Goal: Task Accomplishment & Management: Manage account settings

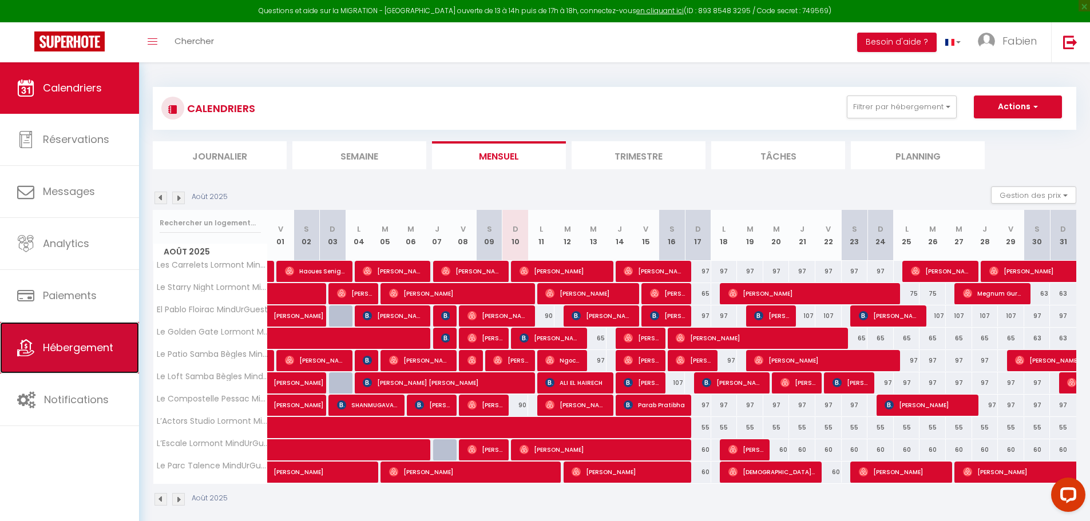
click at [82, 354] on span "Hébergement" at bounding box center [78, 348] width 70 height 14
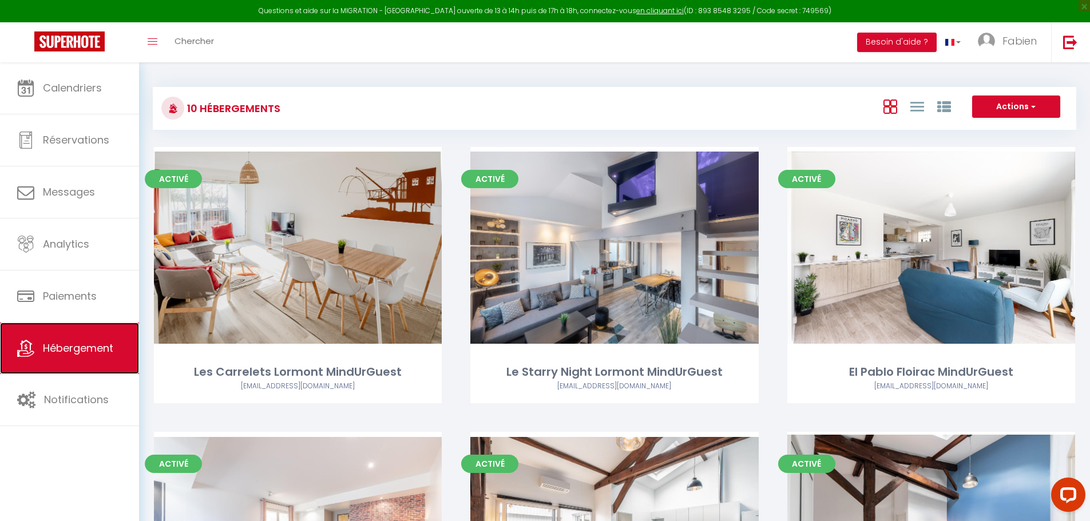
click at [82, 354] on span "Hébergement" at bounding box center [78, 348] width 70 height 14
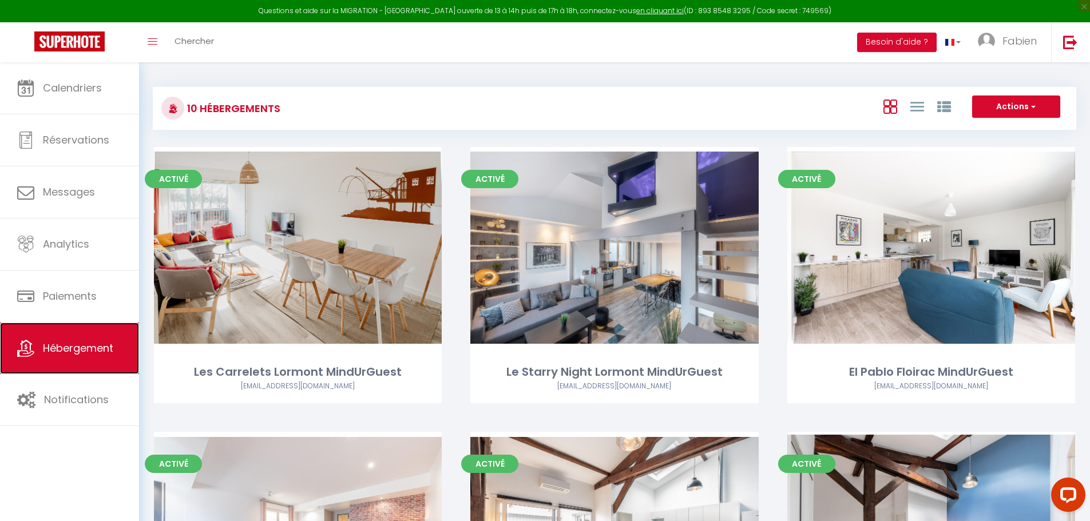
click at [82, 354] on span "Hébergement" at bounding box center [78, 348] width 70 height 14
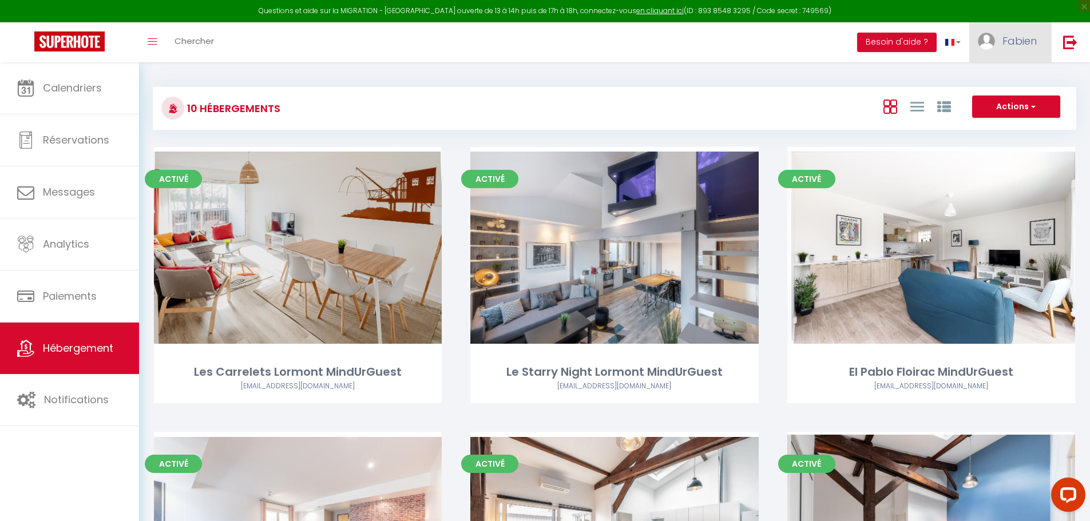
click at [1006, 34] on span "Fabien" at bounding box center [1020, 41] width 34 height 14
click at [1000, 71] on link "Paramètres" at bounding box center [1005, 79] width 85 height 19
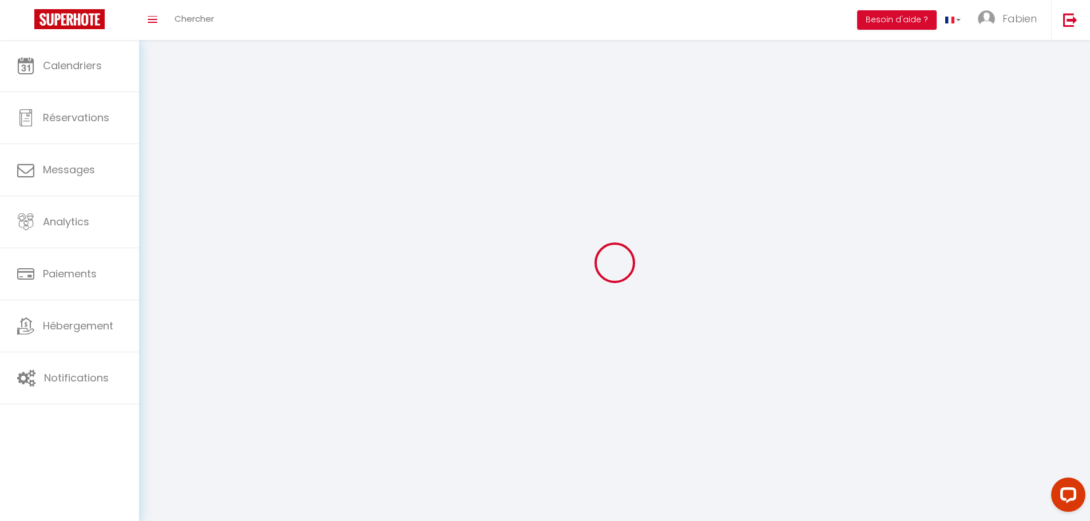
type input "Fabien"
type input "Lepelletier"
type input "+33623898065"
type input "7, Allées de Chartres"
type input "33000"
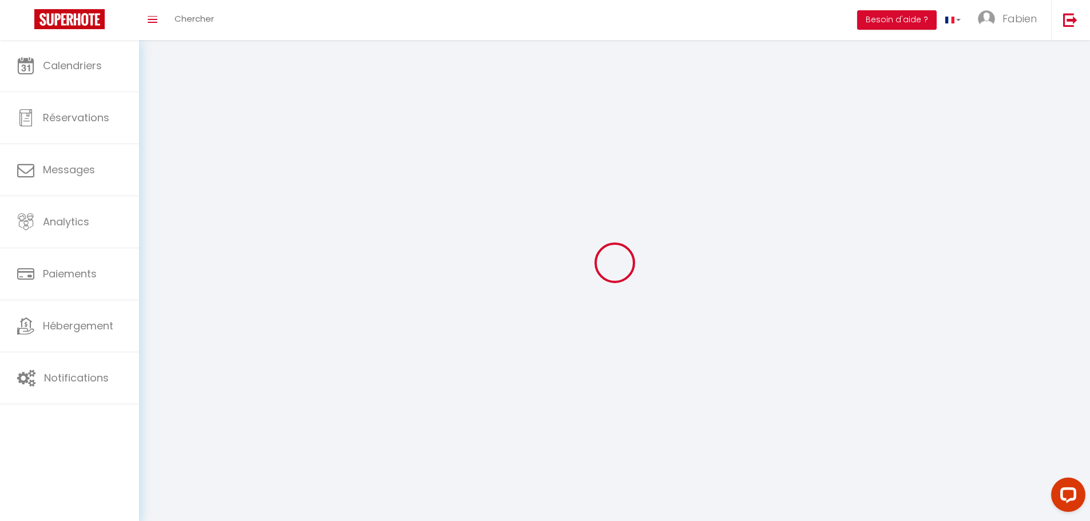
type input "Bordeaux"
type input "wclmTRPG5EYDh1WQEOZnjle0P"
type input "DWKd3qRZywy3JCuAJCgCAxnzu"
type input "https://app.superhote.com/#/get-available-rentals/DWKd3qRZywy3JCuAJCgCAxnzu"
type input "IJ69269"
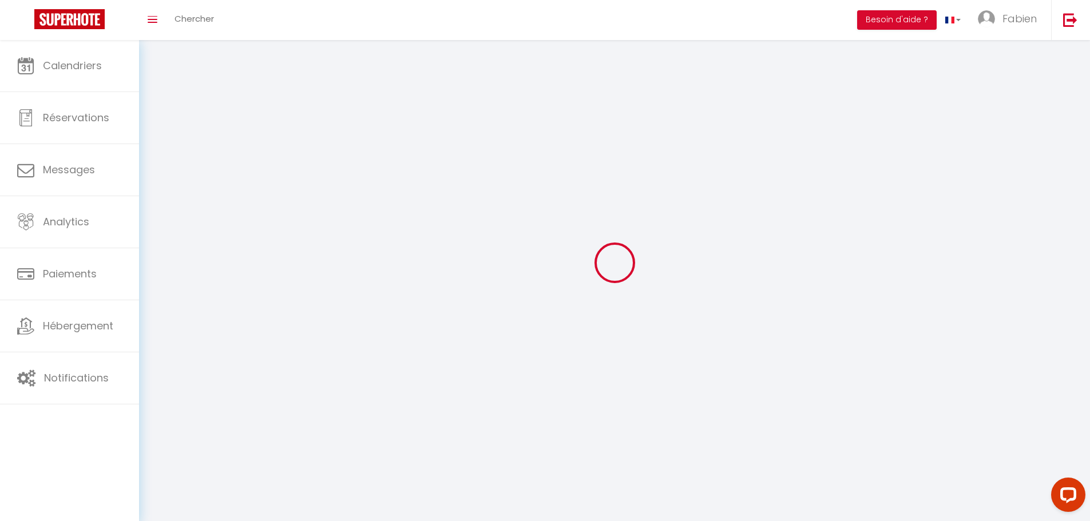
select select "28"
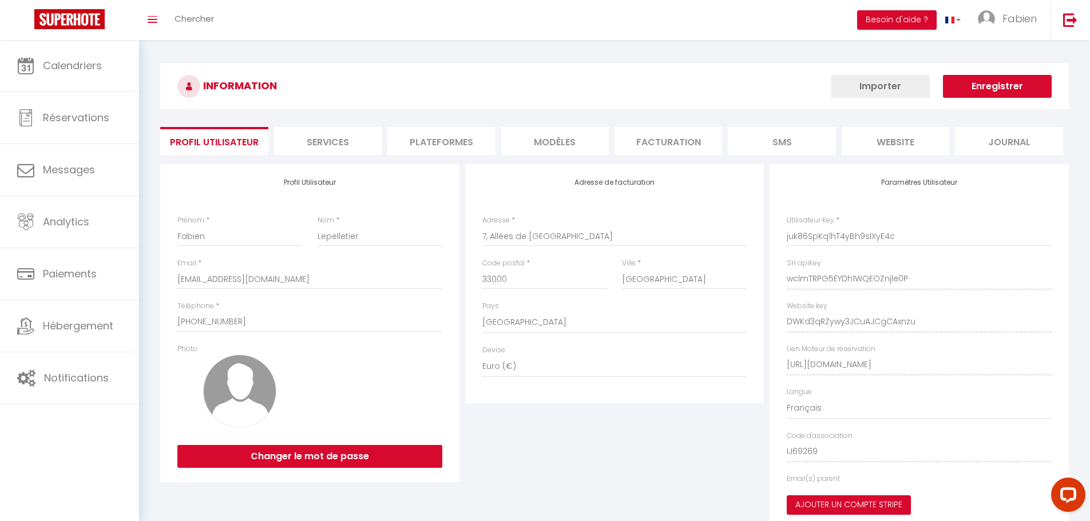
type input "wclmTRPG5EYDh1WQEOZnjle0P"
type input "DWKd3qRZywy3JCuAJCgCAxnzu"
type input "https://app.superhote.com/#/get-available-rentals/DWKd3qRZywy3JCuAJCgCAxnzu"
select select "fr"
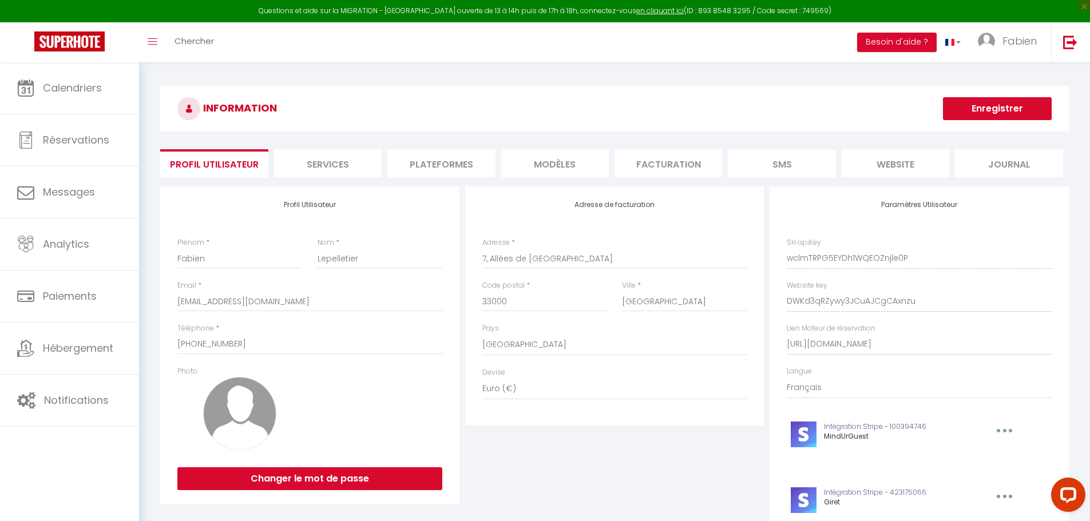
click at [436, 159] on li "Plateformes" at bounding box center [441, 163] width 108 height 28
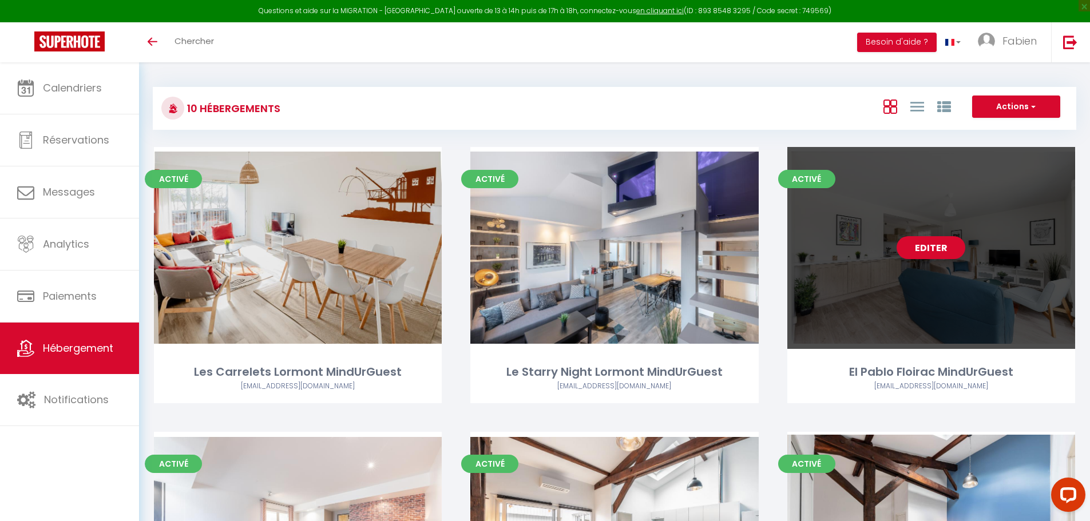
click at [925, 241] on link "Editer" at bounding box center [931, 247] width 69 height 23
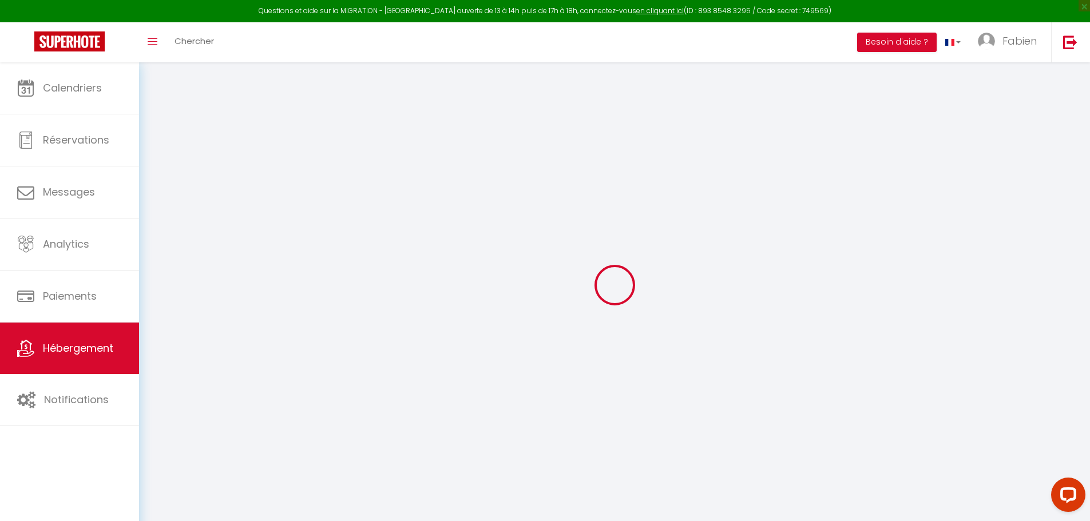
select select
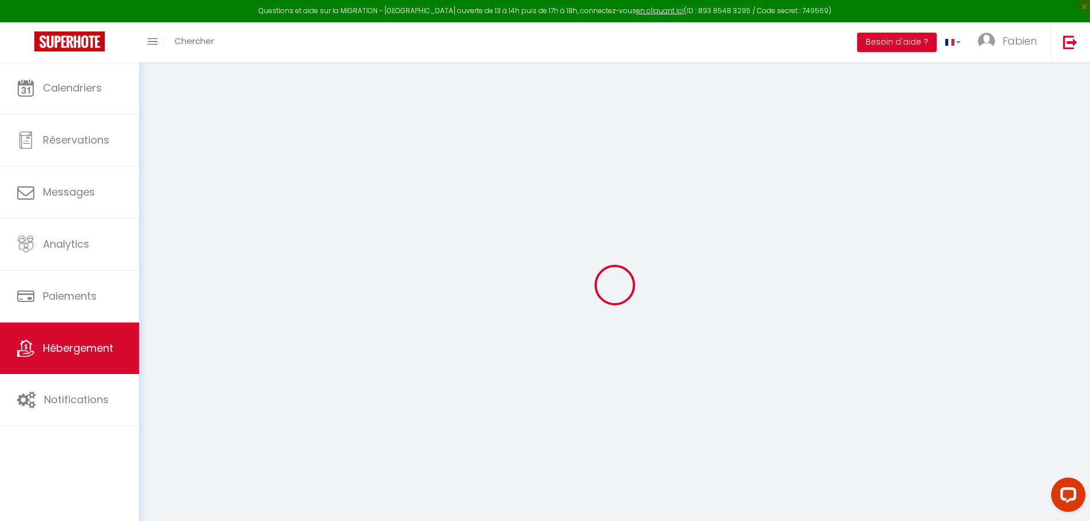
select select
checkbox input "false"
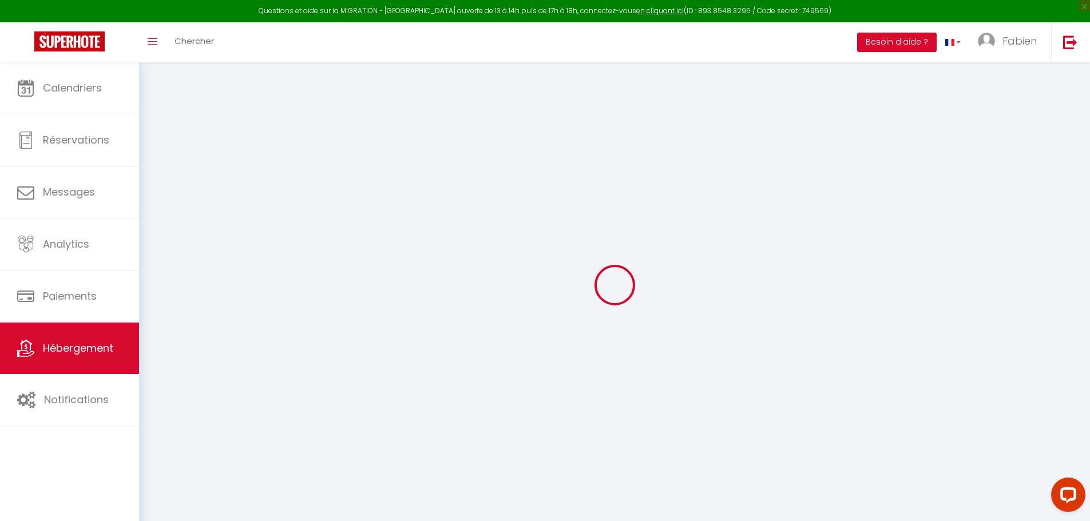
select select
type input "El Pablo Floirac MindUrGuest"
type input "SASU"
type input "MindUrGuest"
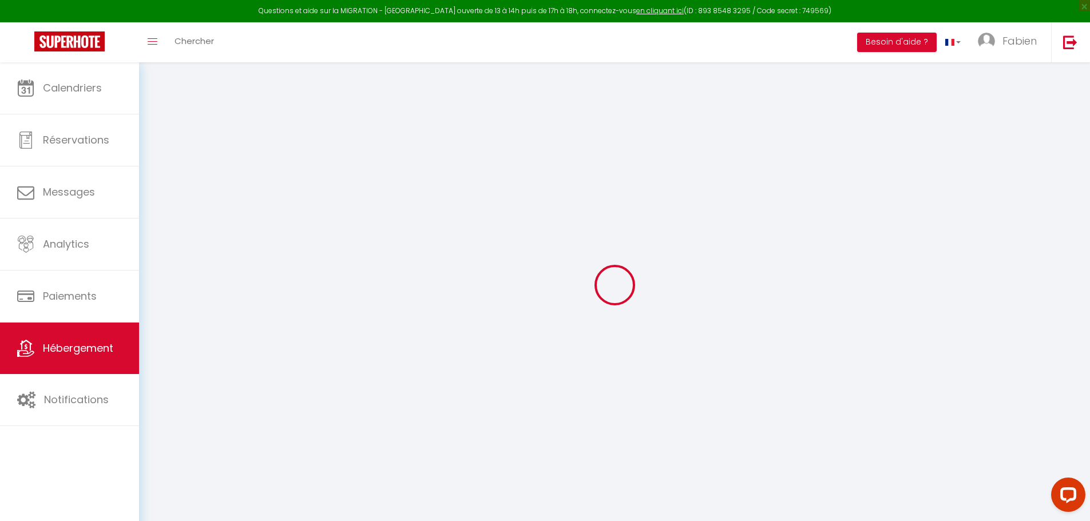
type input "[STREET_ADDRESS][PERSON_NAME]"
type input "33310"
type input "Lormont"
select select "6"
select select "2"
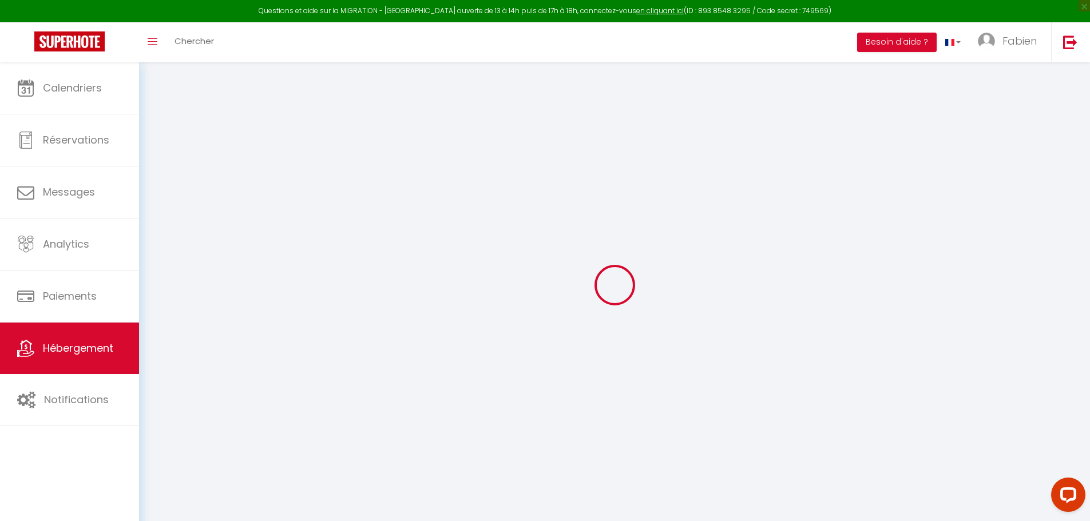
type input "97"
type input "5"
type input "60"
type input "7.2"
type input "4.60"
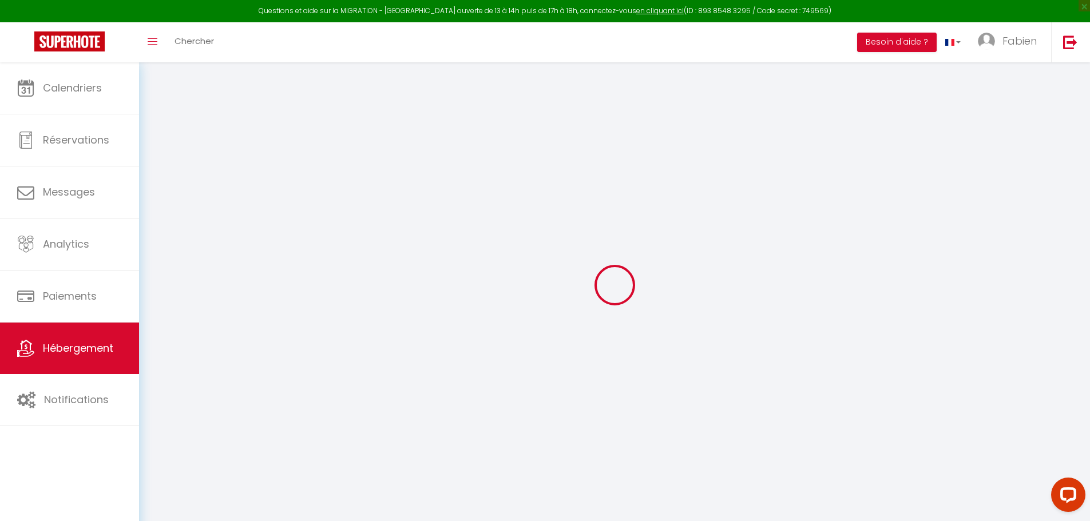
type input "500"
select select
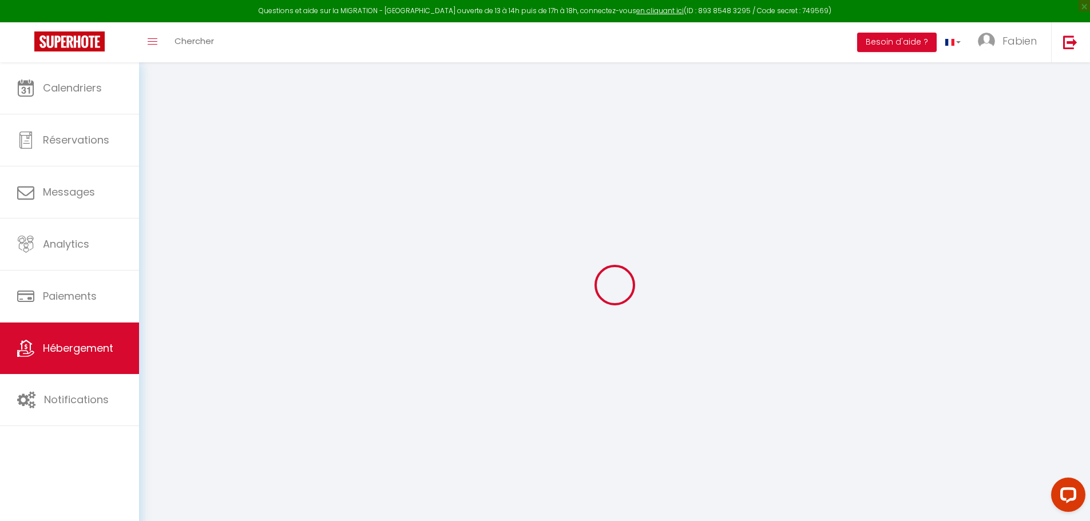
select select
type input "27 rue Pablo Picasso"
type input "33270"
type input "Floirac"
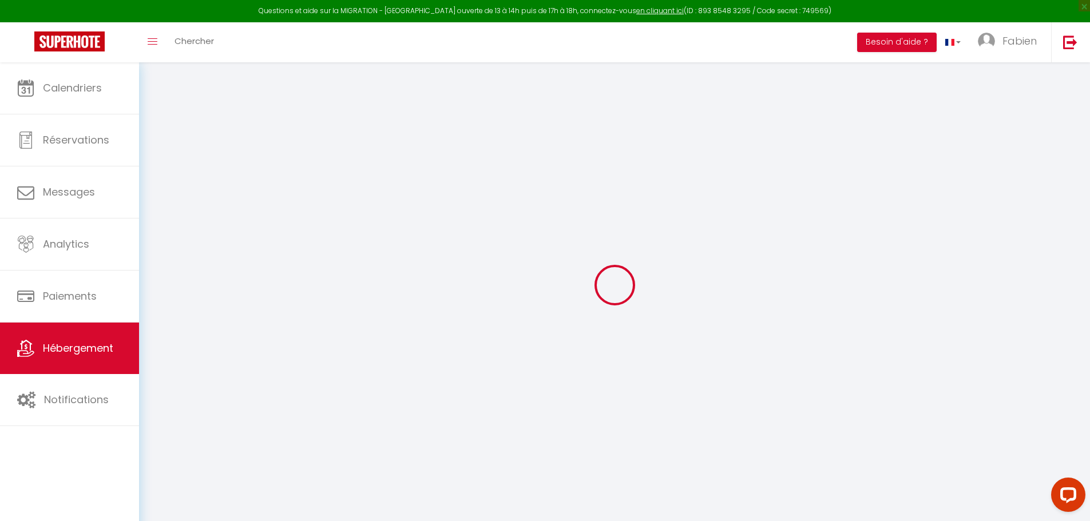
type input "[EMAIL_ADDRESS][DOMAIN_NAME]"
select select "642"
checkbox input "false"
checkbox input "true"
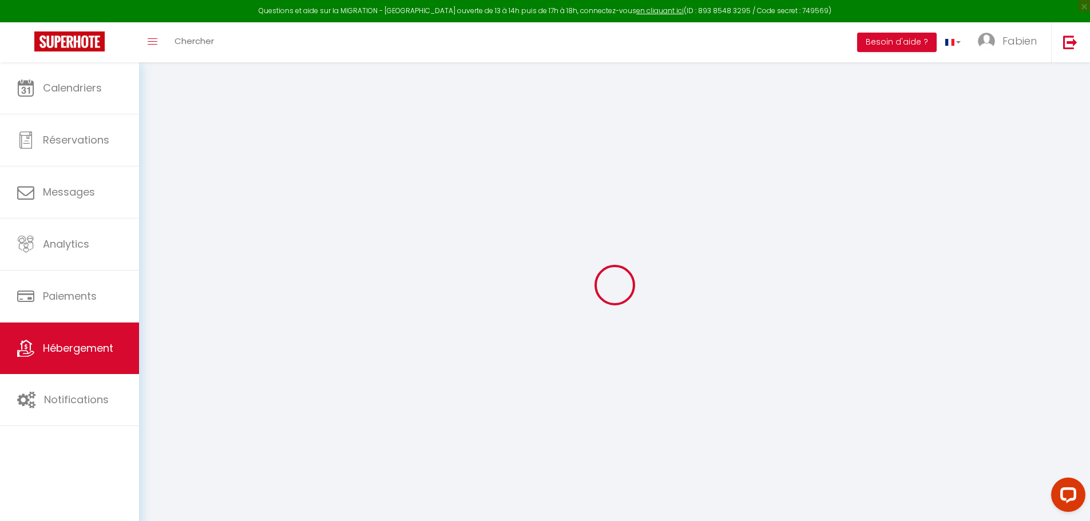
checkbox input "false"
radio input "true"
type input "0"
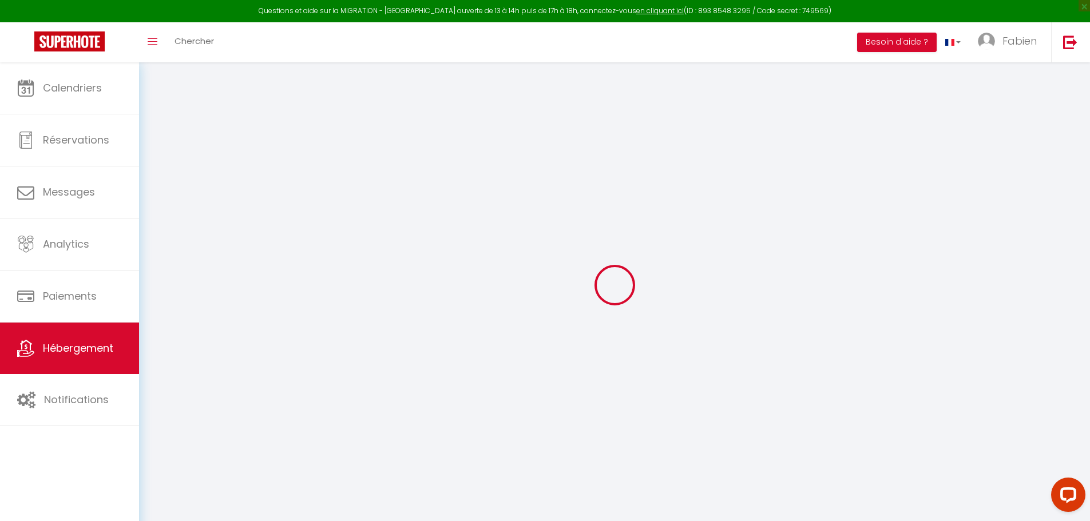
type input "0"
select select
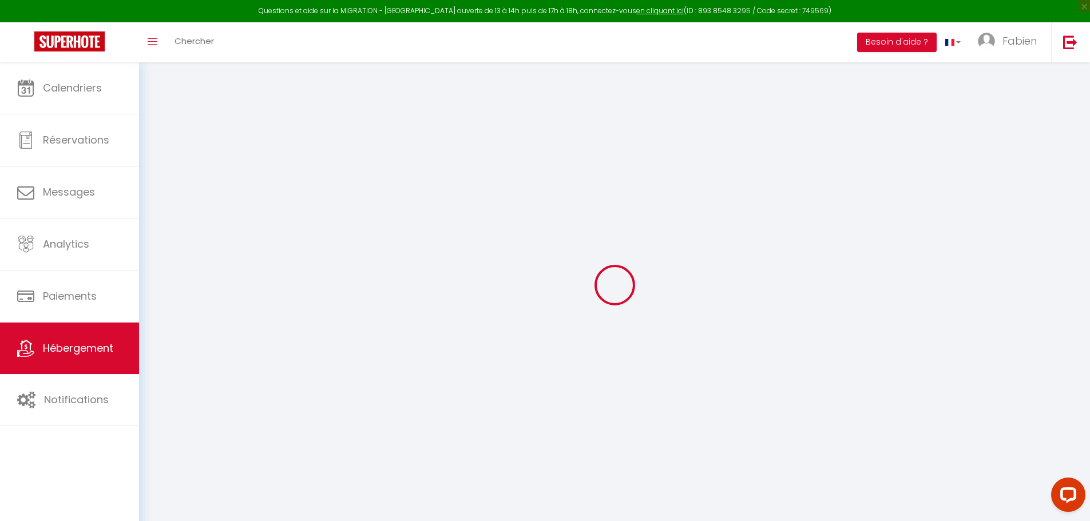
select select
checkbox input "false"
checkbox input "true"
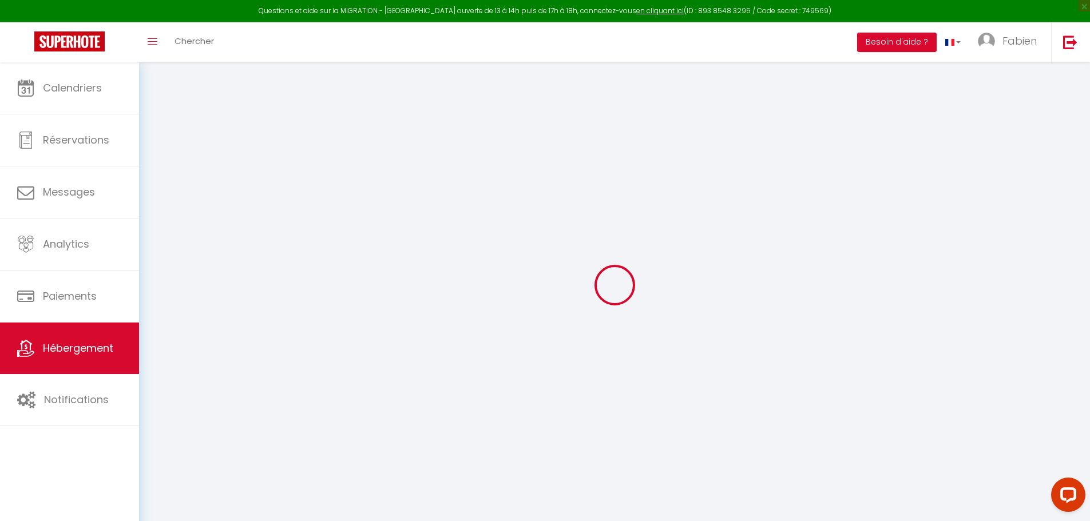
checkbox input "false"
select select
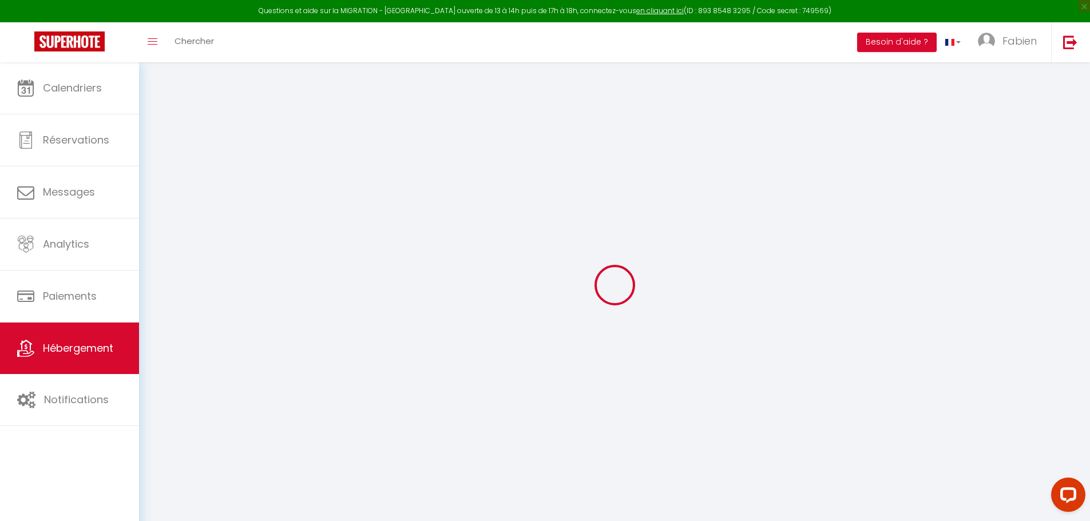
select select
checkbox input "false"
checkbox input "true"
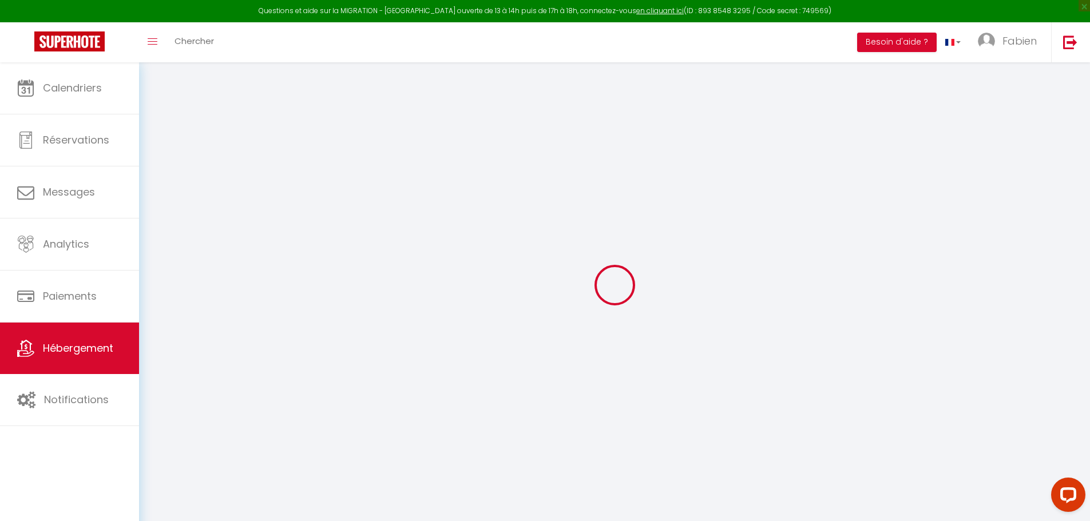
checkbox input "false"
select select
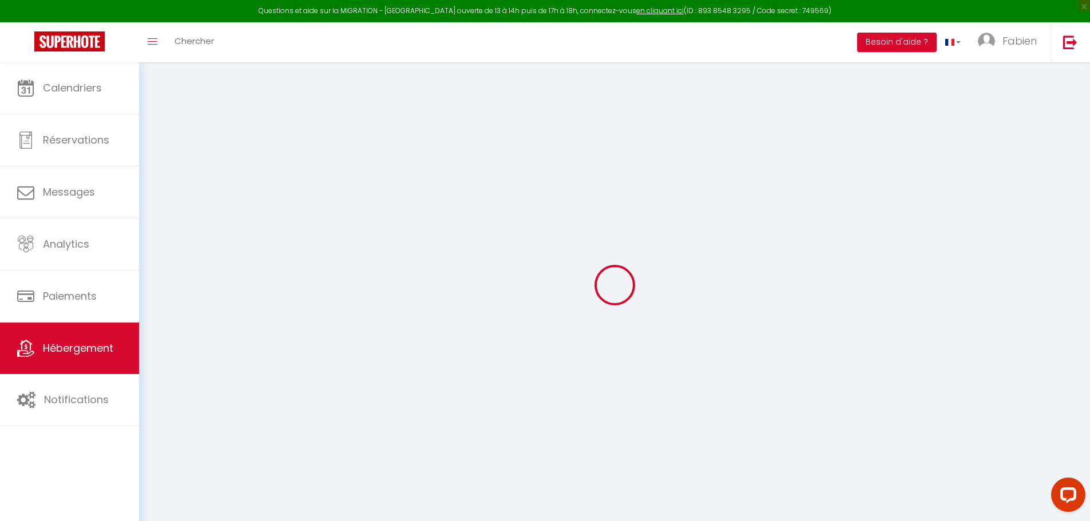
select select
checkbox input "false"
checkbox input "true"
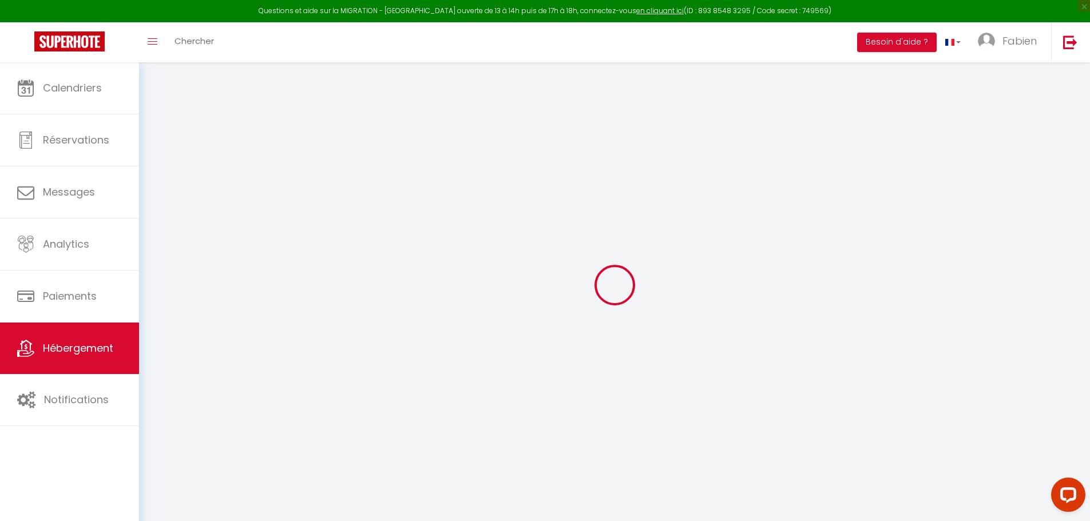
checkbox input "false"
checkbox input "true"
checkbox input "false"
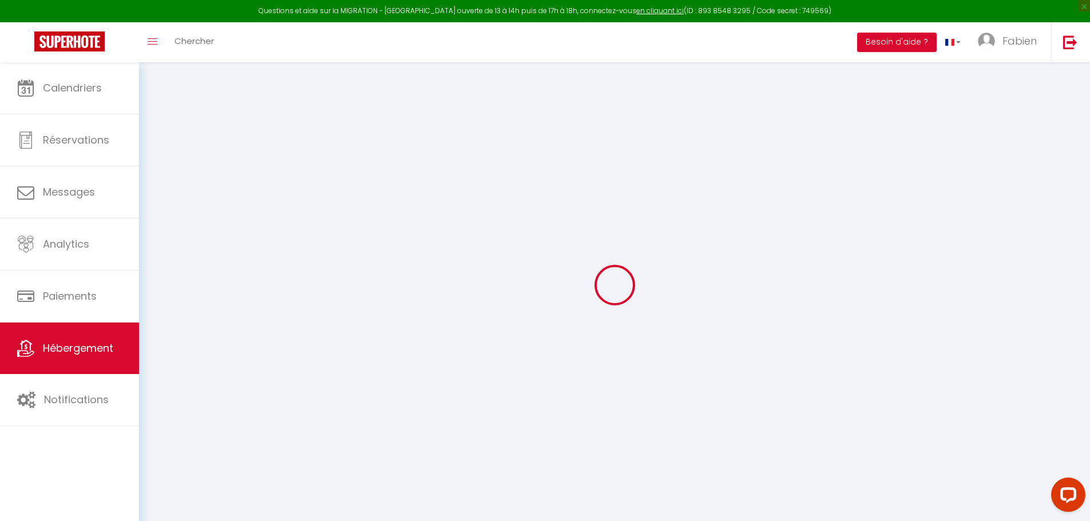
select select "14:00"
select select "16:00"
select select "11:00"
select select "15"
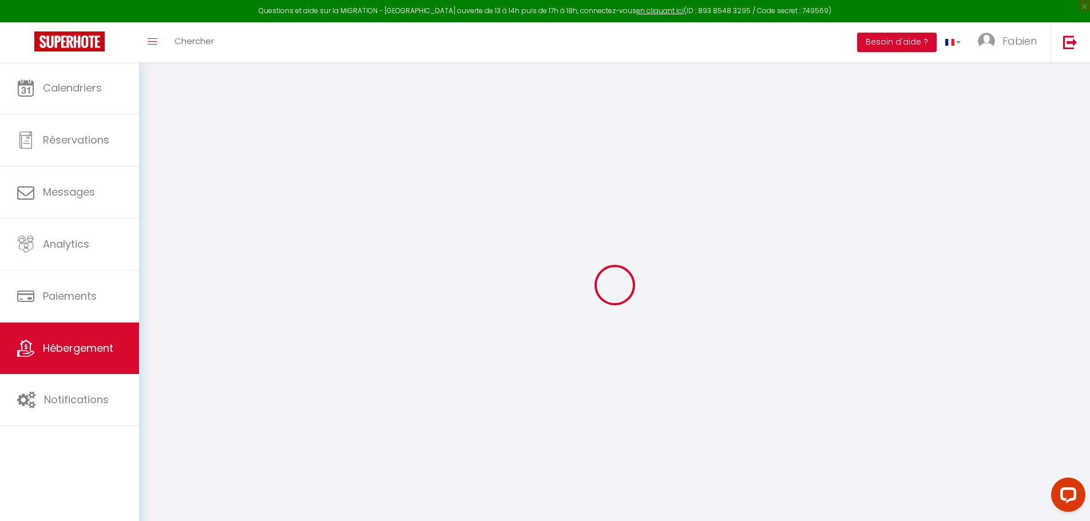
select select "22:00"
checkbox input "false"
checkbox input "true"
checkbox input "false"
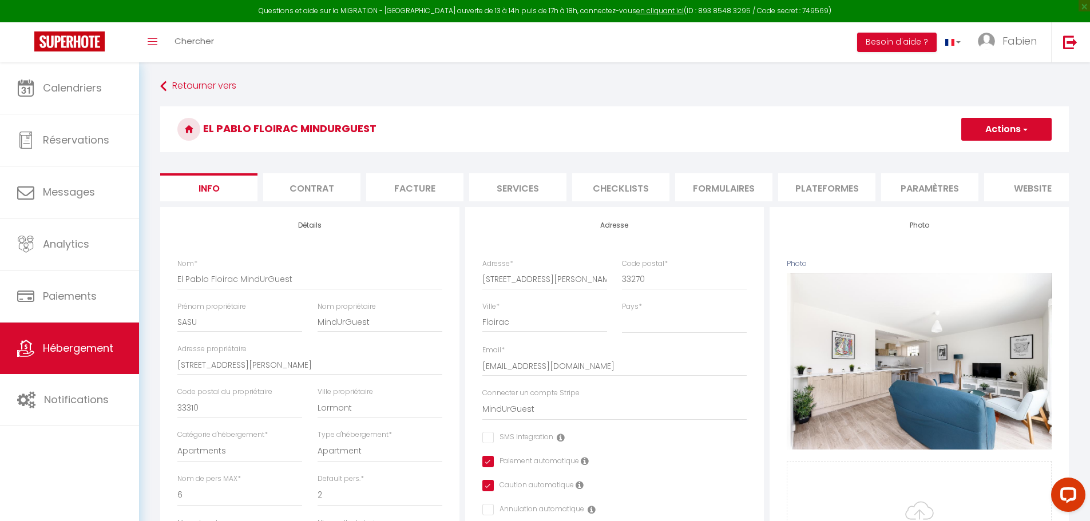
click at [828, 189] on li "Plateformes" at bounding box center [826, 187] width 97 height 28
select select
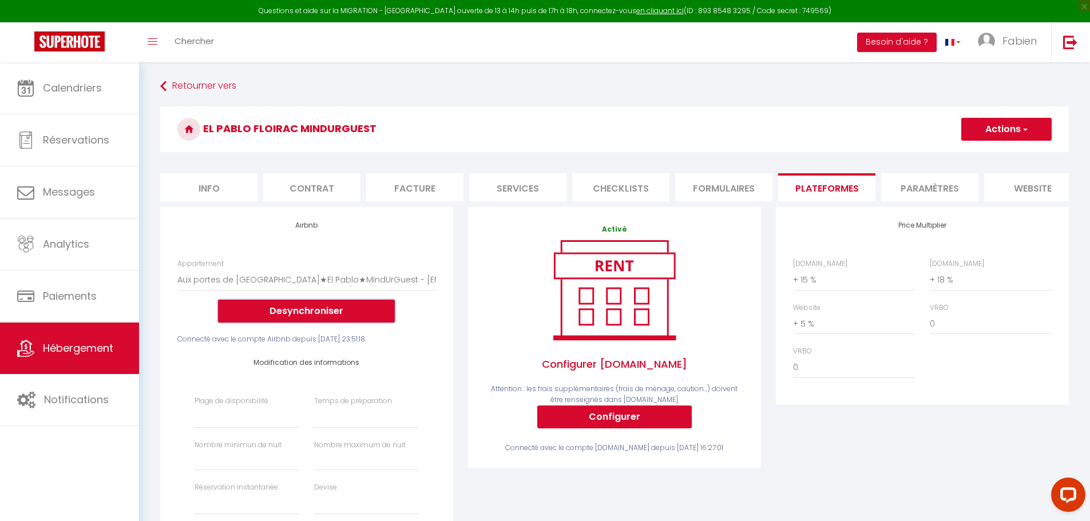
click at [325, 323] on button "Desynchroniser" at bounding box center [306, 311] width 177 height 23
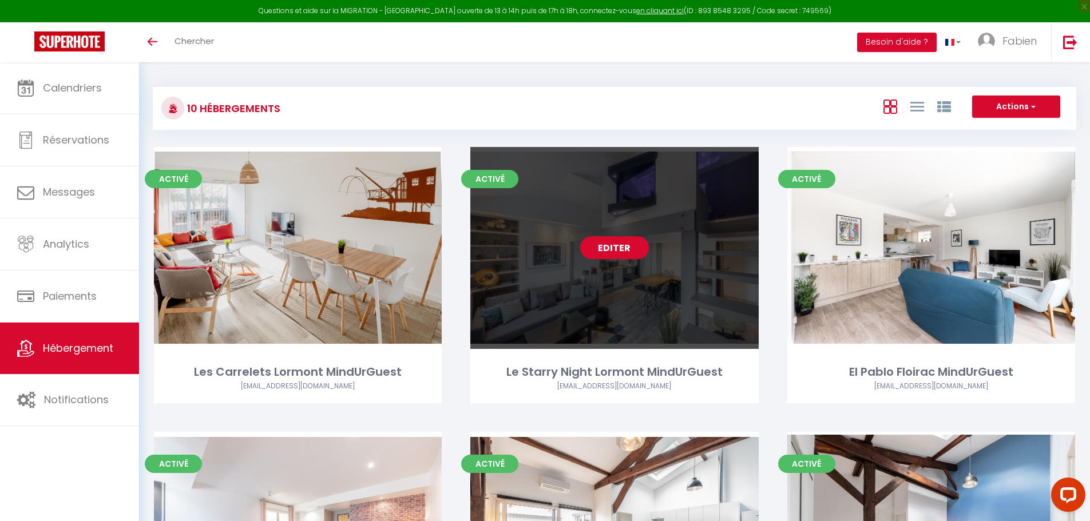
click at [595, 243] on link "Editer" at bounding box center [614, 247] width 69 height 23
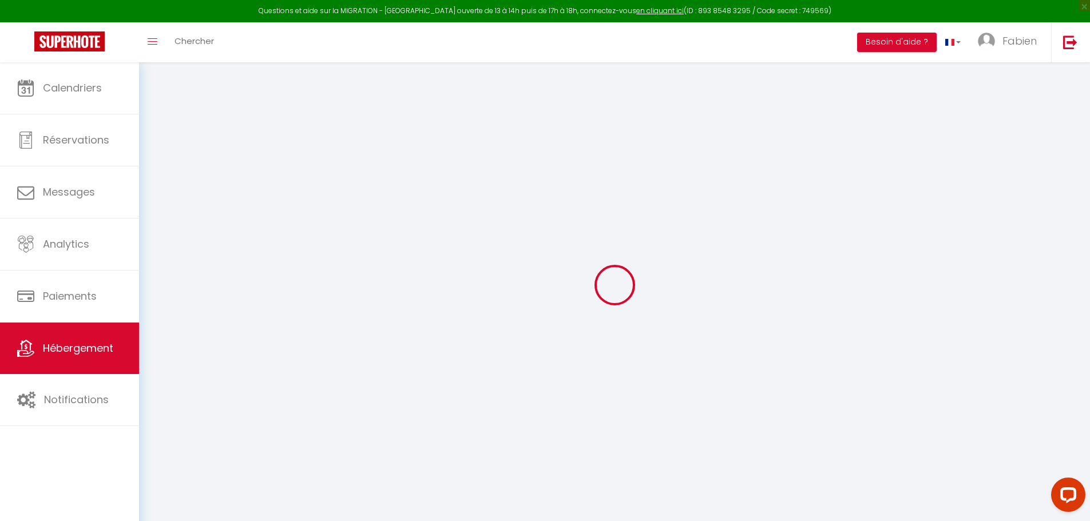
select select
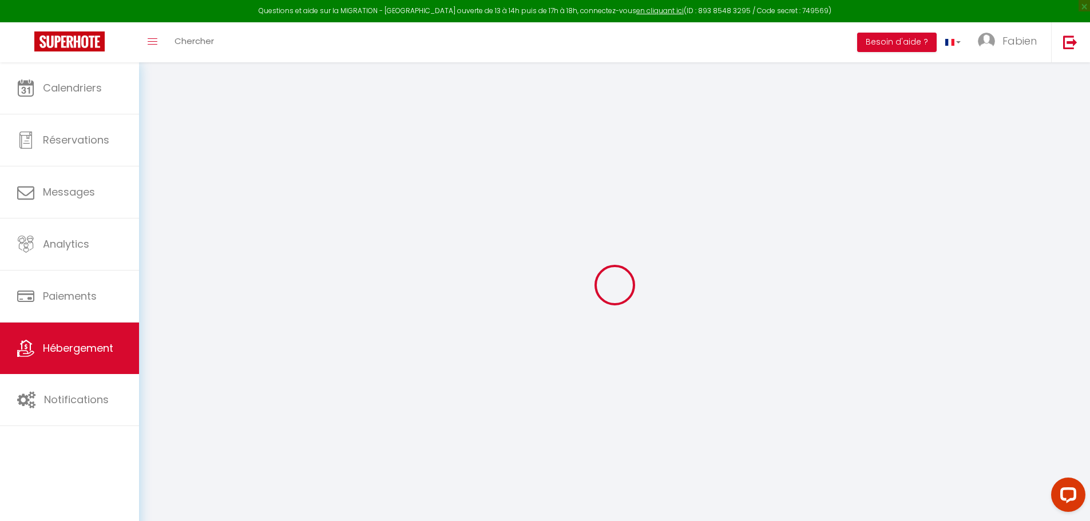
select select
checkbox input "false"
checkbox input "true"
checkbox input "false"
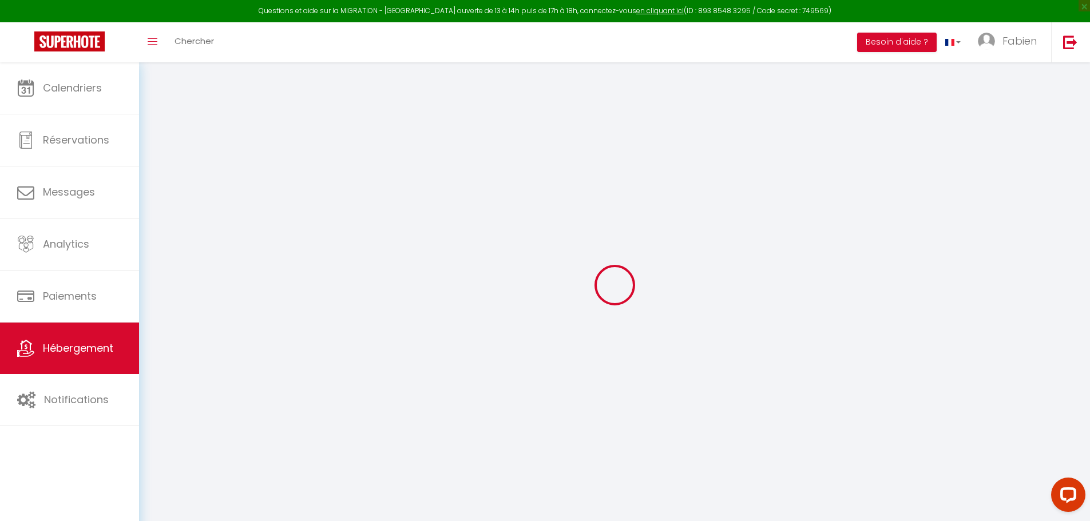
checkbox input "false"
checkbox input "true"
checkbox input "false"
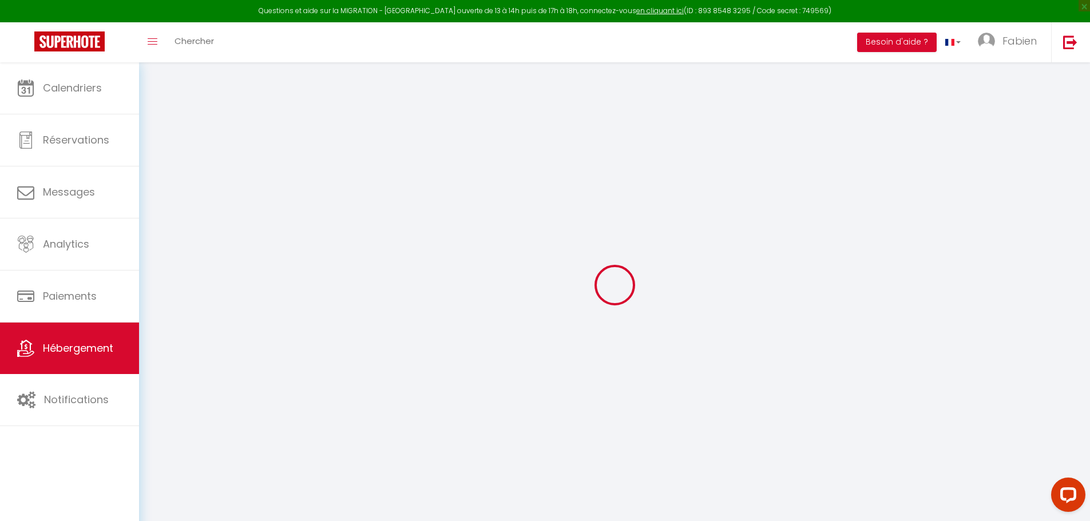
checkbox input "true"
checkbox input "false"
select select "16:00"
select select "00:00"
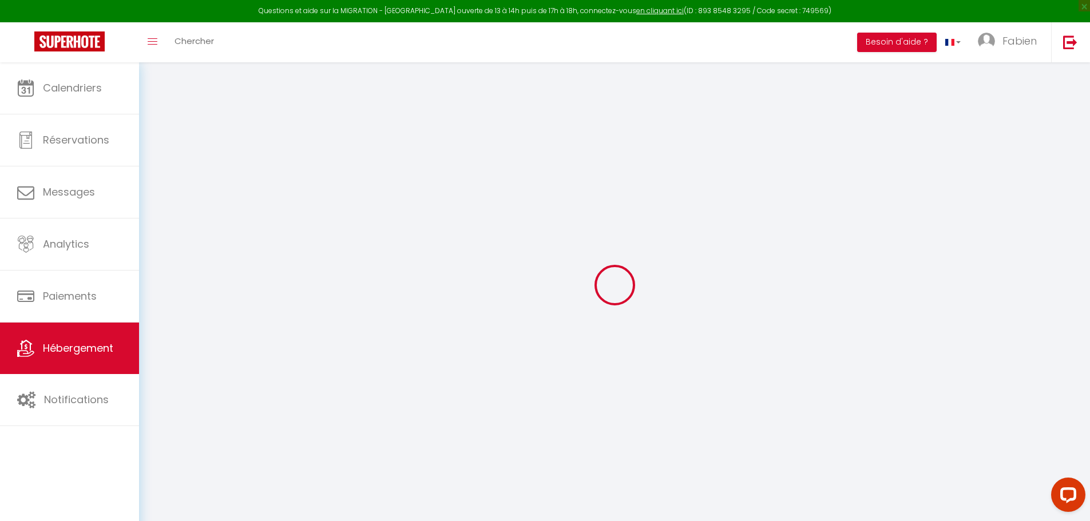
select select "11:00"
select select "30"
select select "120"
select select "22:00"
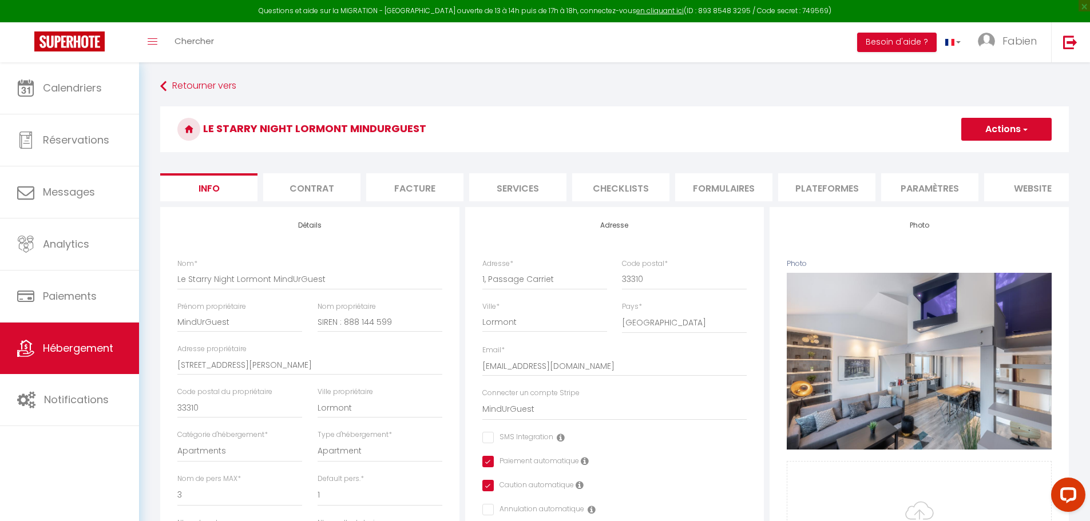
click at [788, 184] on li "Plateformes" at bounding box center [826, 187] width 97 height 28
select select
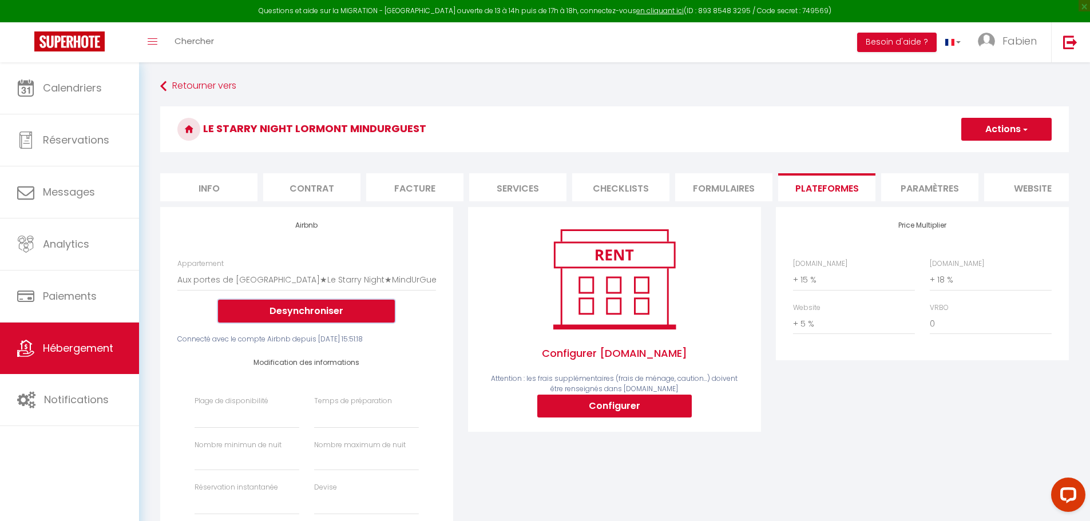
click at [314, 319] on button "Desynchroniser" at bounding box center [306, 311] width 177 height 23
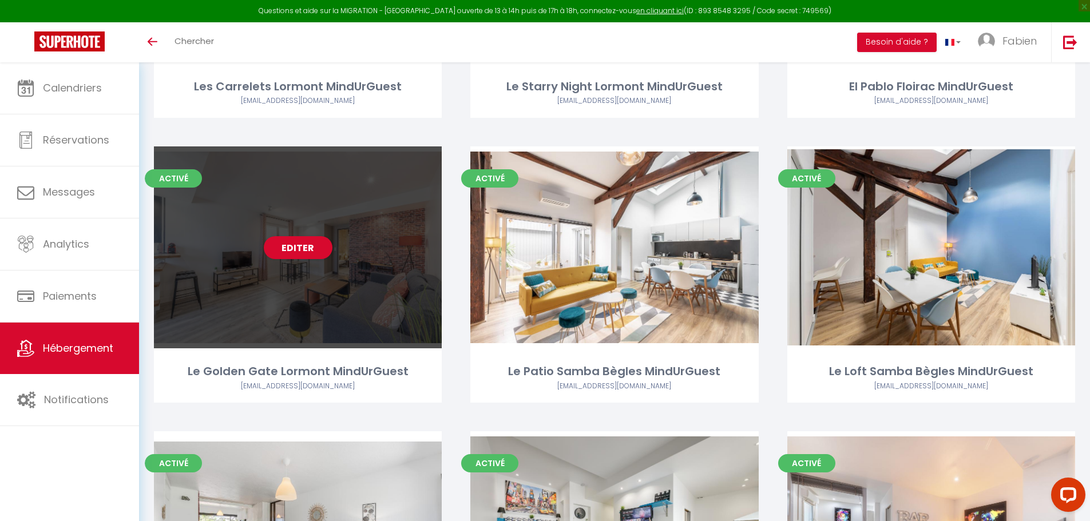
scroll to position [286, 0]
click at [300, 250] on link "Editer" at bounding box center [298, 247] width 69 height 23
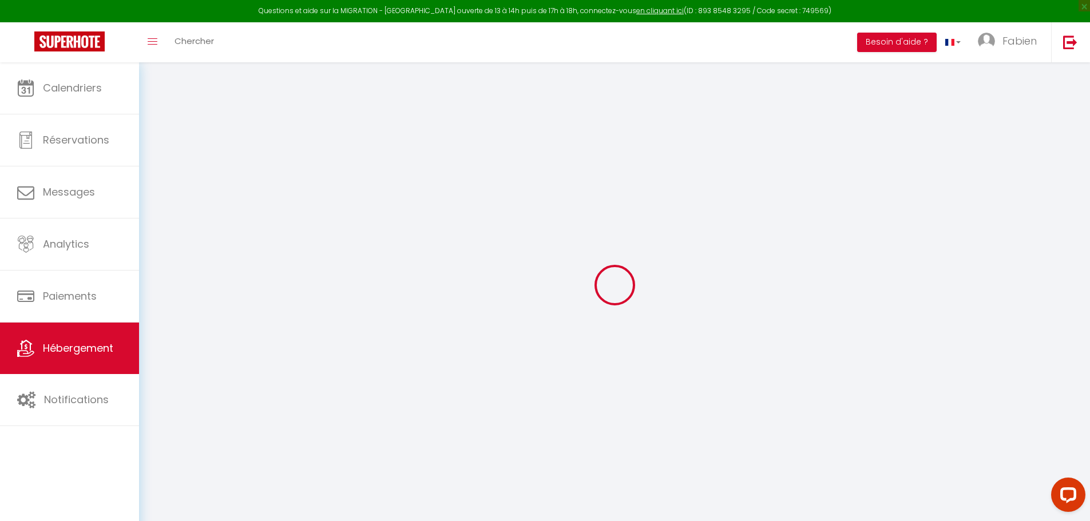
type input "Le Golden Gate Lormont MindUrGuest"
type input "MindUrGuest"
type input "N° SIREN 888 144 599"
type input "1 rue Jean Bonnin"
type input "33310"
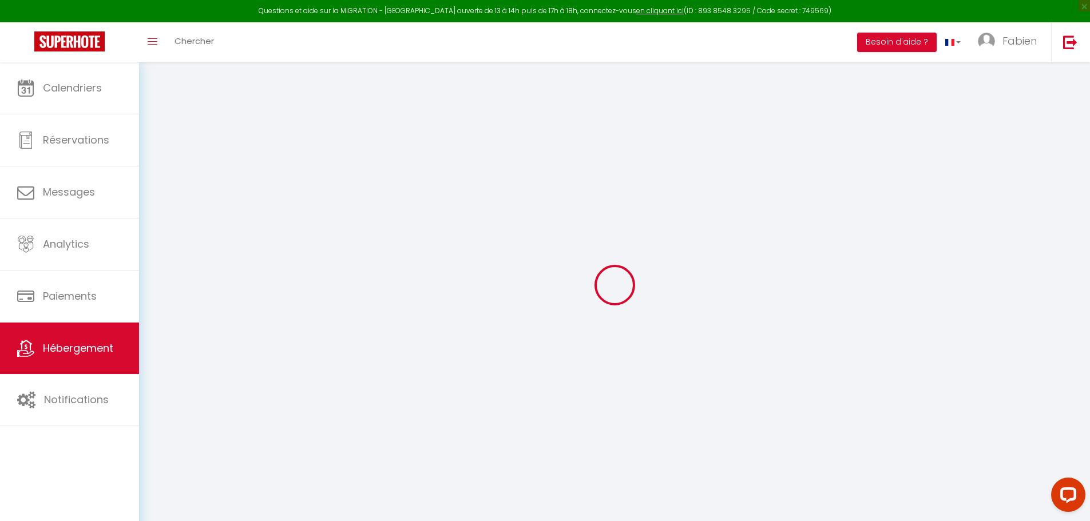
type input "Lormont"
type input "60"
type input "6"
type input "45"
type input "7.2"
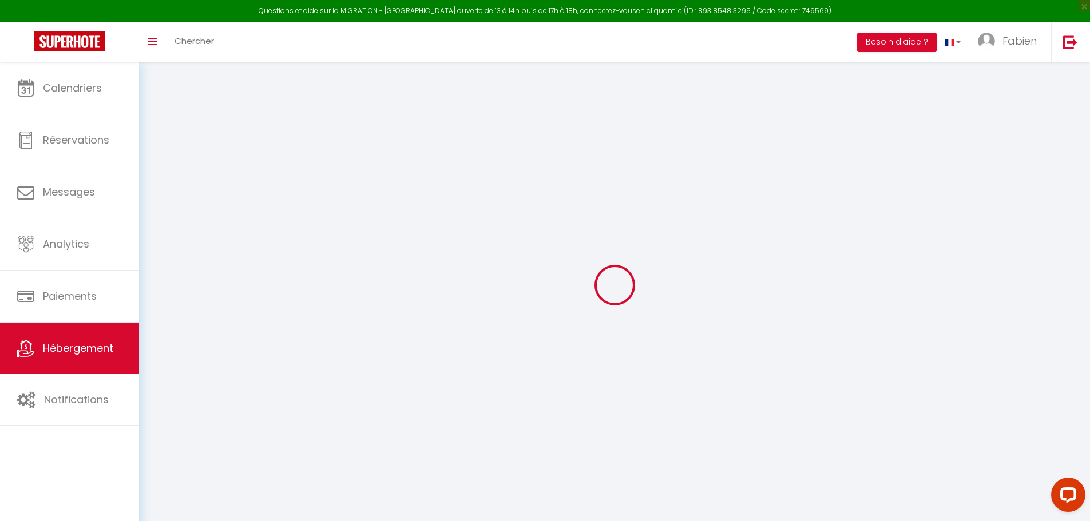
type input "4.60"
type input "400"
select select
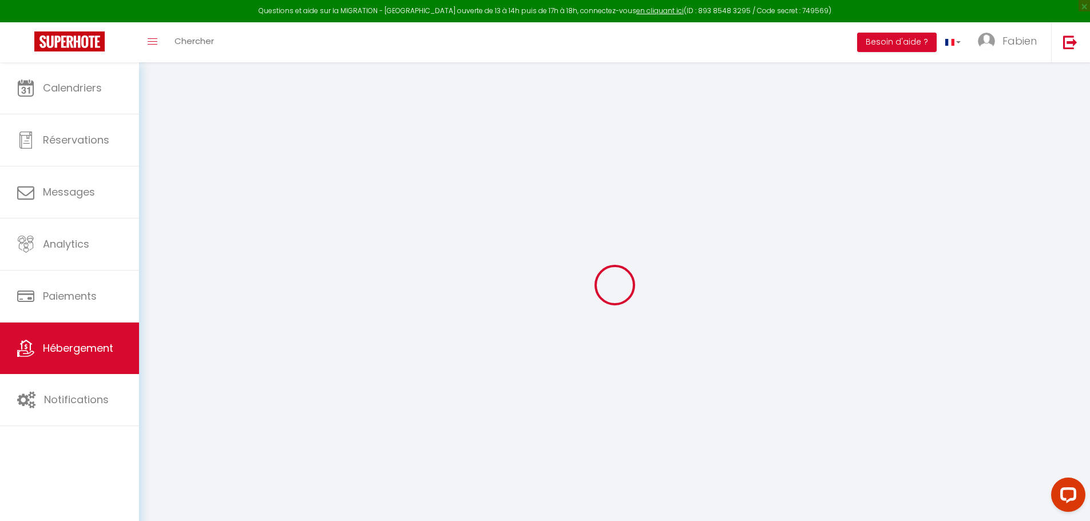
select select
type input "87 Quai carriet"
type input "33310"
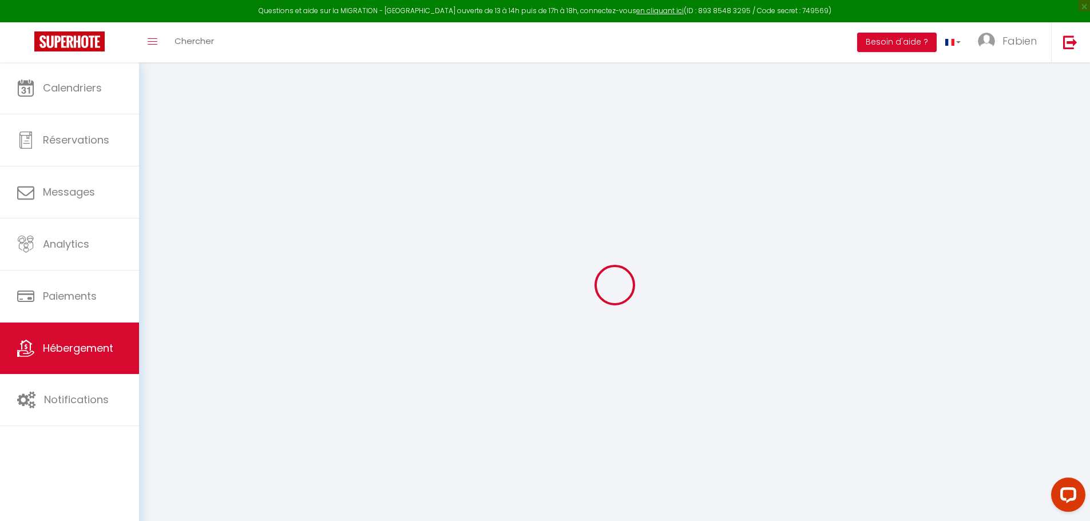
type input "Lormont"
type input "[EMAIL_ADDRESS][DOMAIN_NAME]"
select select "642"
checkbox input "false"
checkbox input "true"
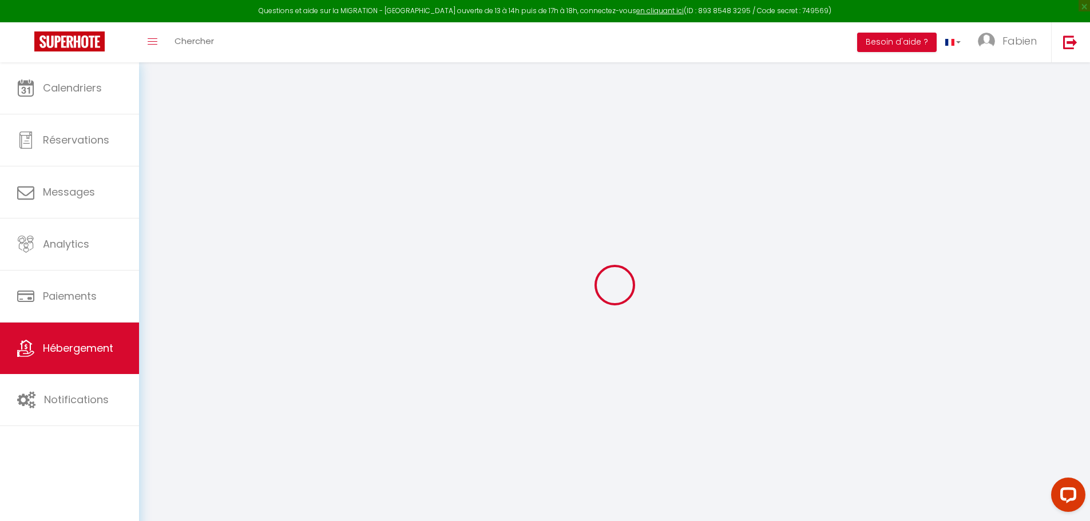
checkbox input "true"
radio input "true"
type input "0"
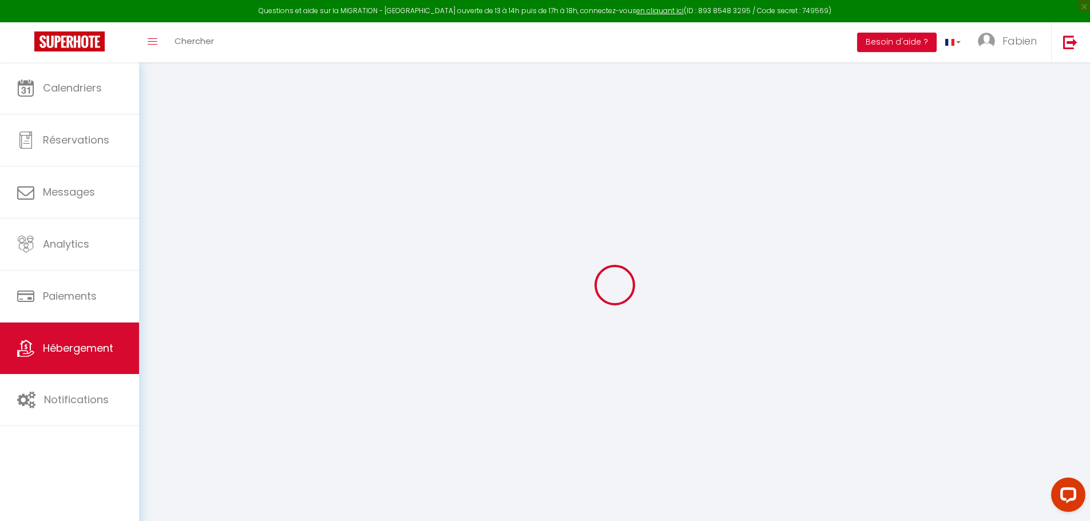
type input "0"
select select
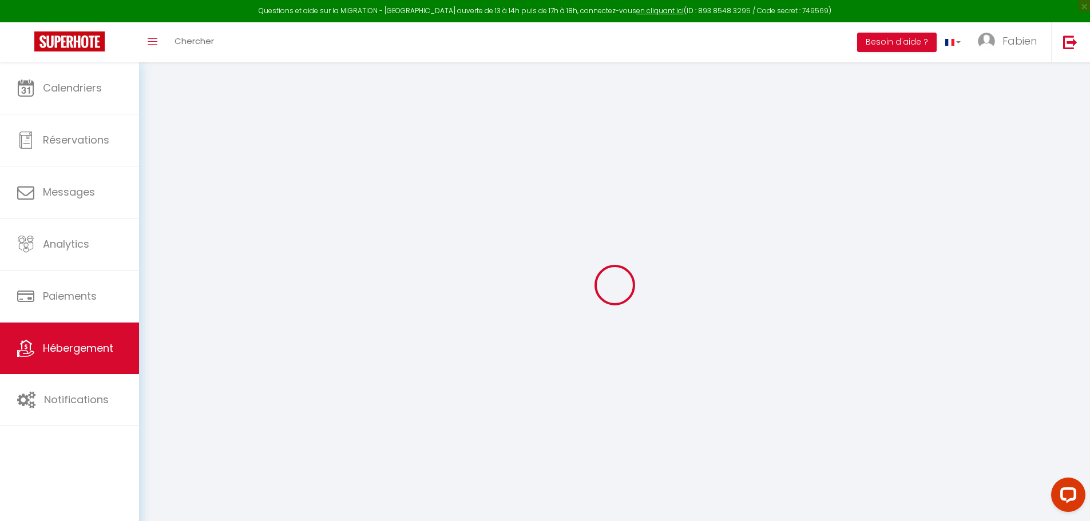
select select
checkbox input "false"
checkbox input "true"
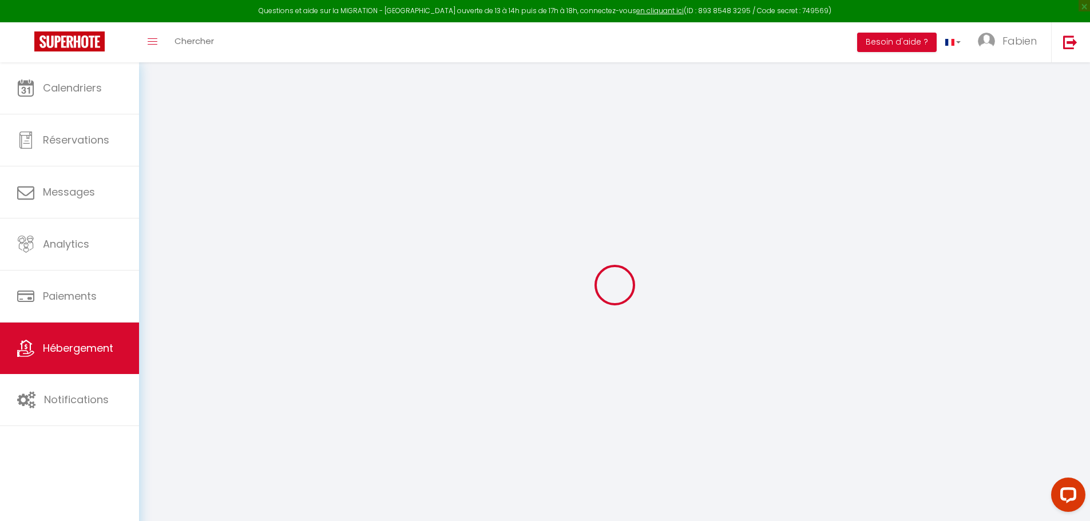
checkbox input "true"
select select
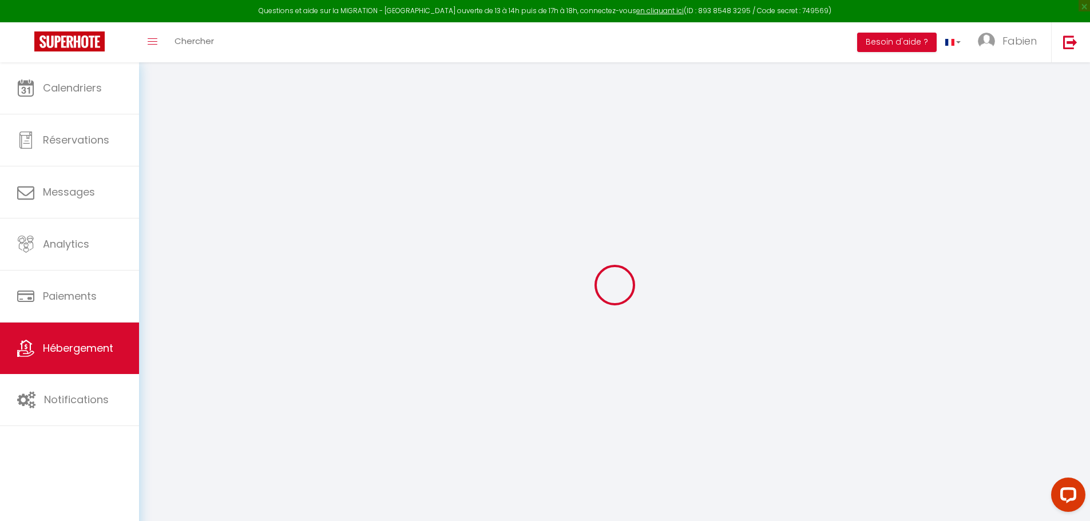
select select
checkbox input "false"
checkbox input "true"
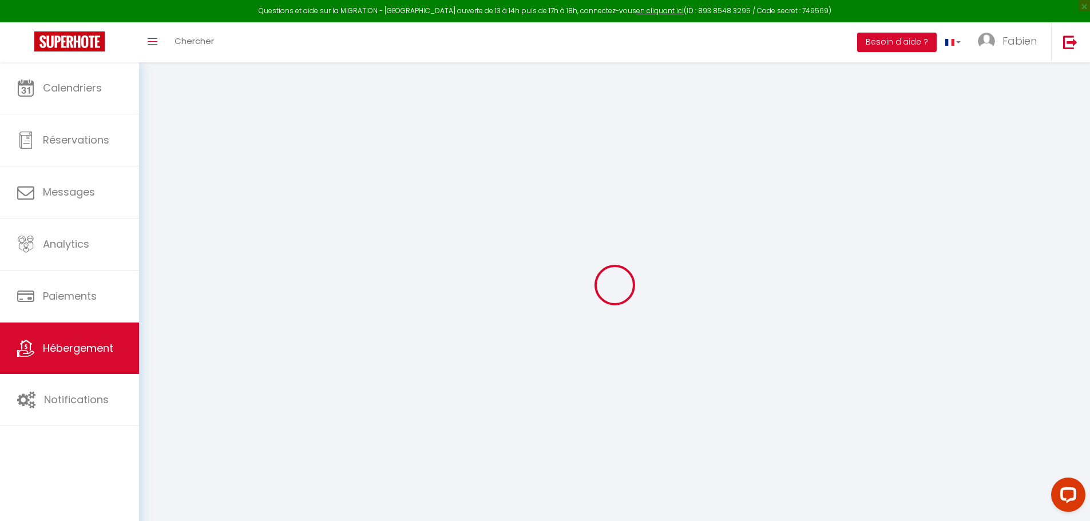
checkbox input "true"
checkbox input "false"
checkbox input "true"
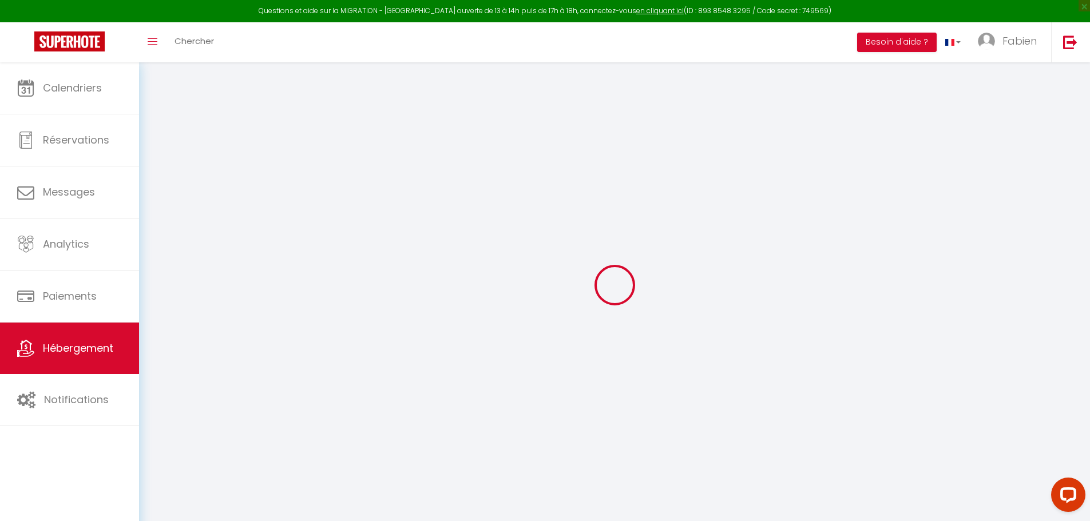
checkbox input "true"
select select "16:00"
select select "00:00"
select select "11:00"
select select "30"
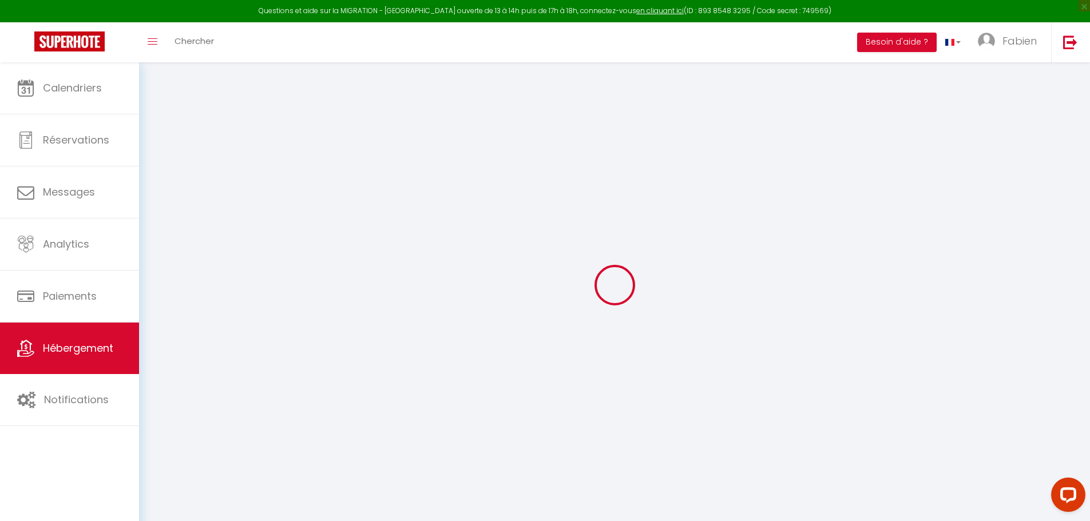
select select "120"
select select "22:00"
checkbox input "false"
checkbox input "true"
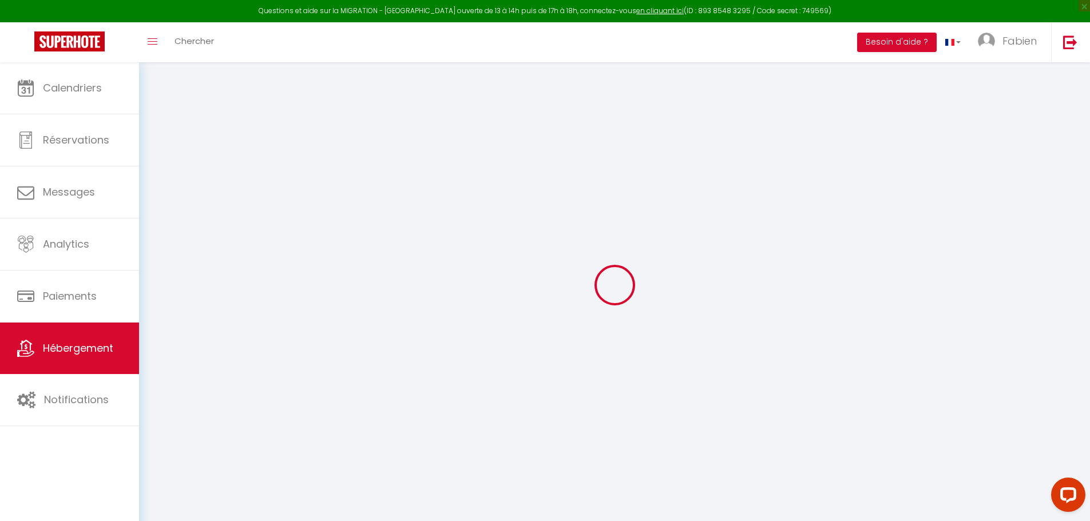
checkbox input "true"
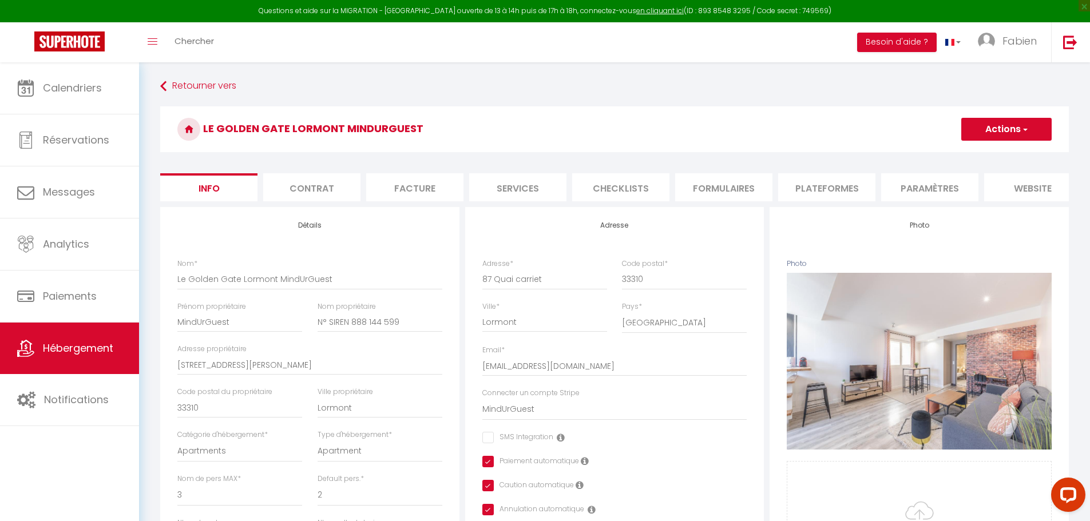
click at [814, 184] on li "Plateformes" at bounding box center [826, 187] width 97 height 28
select select
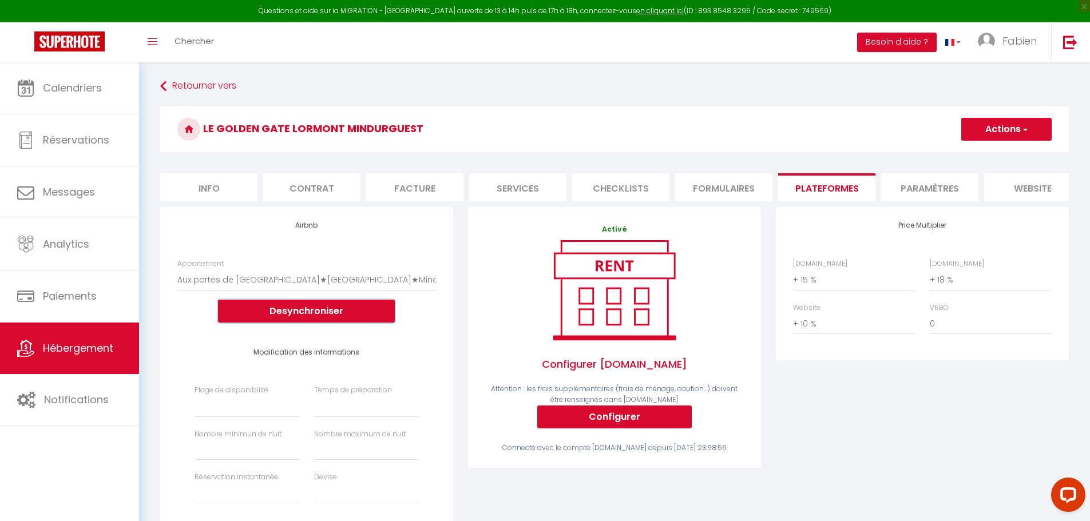
click at [331, 321] on button "Desynchroniser" at bounding box center [306, 311] width 177 height 23
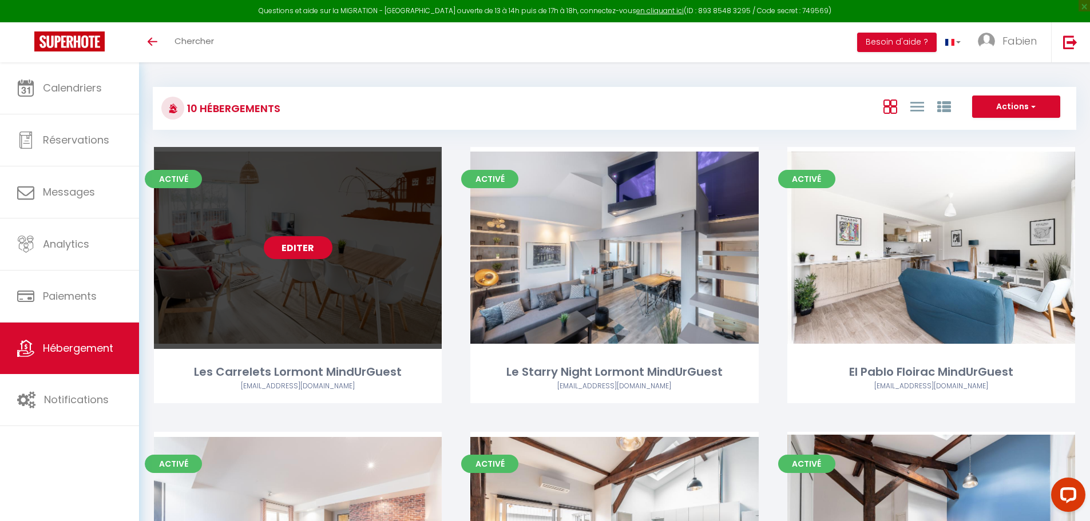
click at [302, 248] on link "Editer" at bounding box center [298, 247] width 69 height 23
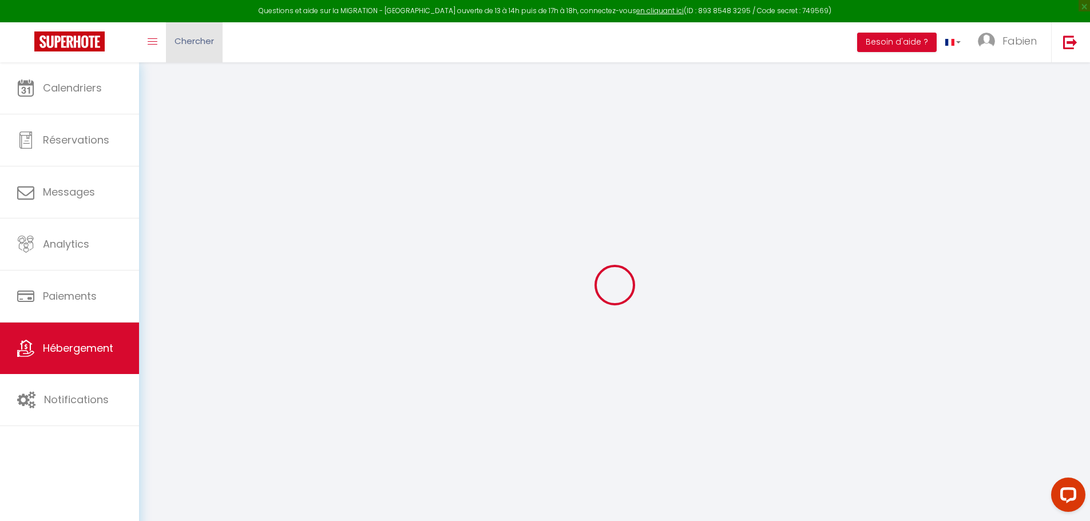
select select
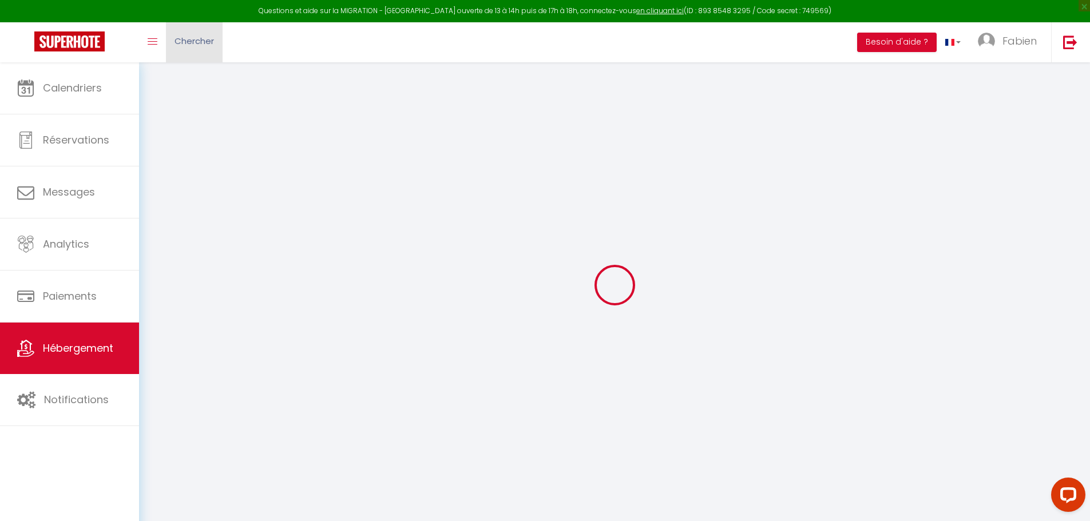
select select
checkbox input "false"
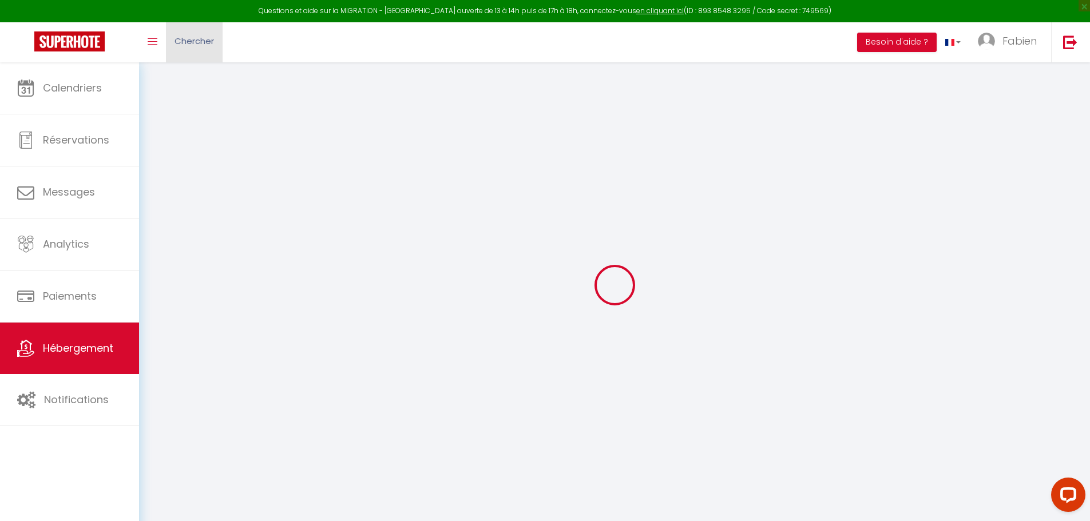
select select
type input "Les Carrelets Lormont MindUrGuest"
type input "SASU"
type input "MindUrGuest"
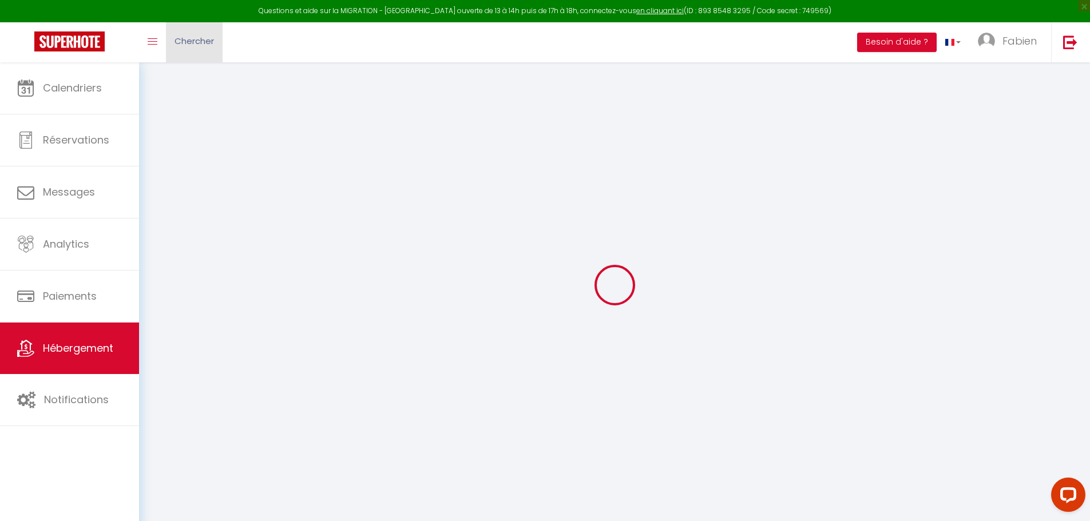
type input "[STREET_ADDRESS][PERSON_NAME]"
type input "33310"
type input "Lormont"
select select "6"
select select "2"
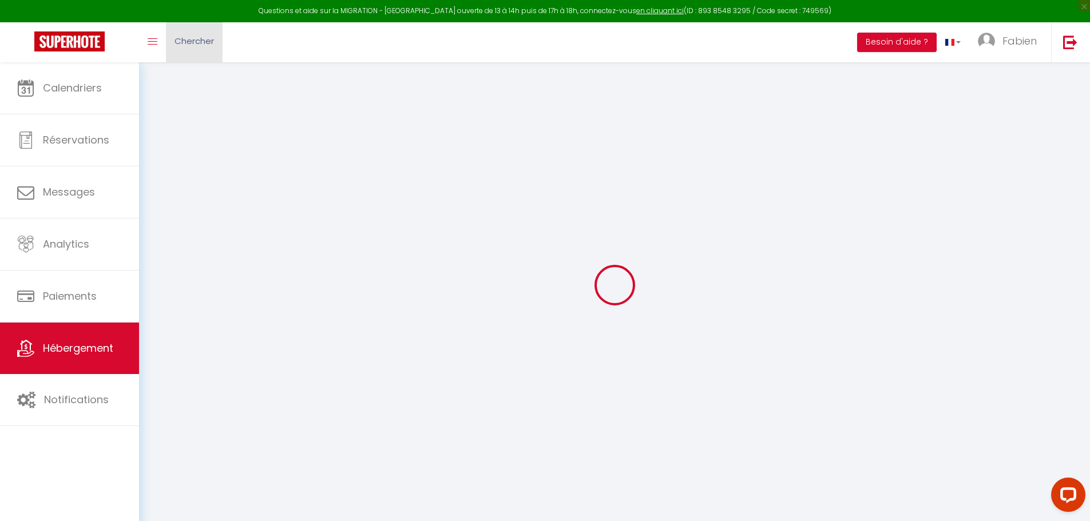
type input "97"
type input "5"
type input "60"
type input "7.2"
type input "4.60"
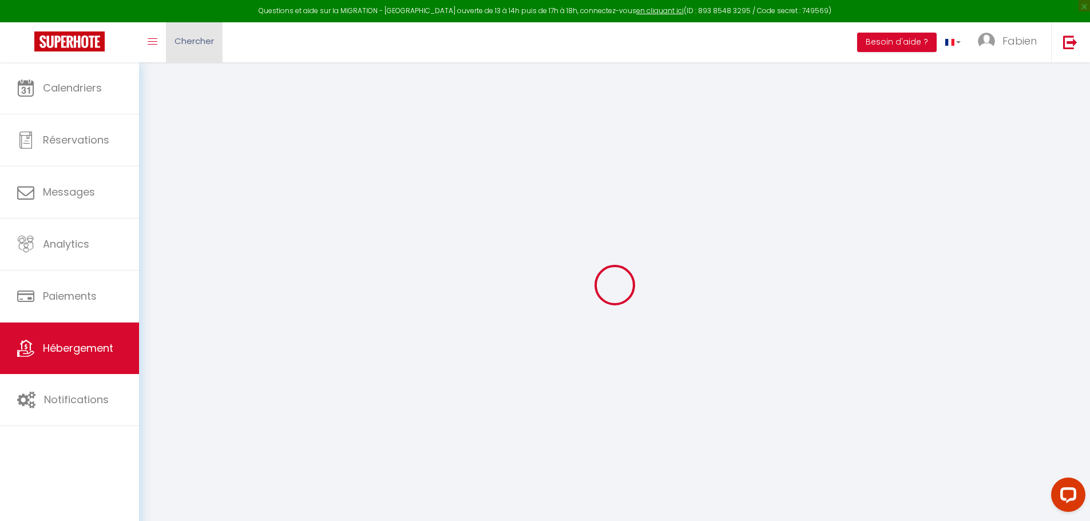
type input "500"
select select
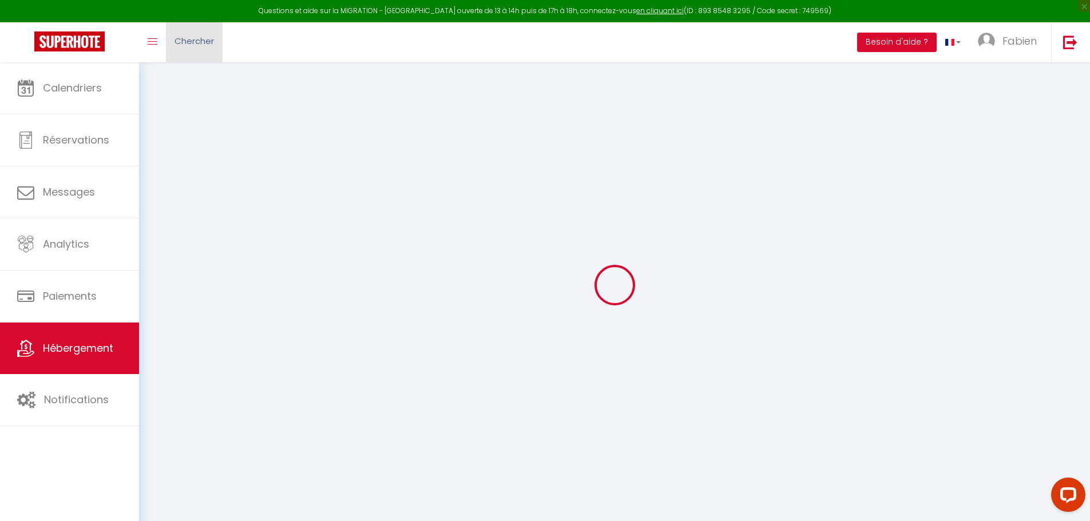
select select
type input "1 Rue Jean Bonnin"
type input "33310"
type input "Lormont"
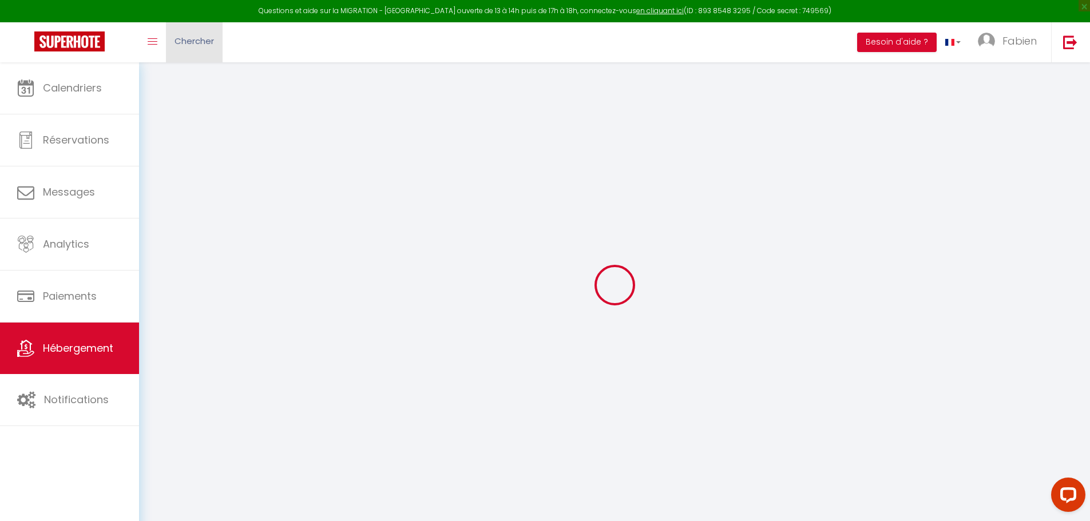
type input "[EMAIL_ADDRESS][DOMAIN_NAME]"
select select "642"
checkbox input "false"
checkbox input "true"
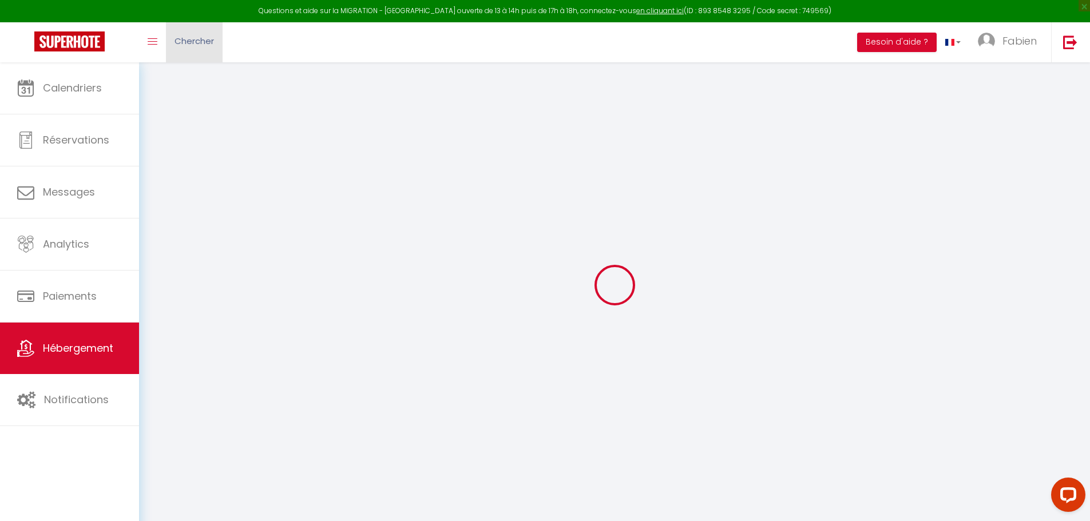
checkbox input "true"
radio input "true"
type input "0"
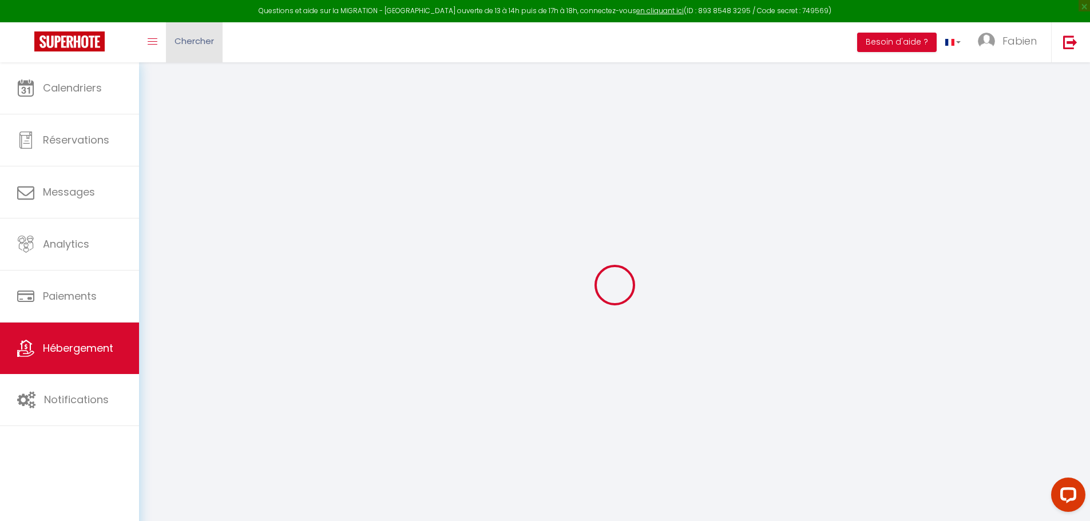
type input "0"
select select
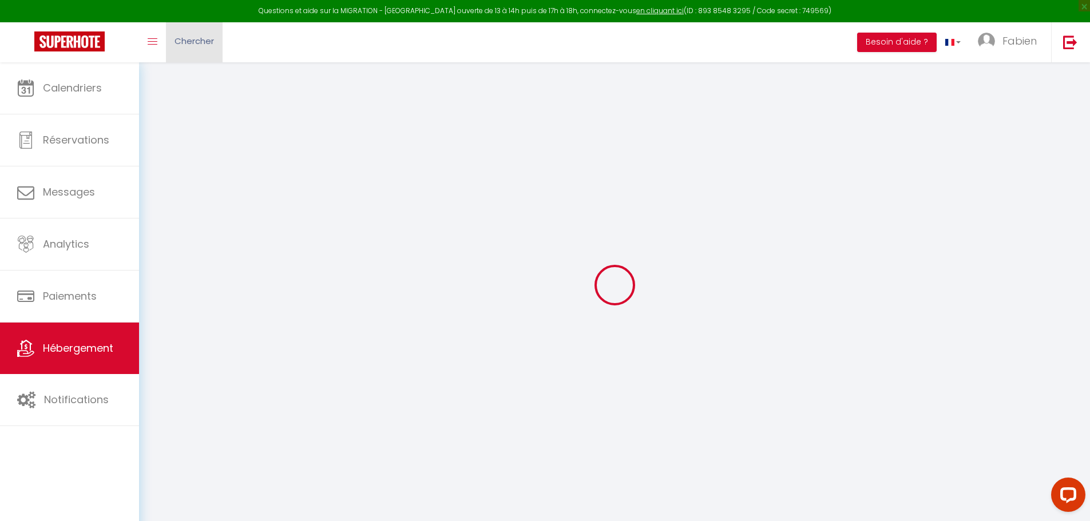
select select
checkbox input "false"
checkbox input "true"
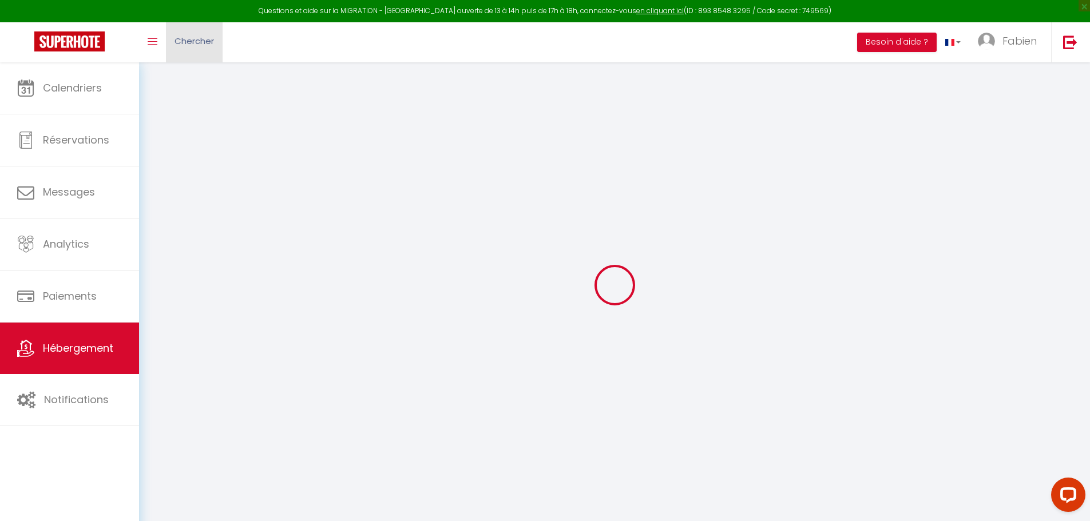
checkbox input "true"
select select
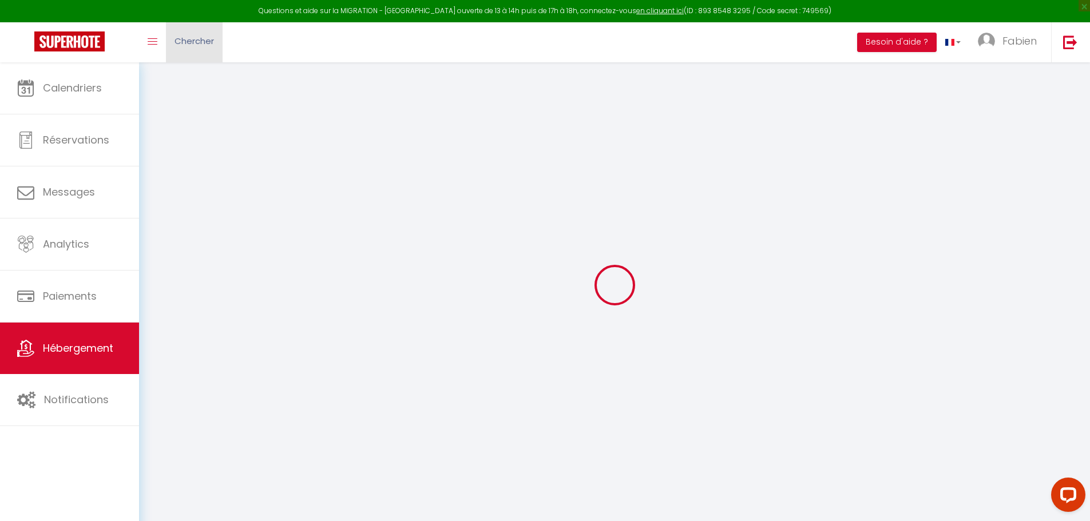
select select
checkbox input "false"
checkbox input "true"
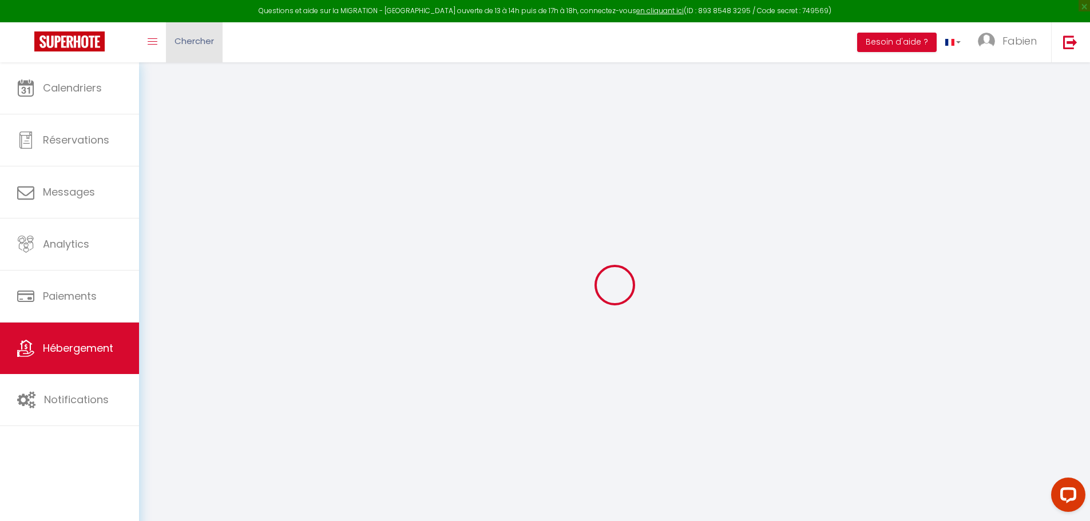
checkbox input "true"
checkbox input "false"
checkbox input "true"
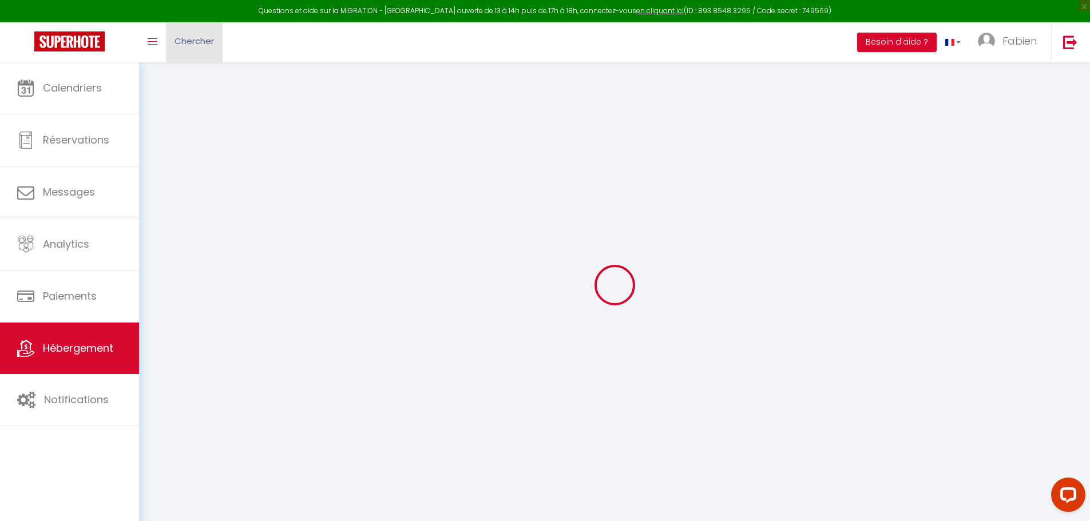
checkbox input "false"
checkbox input "true"
select select "16:00"
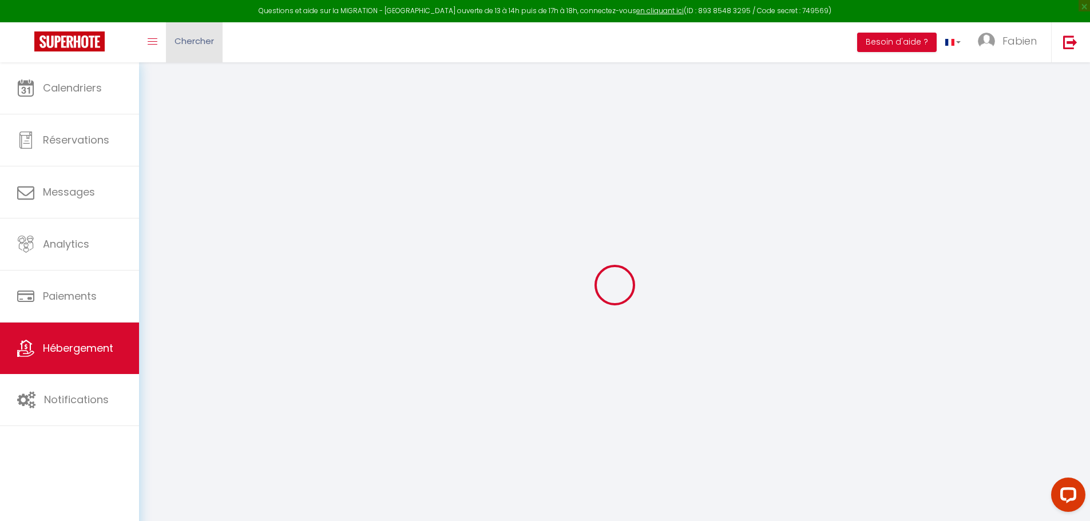
select select "00:00"
select select "11:00"
select select "15"
select select "22:00"
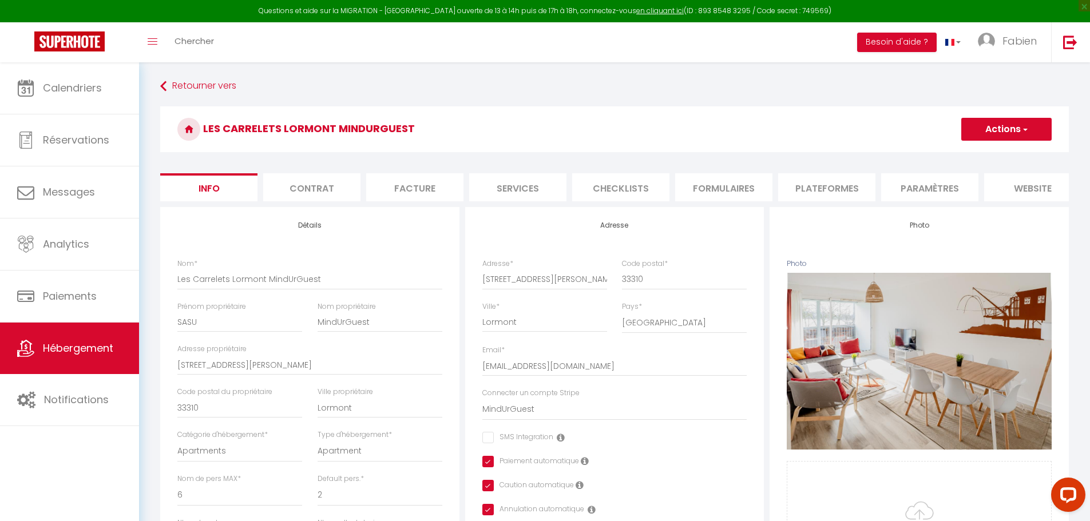
click at [841, 187] on li "Plateformes" at bounding box center [826, 187] width 97 height 28
select select
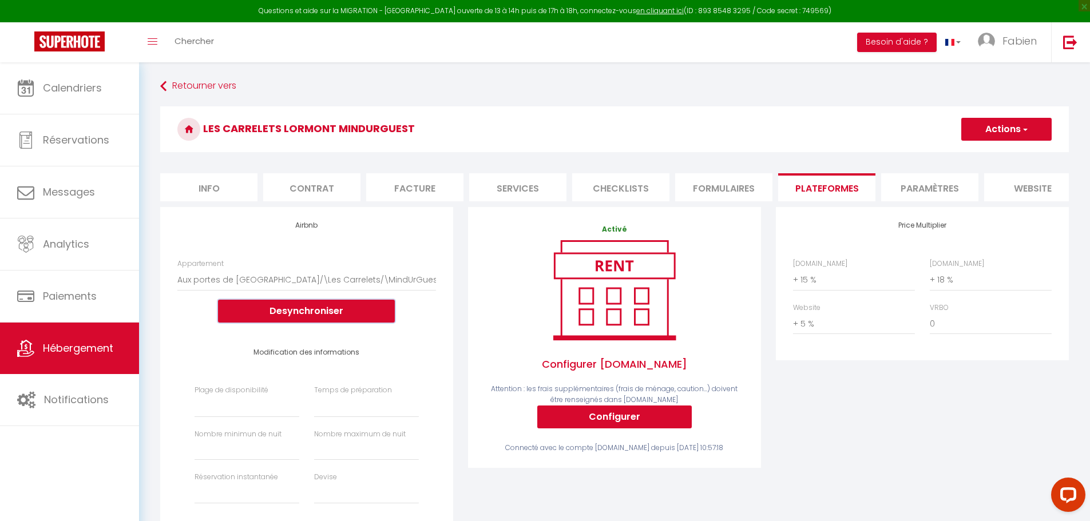
click at [292, 322] on button "Desynchroniser" at bounding box center [306, 311] width 177 height 23
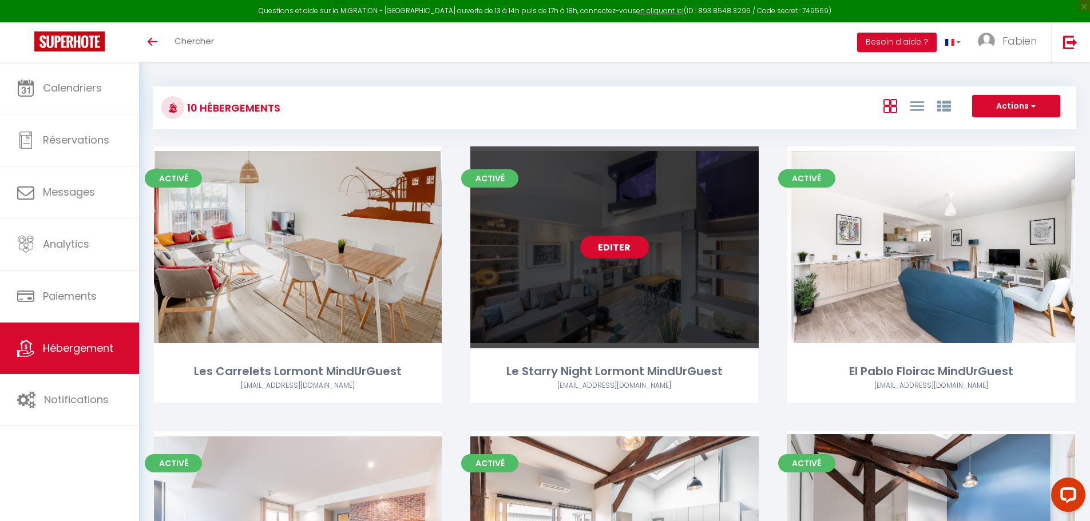
scroll to position [114, 0]
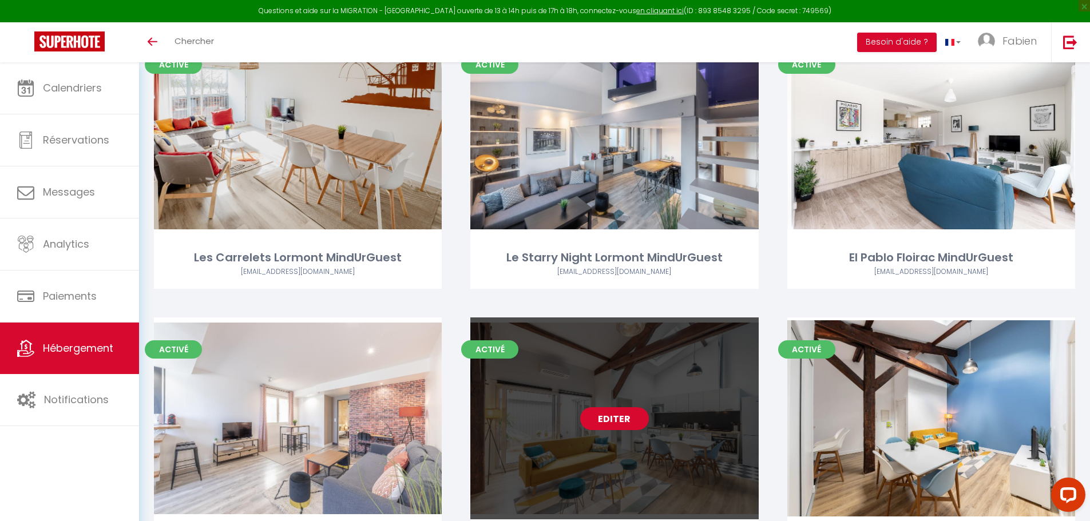
click at [612, 417] on link "Editer" at bounding box center [614, 418] width 69 height 23
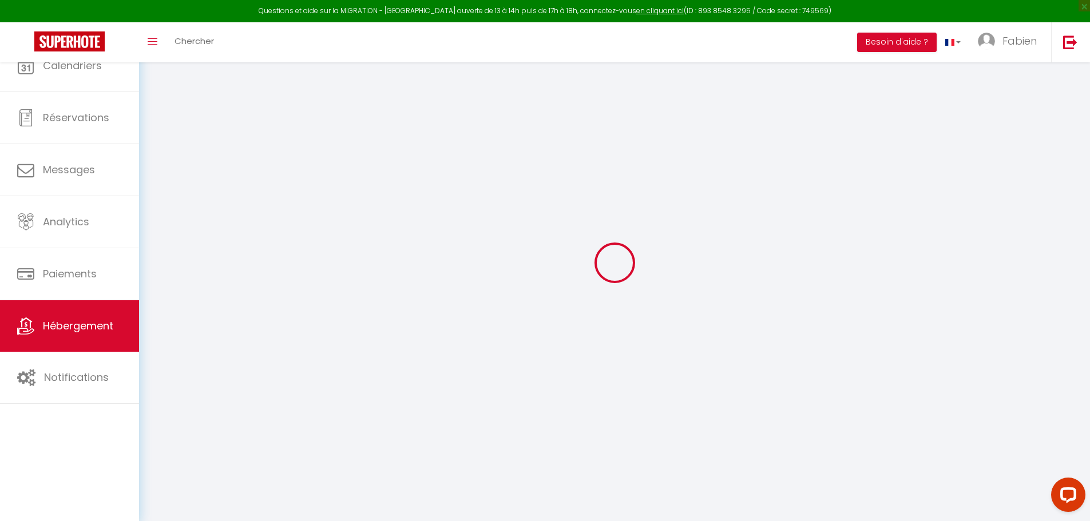
select select
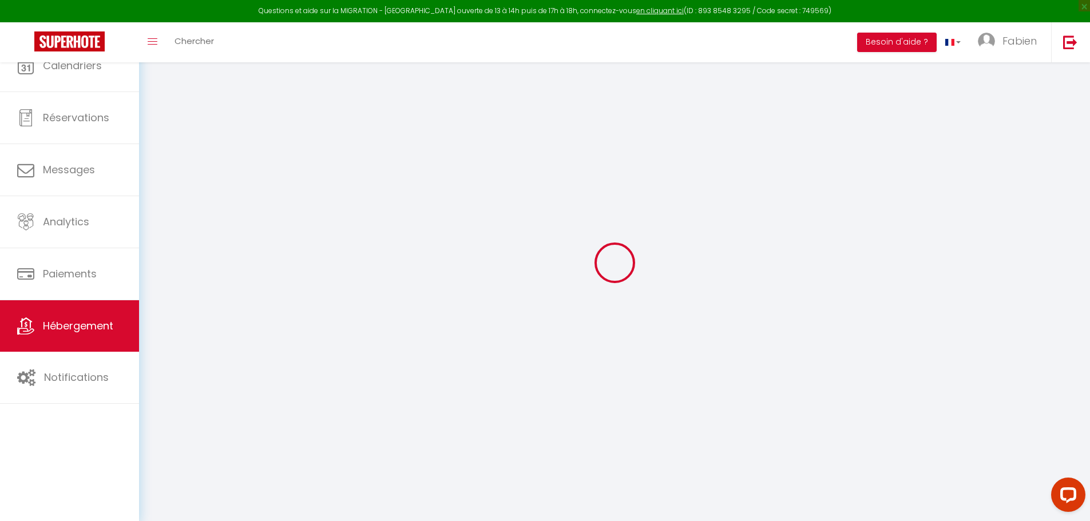
select select
checkbox input "false"
checkbox input "true"
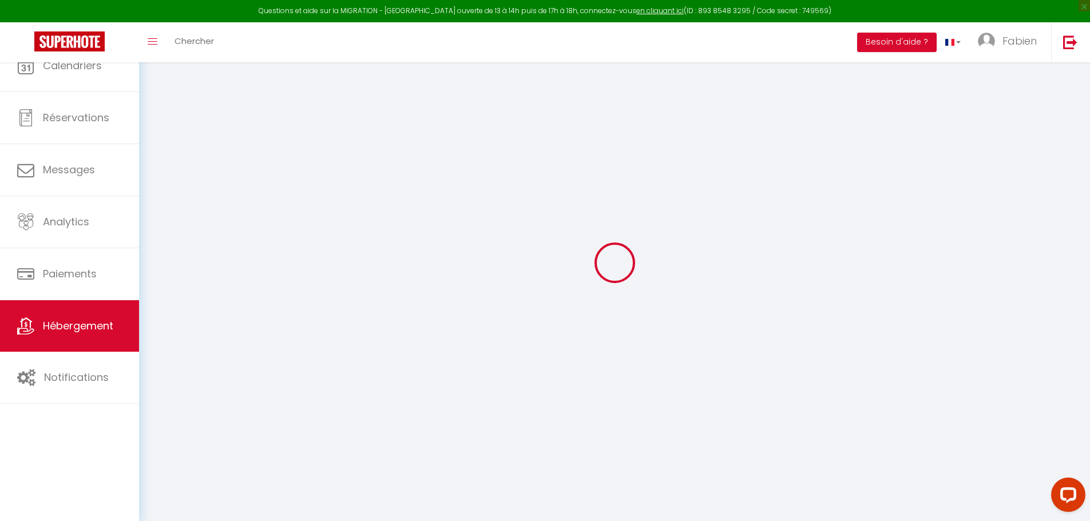
select select
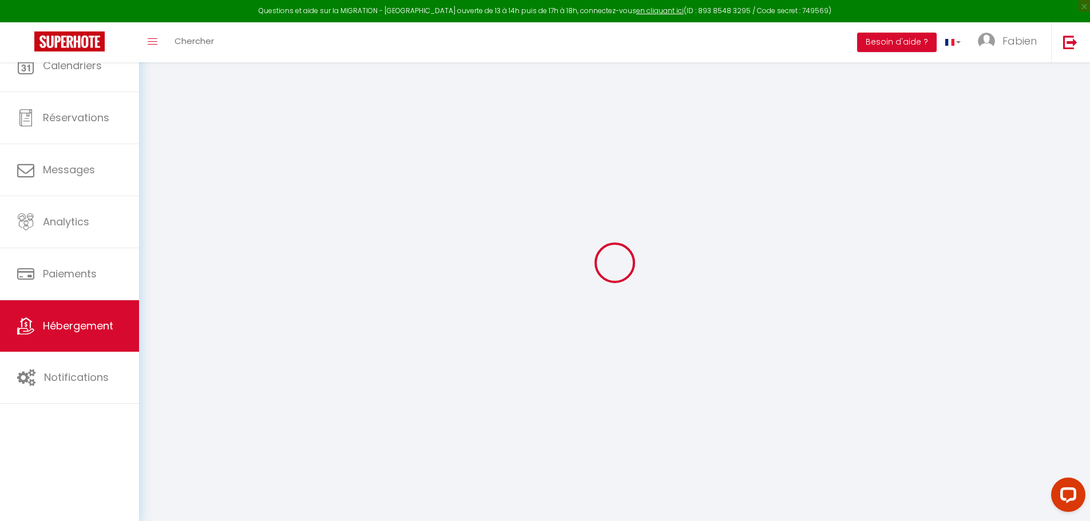
select select
checkbox input "false"
checkbox input "true"
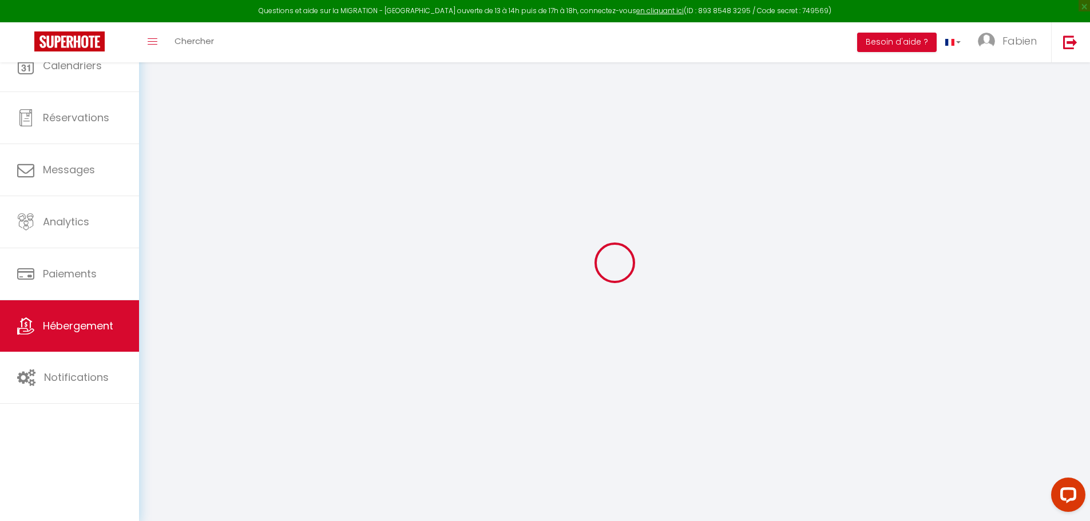
checkbox input "false"
checkbox input "true"
select select "16:00"
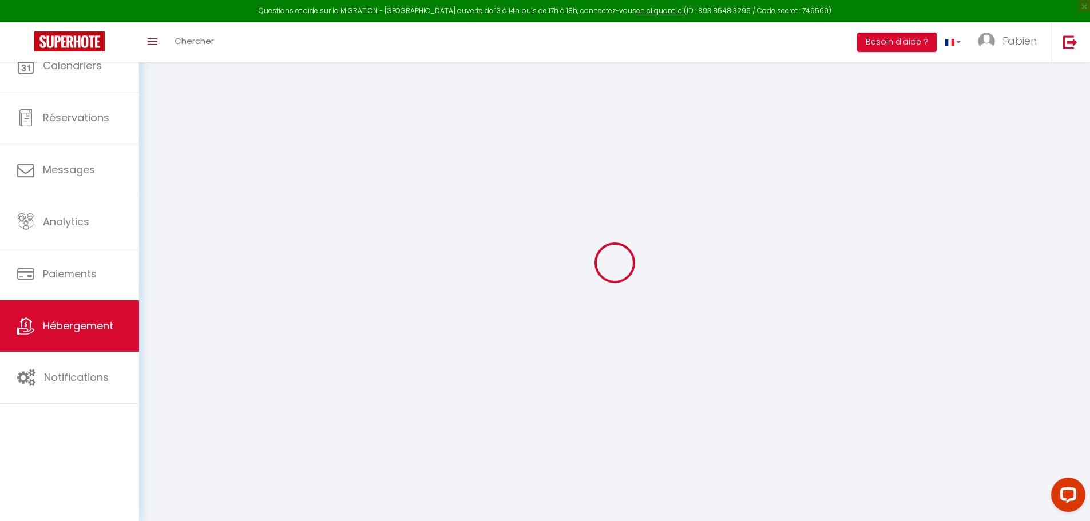
select select "00:00"
select select "11:00"
select select "30"
select select "120"
select select "22:00"
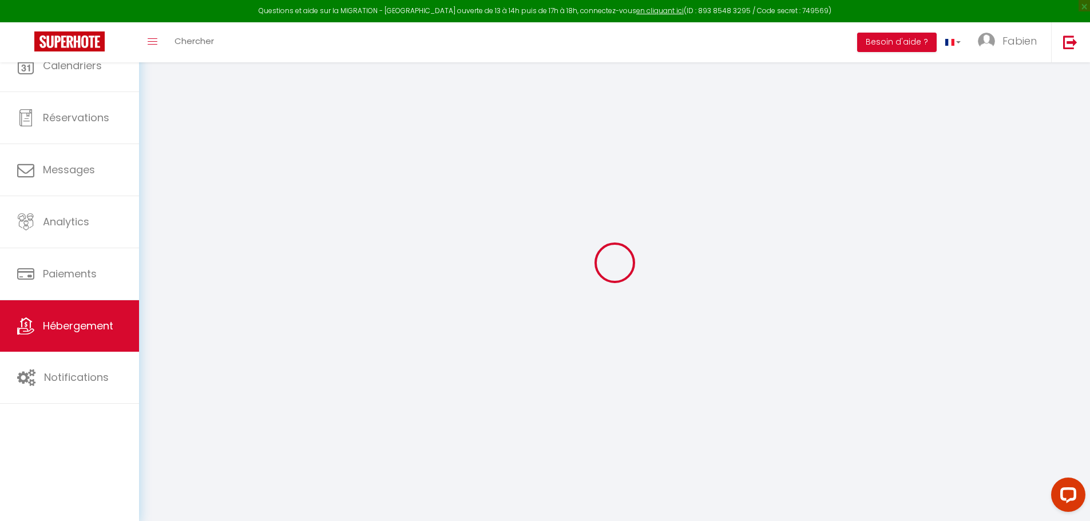
checkbox input "false"
checkbox input "true"
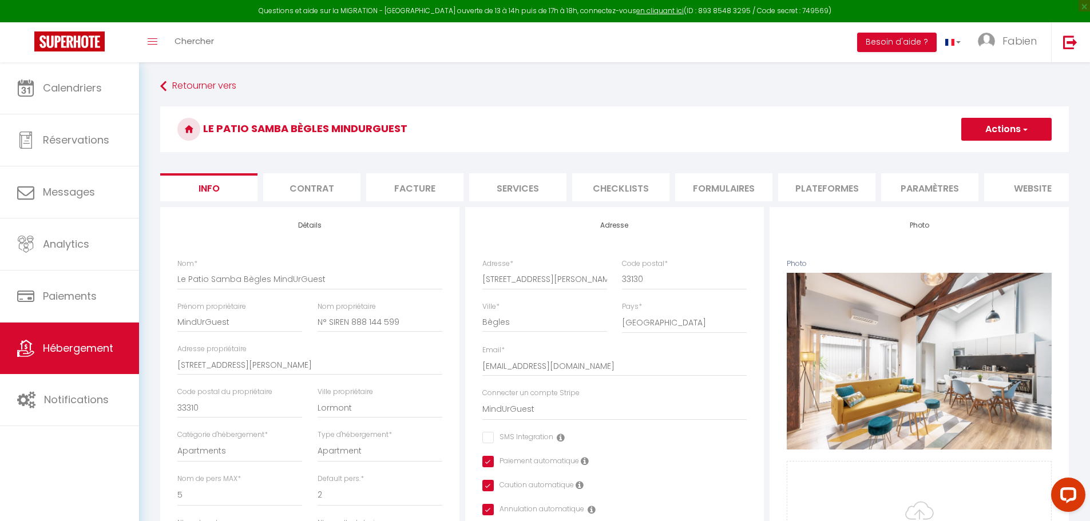
click at [817, 187] on li "Plateformes" at bounding box center [826, 187] width 97 height 28
select select
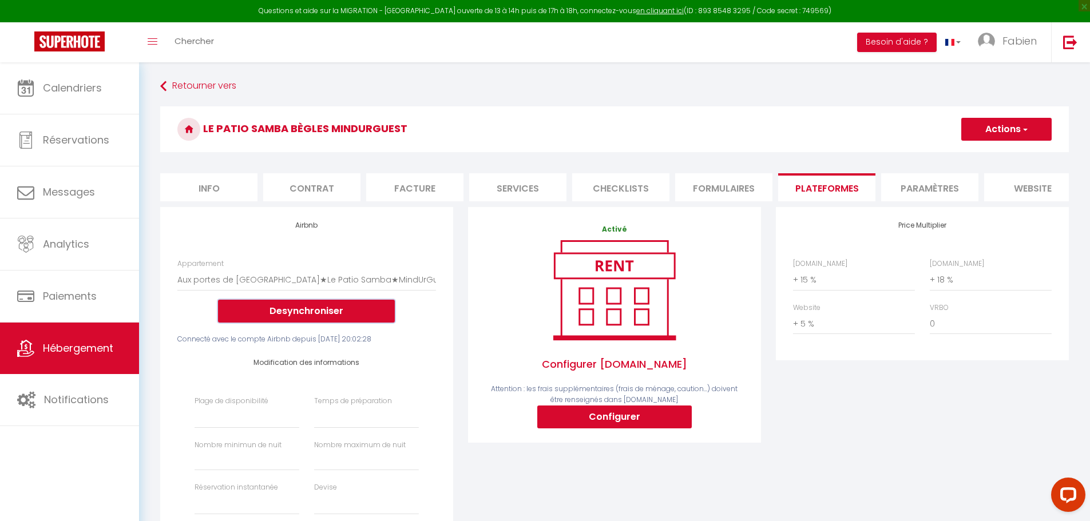
click at [359, 323] on button "Desynchroniser" at bounding box center [306, 311] width 177 height 23
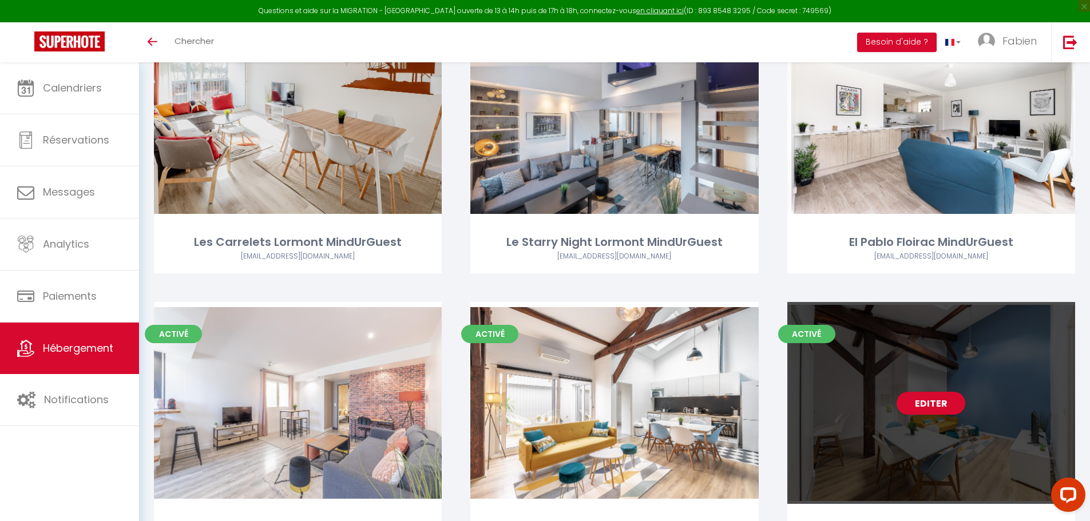
scroll to position [286, 0]
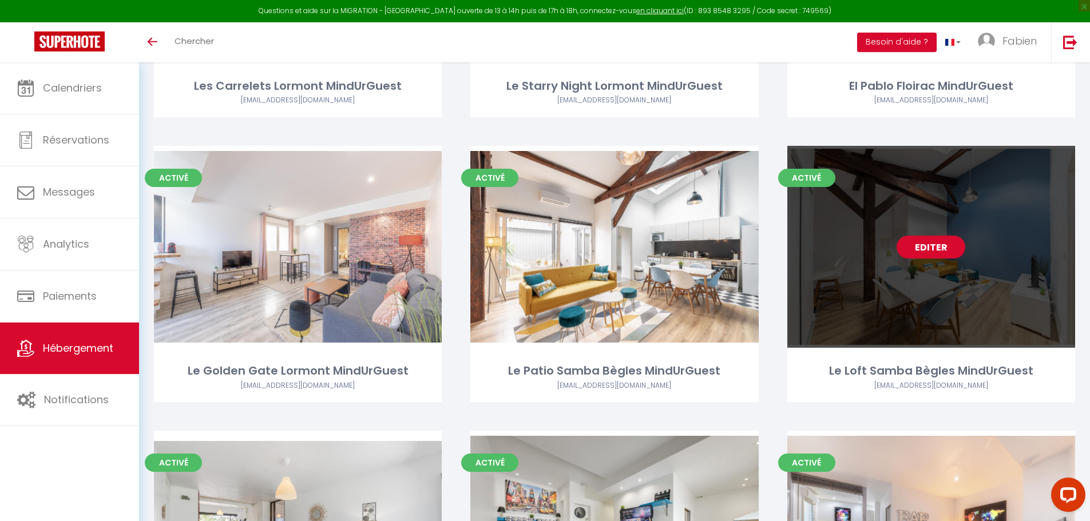
click at [931, 246] on link "Editer" at bounding box center [931, 247] width 69 height 23
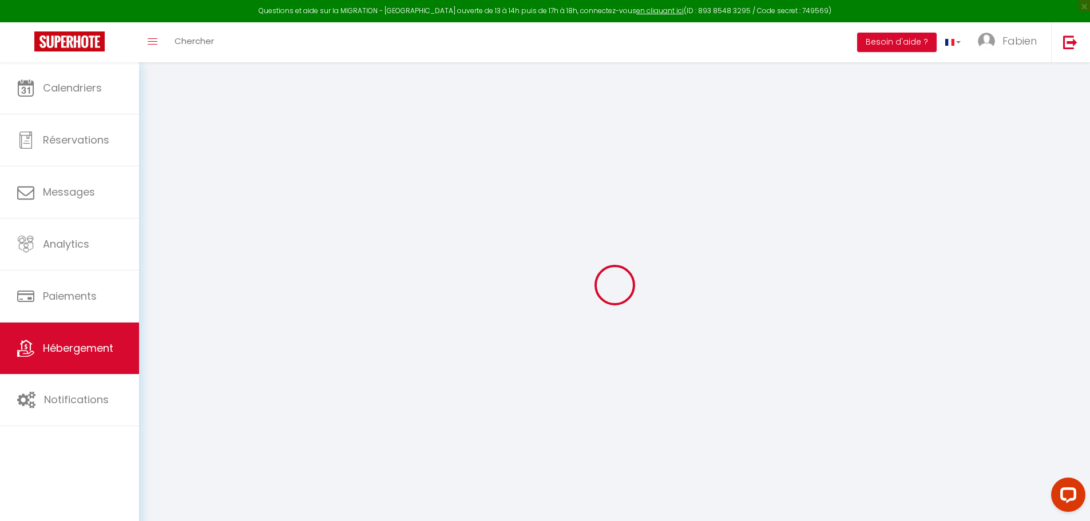
checkbox input "false"
checkbox input "true"
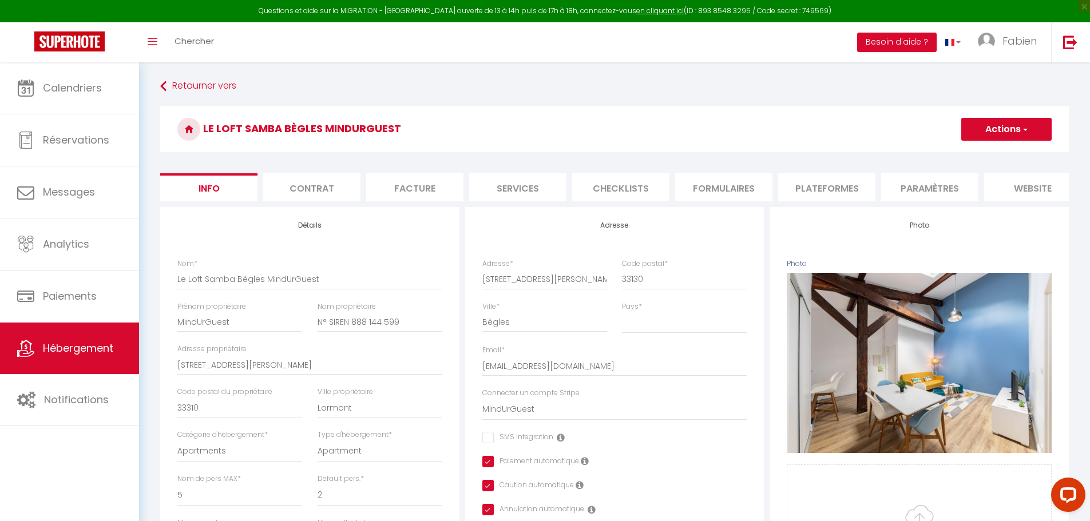
click at [824, 187] on li "Plateformes" at bounding box center [826, 187] width 97 height 28
select select
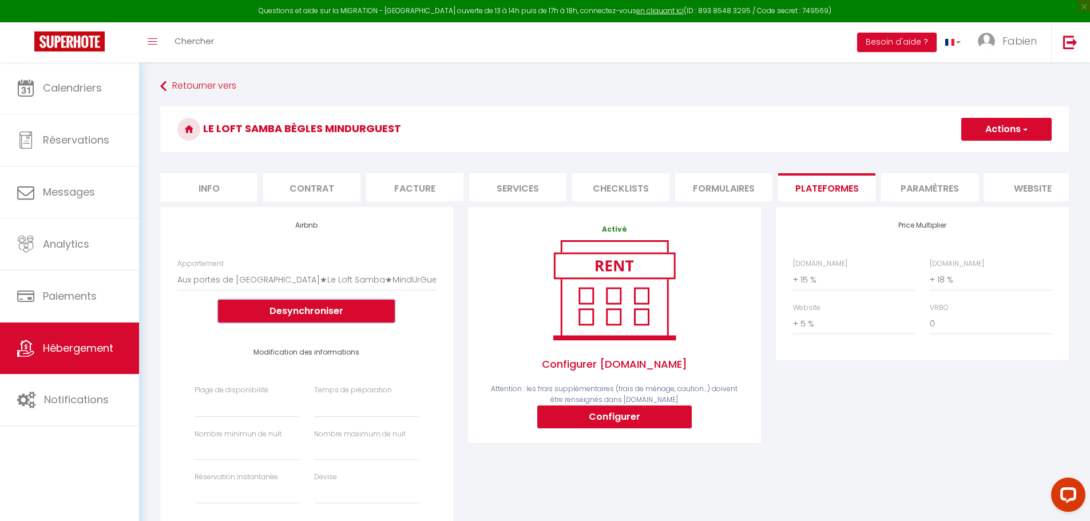
click at [341, 317] on button "Desynchroniser" at bounding box center [306, 311] width 177 height 23
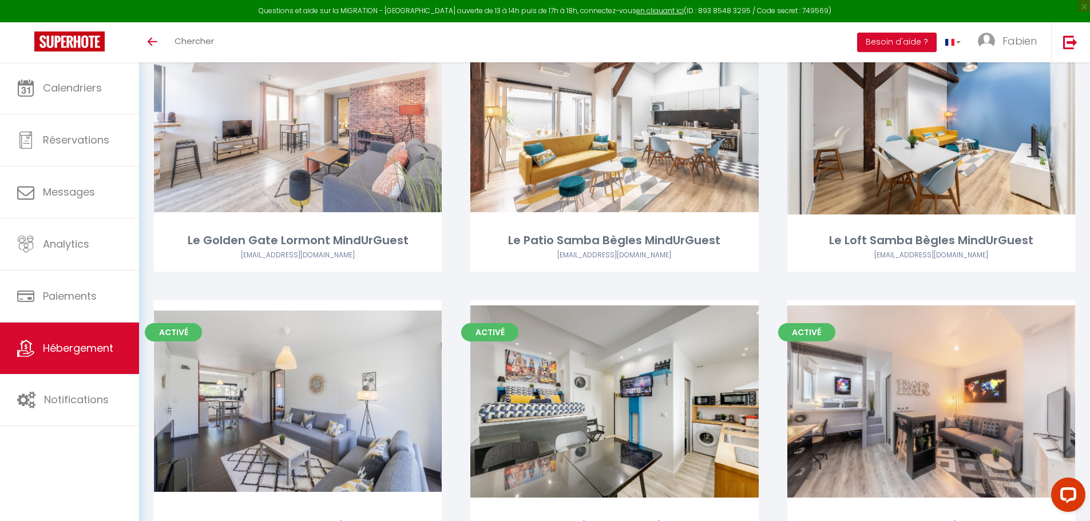
scroll to position [458, 0]
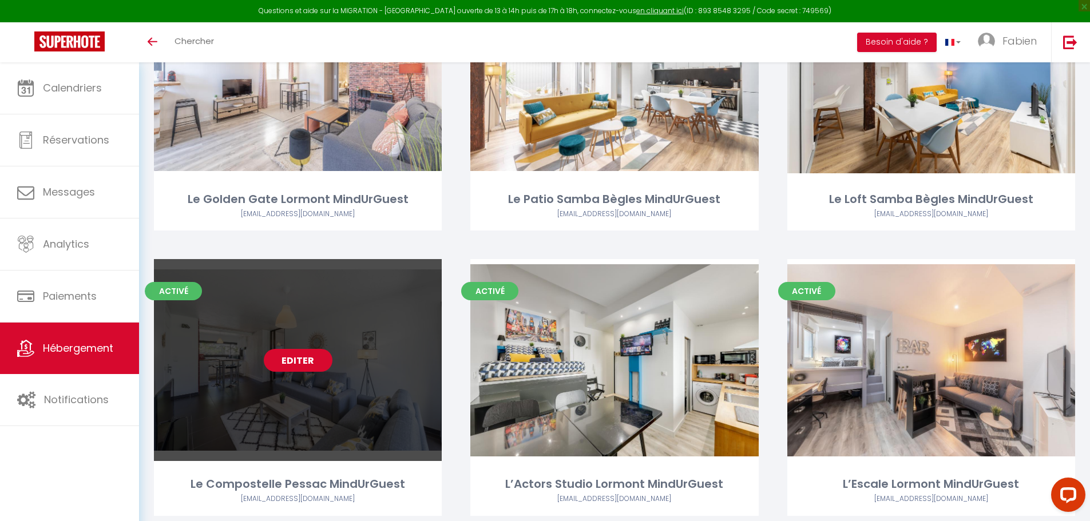
click at [301, 364] on link "Editer" at bounding box center [298, 360] width 69 height 23
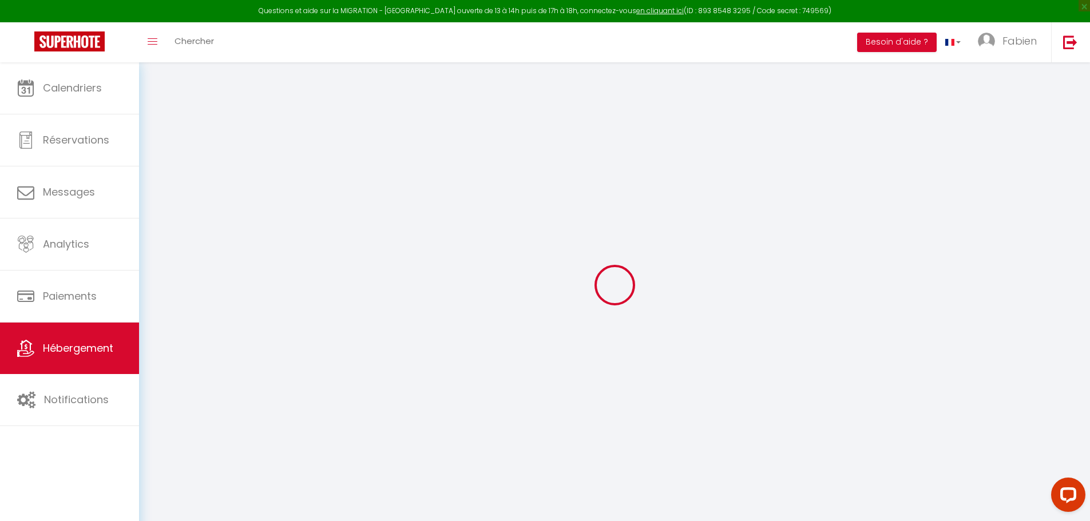
select select
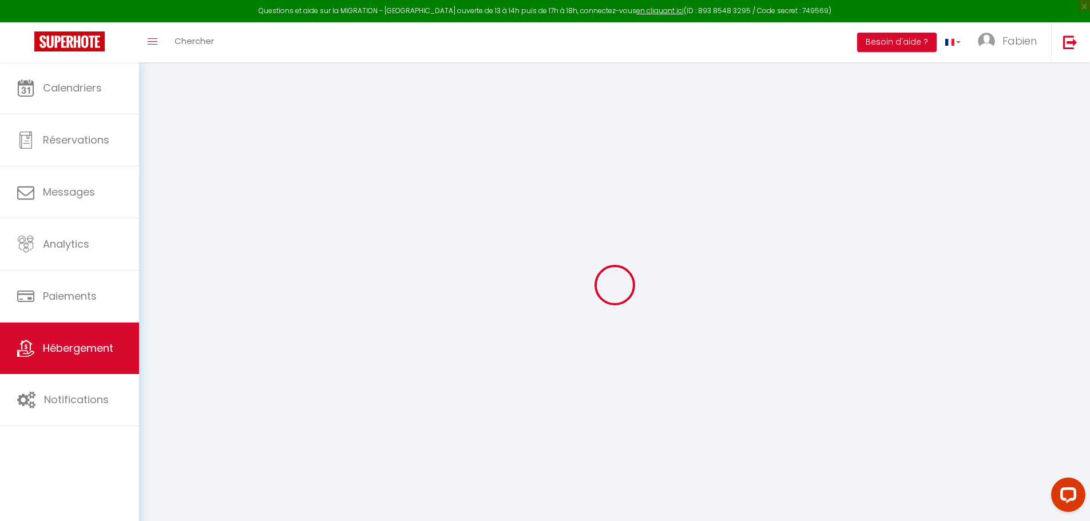
select select
checkbox input "false"
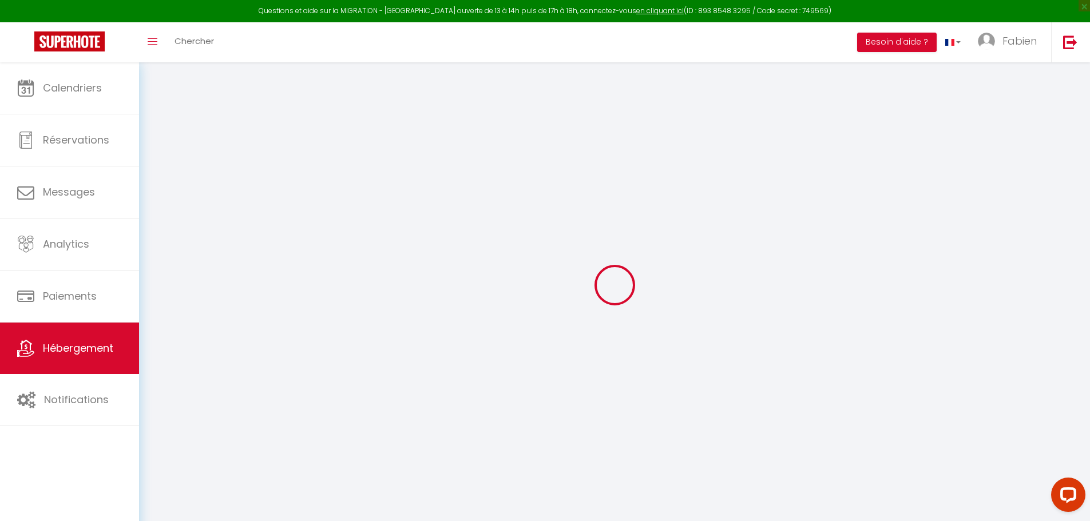
select select
type input "Le Compostelle Pessac MindUrGuest"
type input "MindUrGuest"
type input "SIREN 888 144 599"
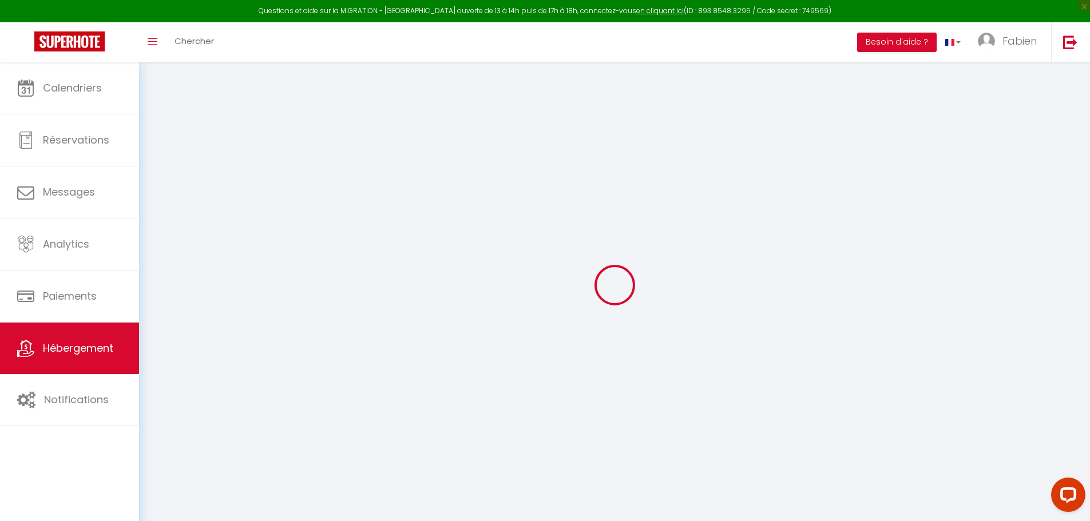
type input "[STREET_ADDRESS][PERSON_NAME]"
type input "33310"
type input "Lormont"
select select "6"
select select "2"
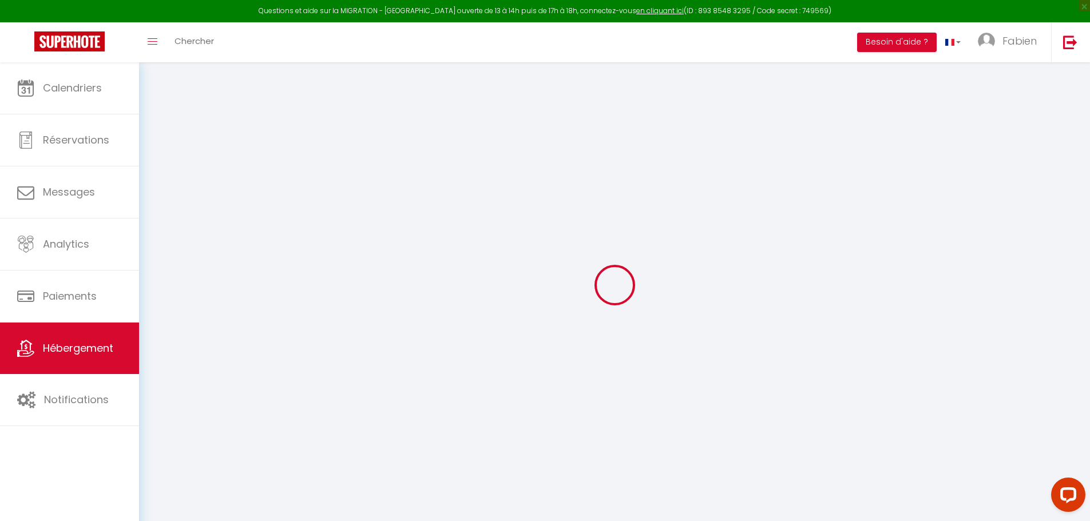
type input "77"
type input "6"
type input "60"
type input "7.2"
type input "4.60"
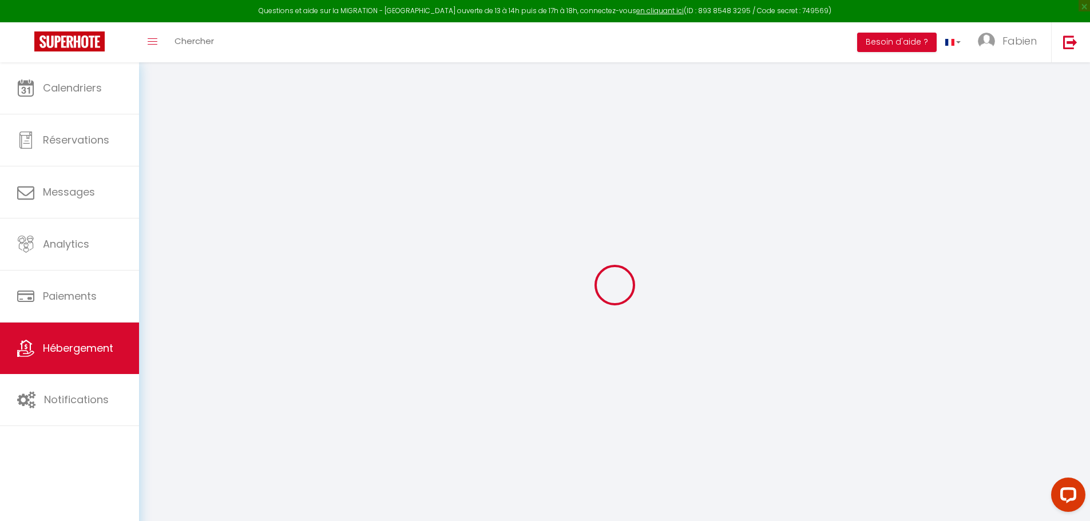
type input "500"
select select
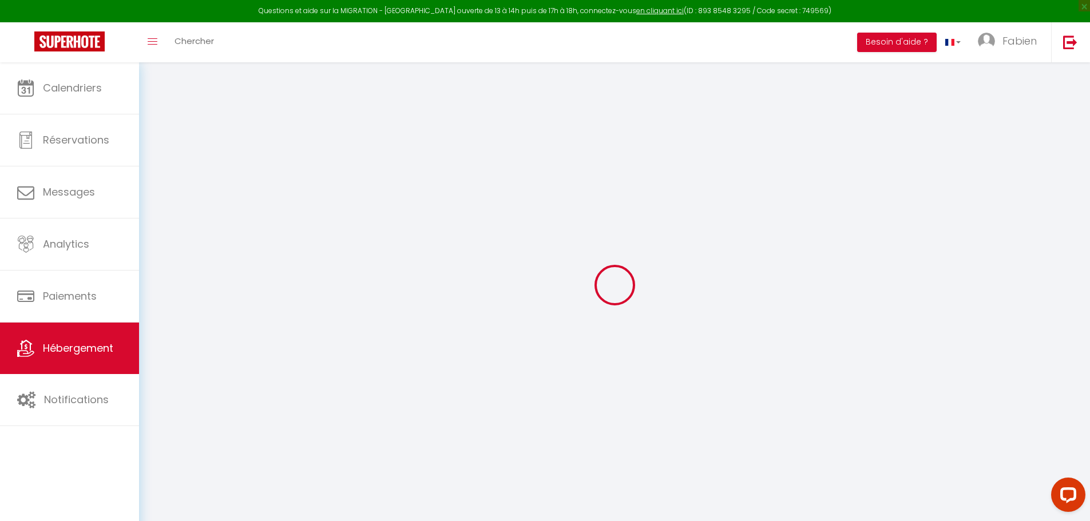
select select
type input "8 rue Léo Ferré"
type input "33600"
type input "Pessac"
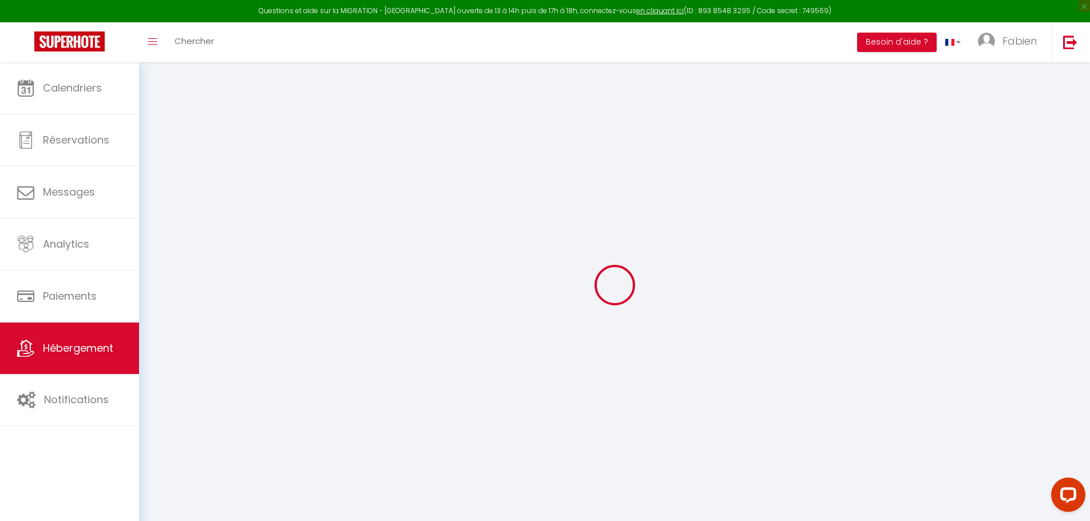
select select "75"
type input "[EMAIL_ADDRESS][DOMAIN_NAME]"
select select "642"
checkbox input "false"
checkbox input "true"
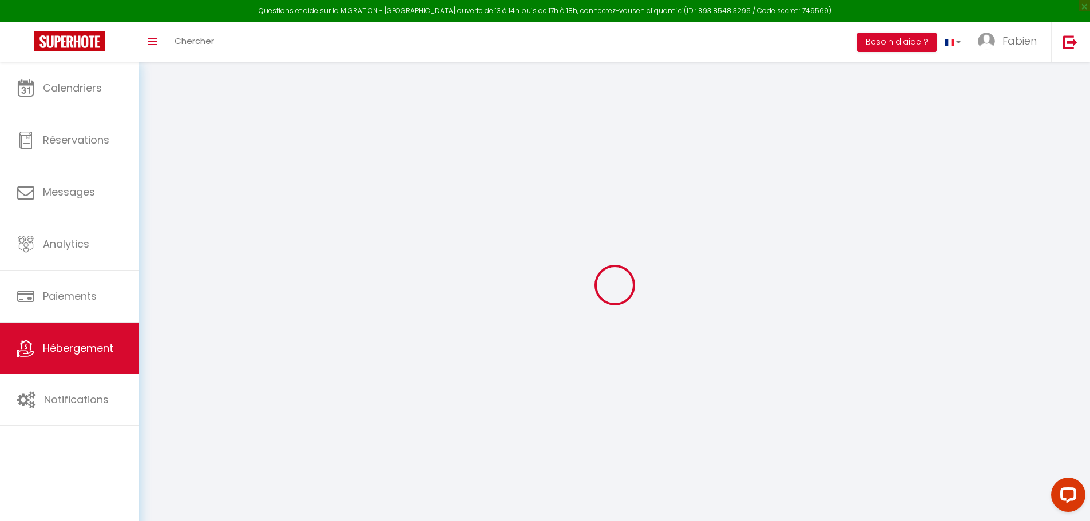
checkbox input "true"
radio input "true"
type input "0"
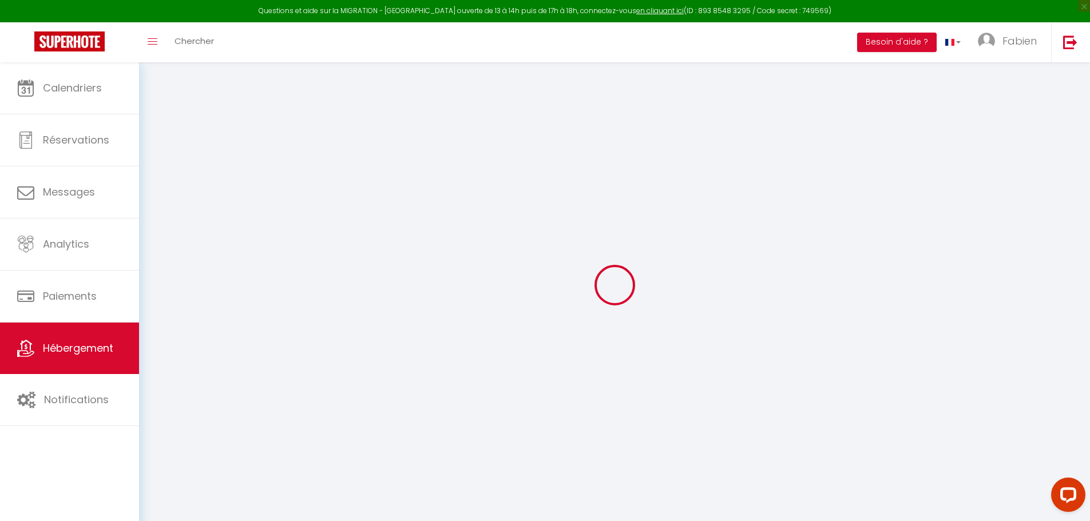
type input "0"
select select
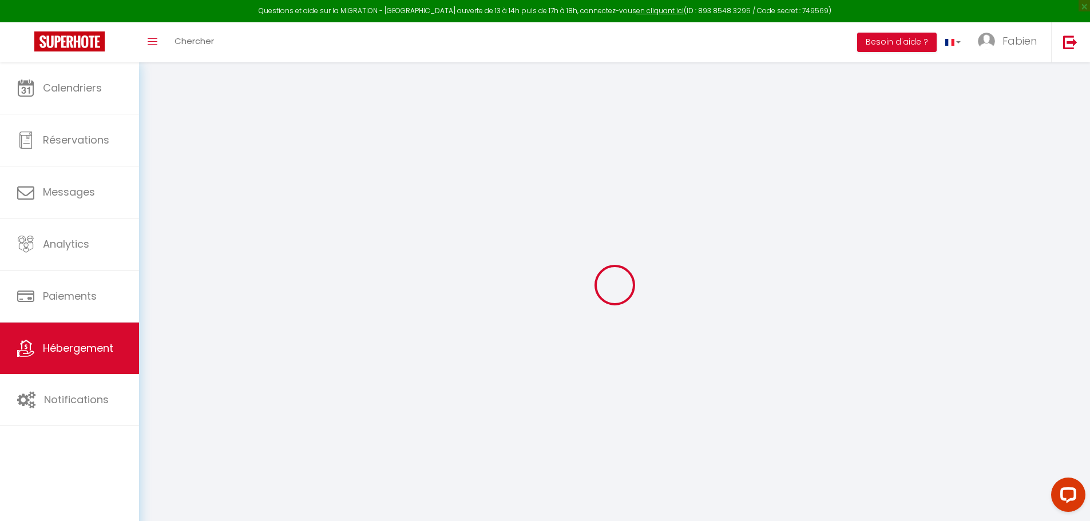
select select
checkbox input "false"
checkbox input "true"
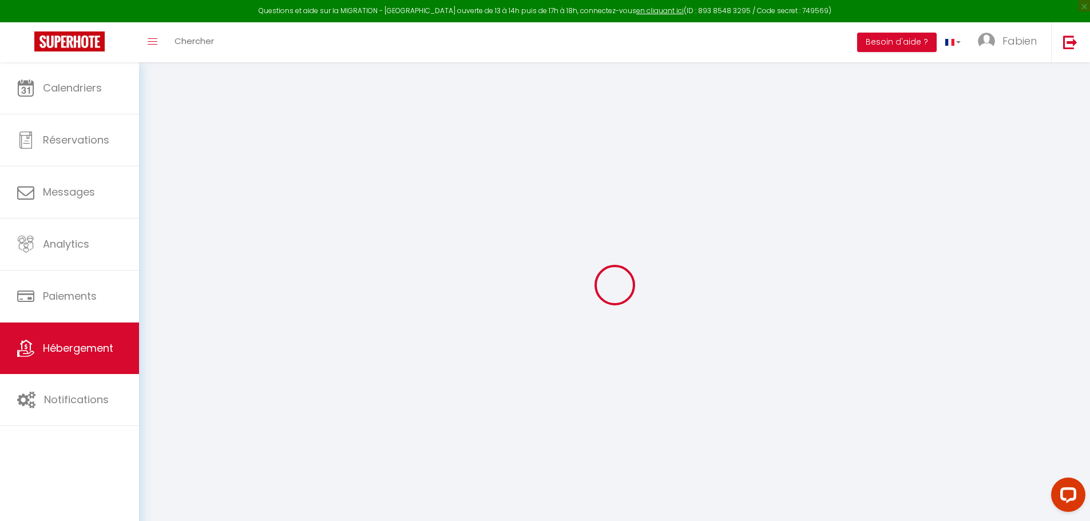
checkbox input "true"
checkbox input "false"
checkbox input "true"
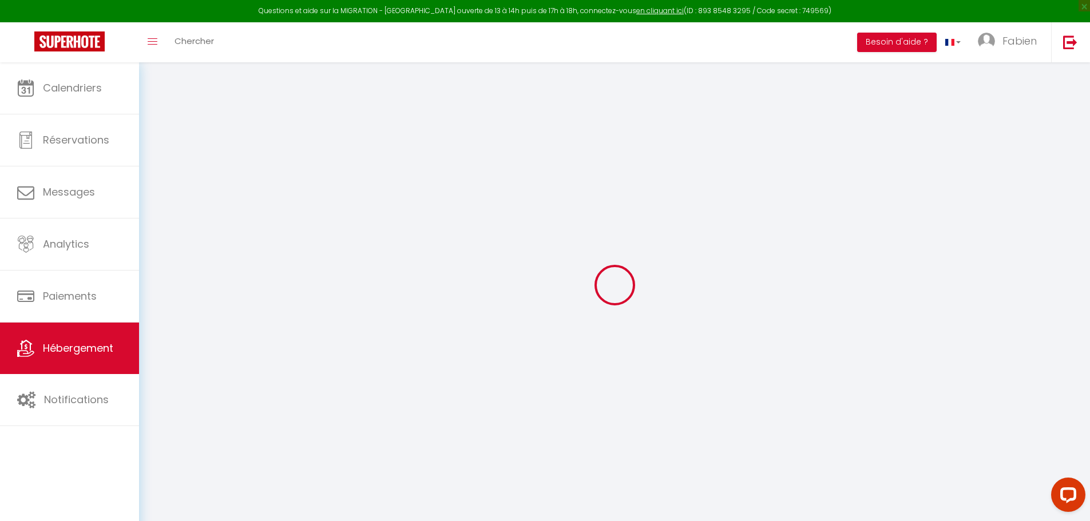
checkbox input "true"
select select "16:00"
select select "21:00"
select select "16:00"
select select "60"
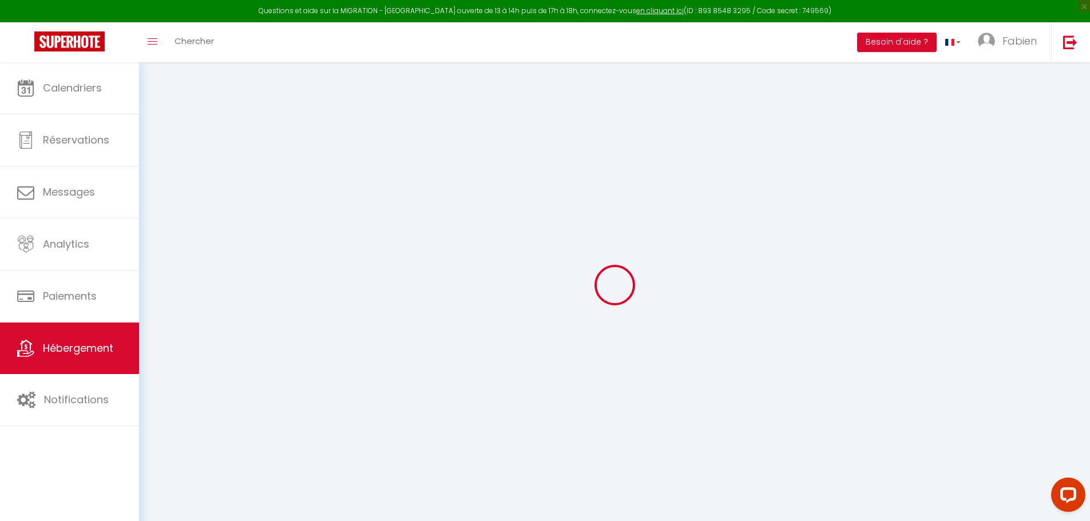
select select "120"
select select "22:00"
checkbox input "false"
checkbox input "true"
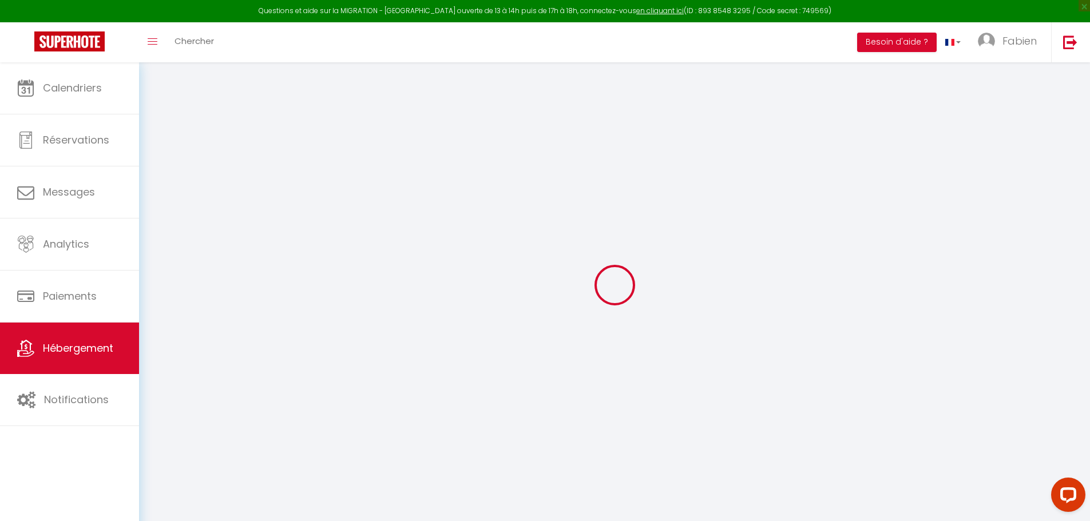
checkbox input "true"
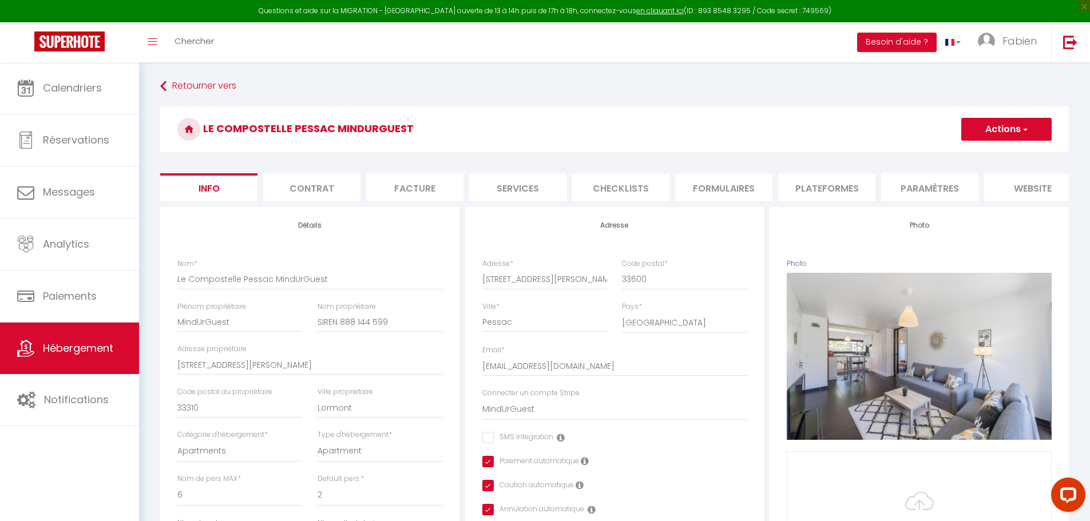
click at [834, 183] on li "Plateformes" at bounding box center [826, 187] width 97 height 28
select select
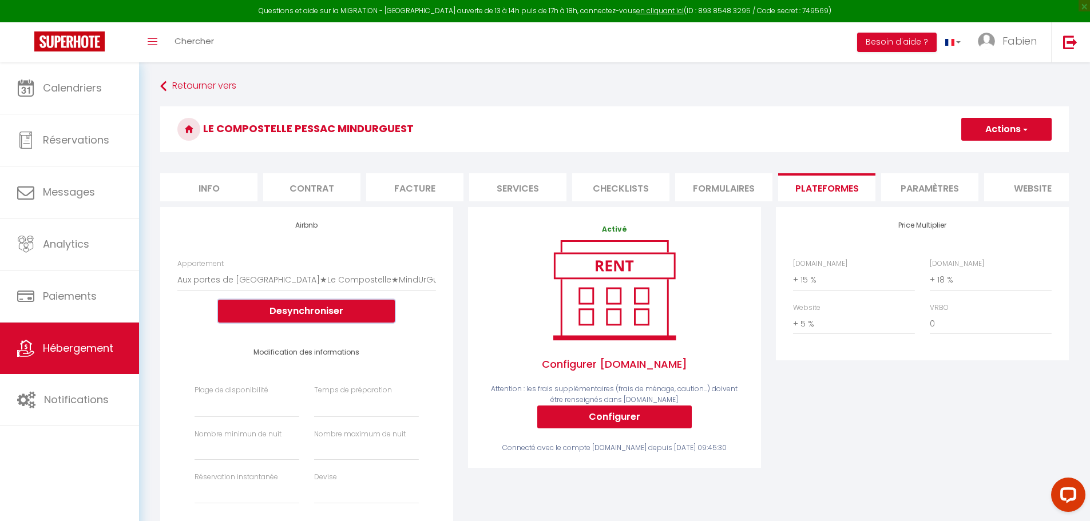
click at [332, 323] on button "Desynchroniser" at bounding box center [306, 311] width 177 height 23
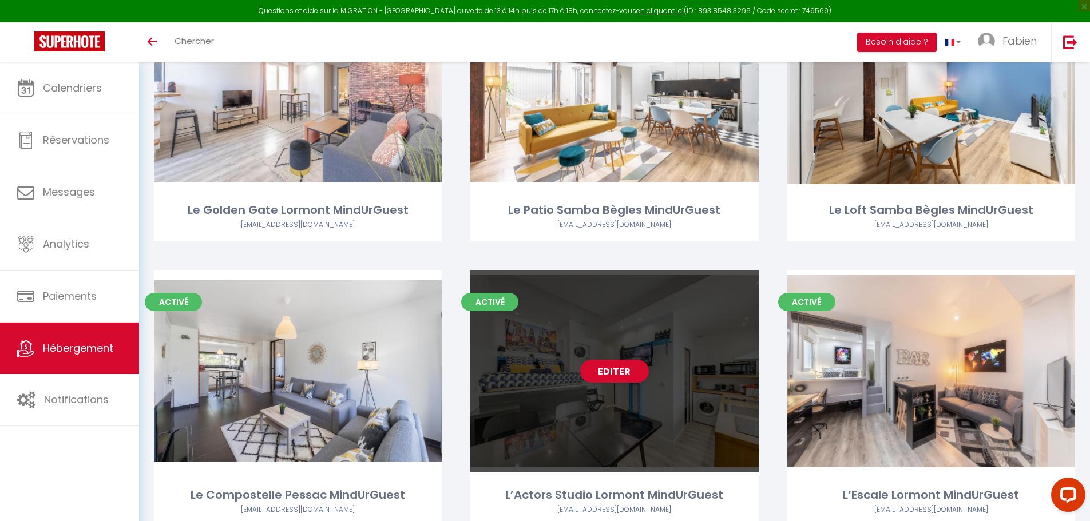
scroll to position [458, 0]
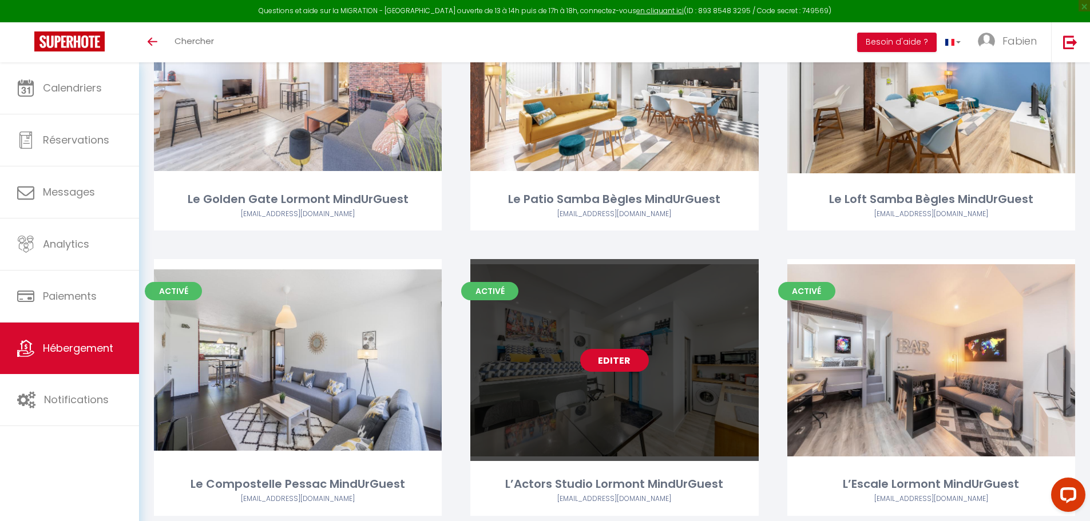
click at [616, 362] on link "Editer" at bounding box center [614, 360] width 69 height 23
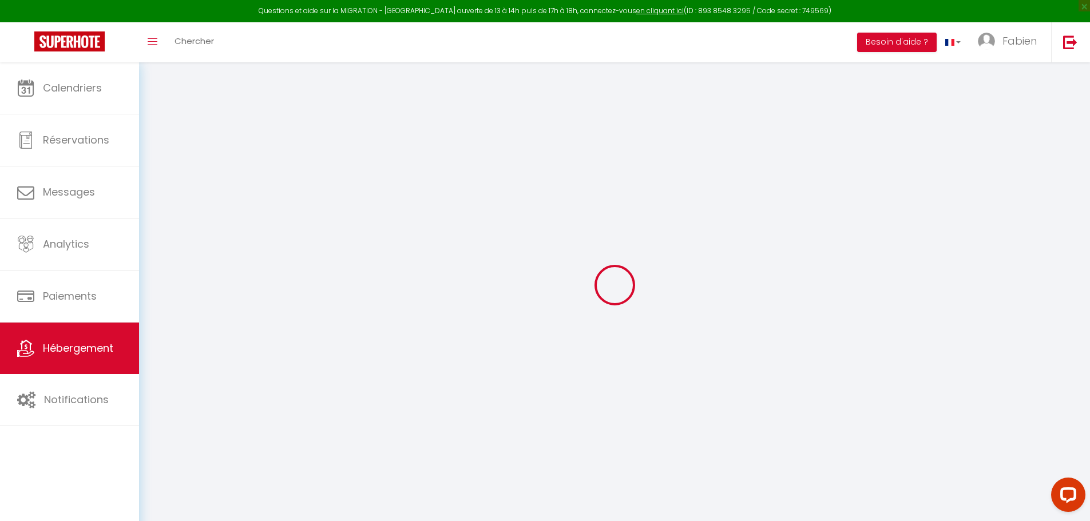
select select
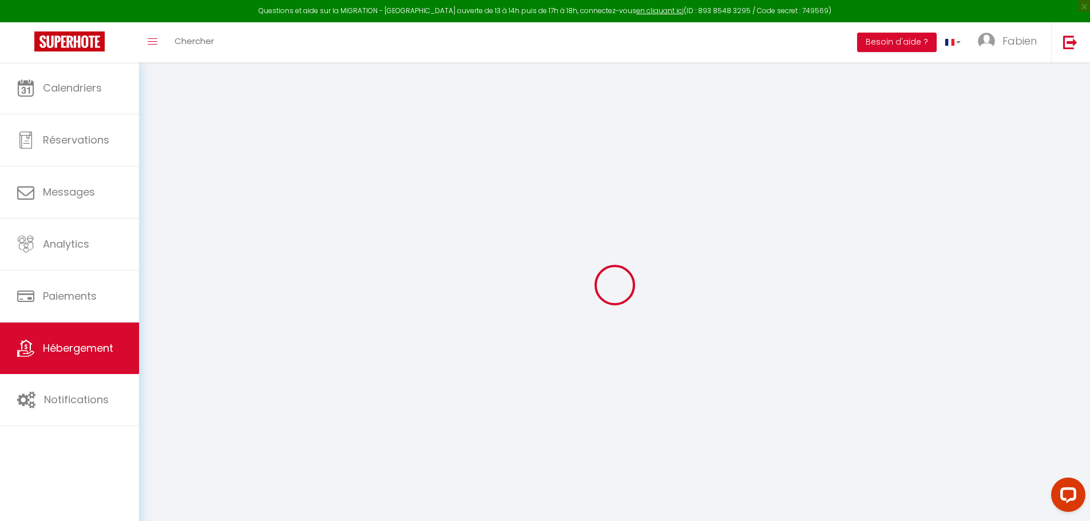
select select
checkbox input "false"
checkbox input "true"
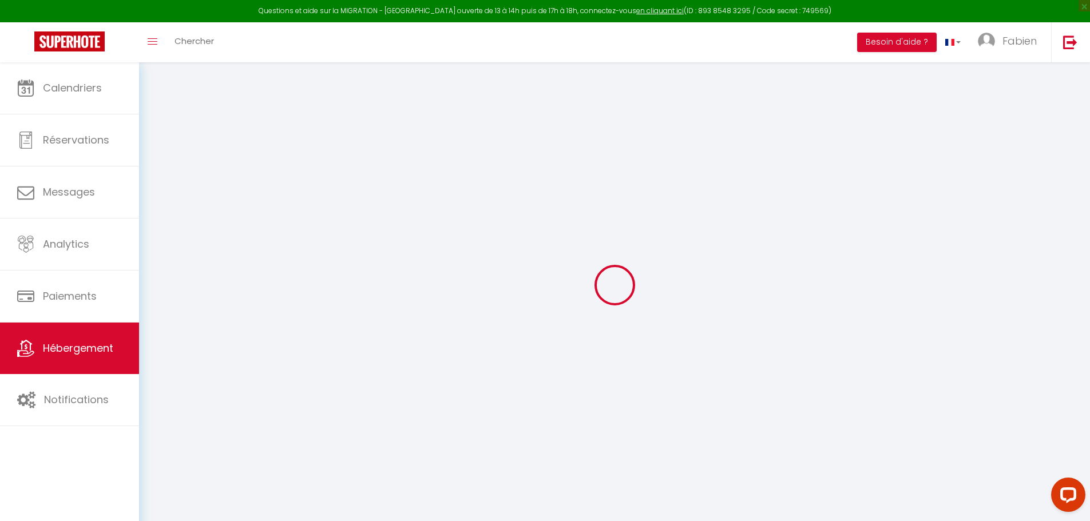
checkbox input "false"
checkbox input "true"
select select "16:00"
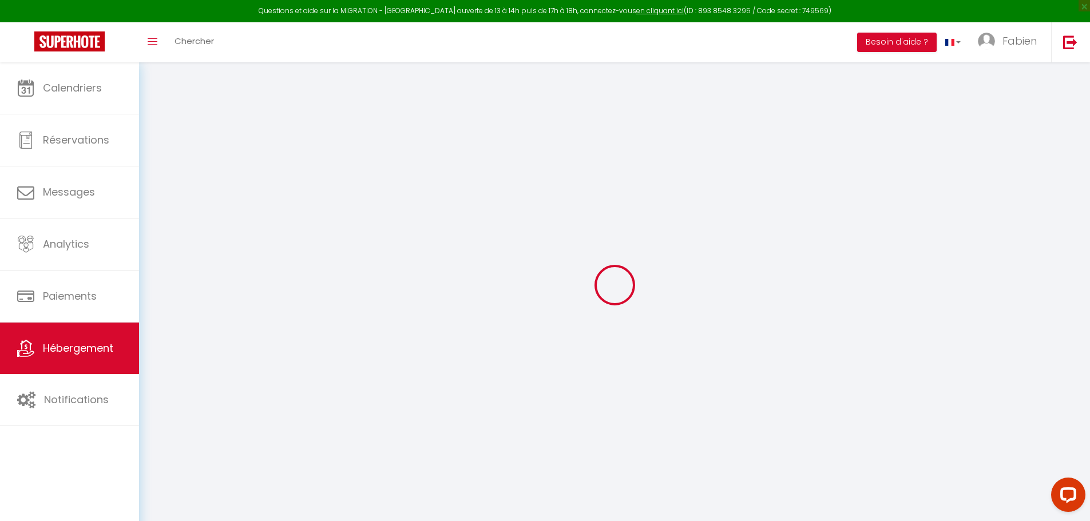
select select "22:00"
select select "11:00"
select select "30"
select select "120"
select select "22:00"
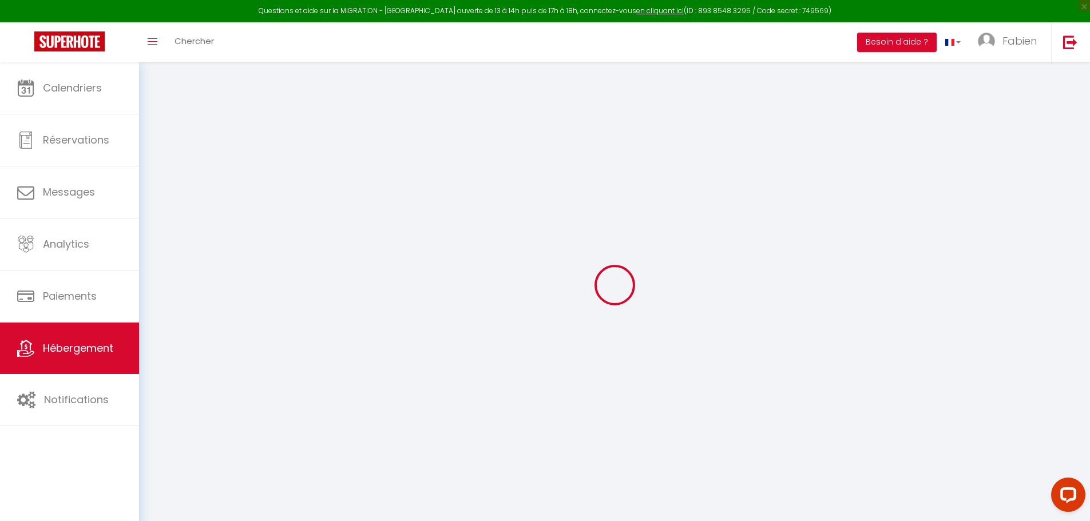
checkbox input "false"
checkbox input "true"
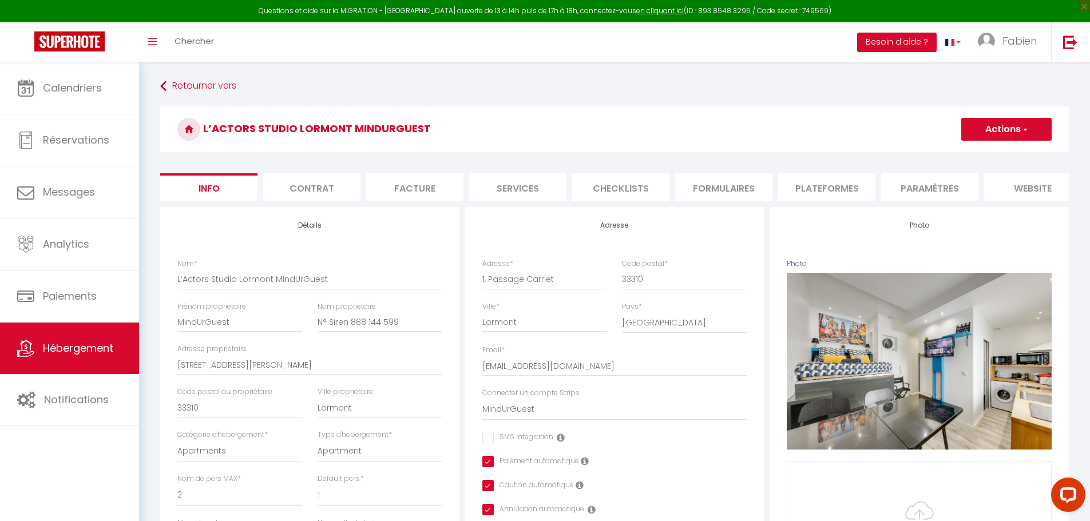
click at [807, 183] on li "Plateformes" at bounding box center [826, 187] width 97 height 28
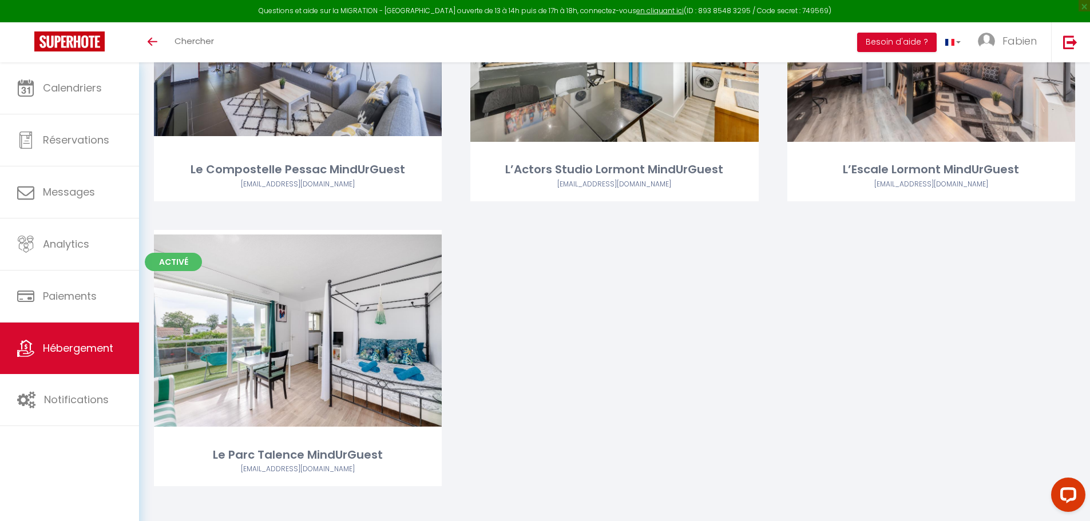
scroll to position [780, 0]
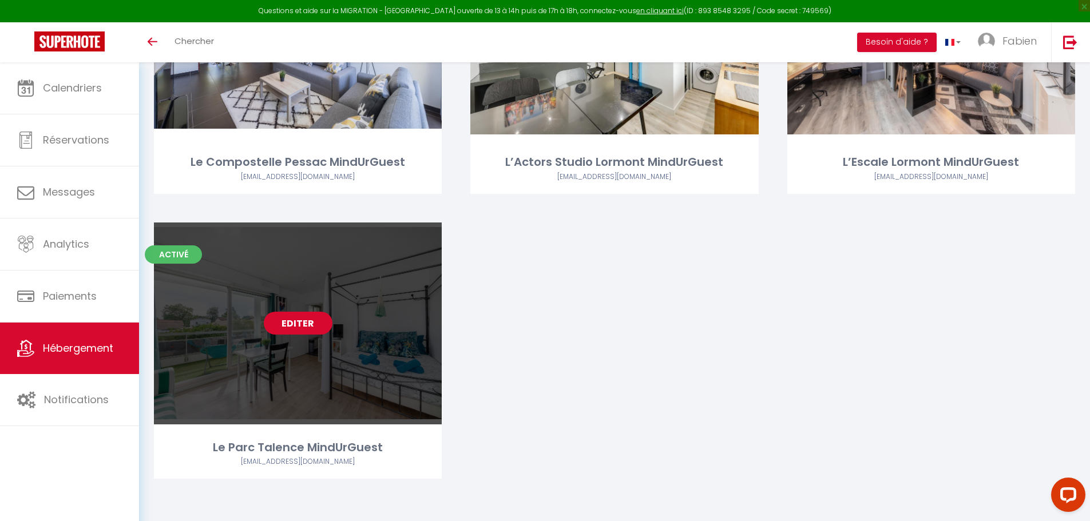
click at [302, 322] on link "Editer" at bounding box center [298, 323] width 69 height 23
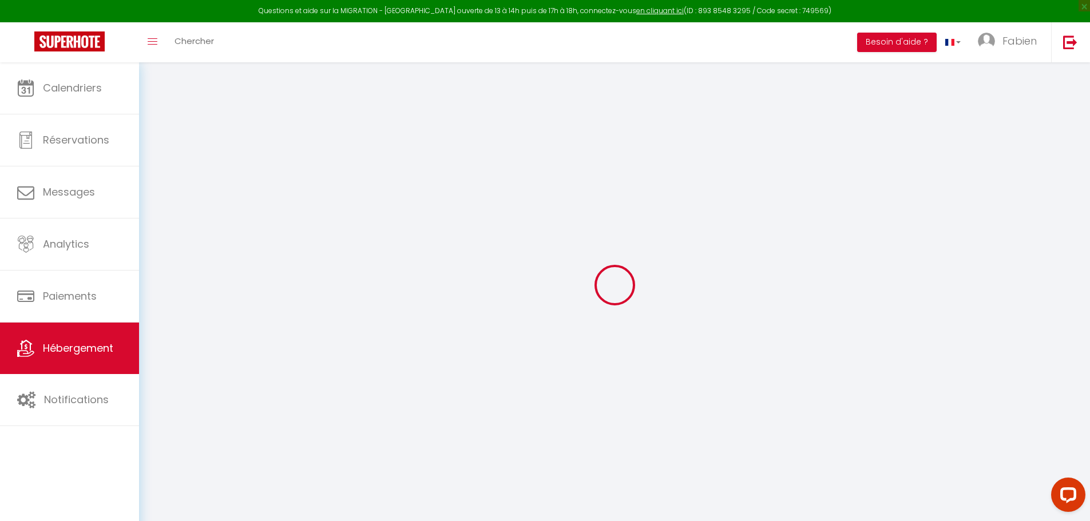
select select
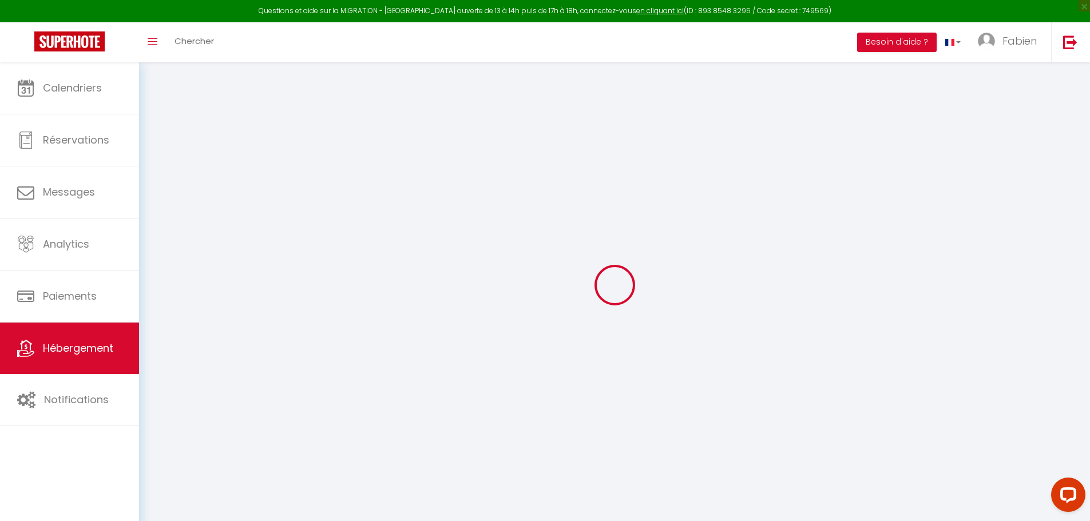
select select
checkbox input "false"
checkbox input "true"
checkbox input "false"
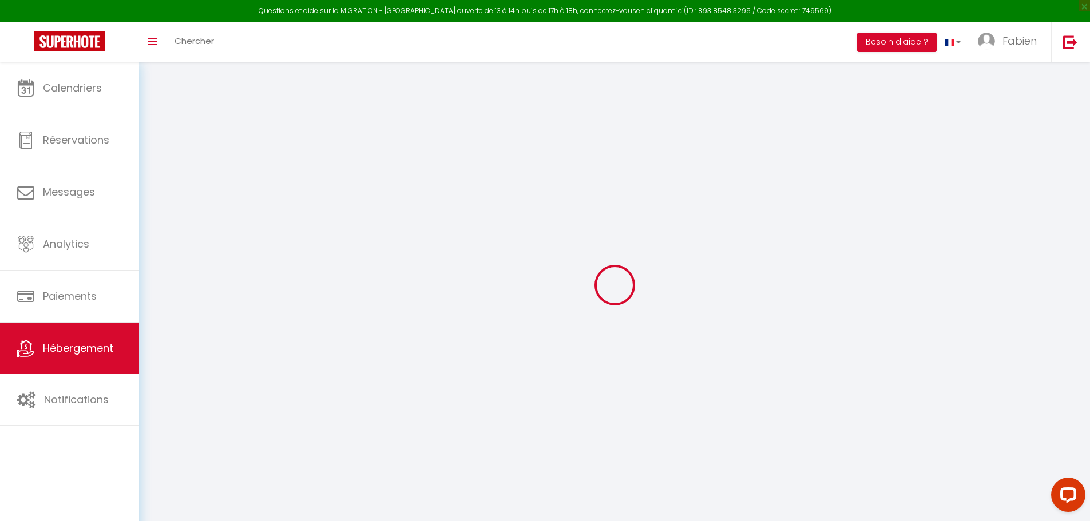
select select
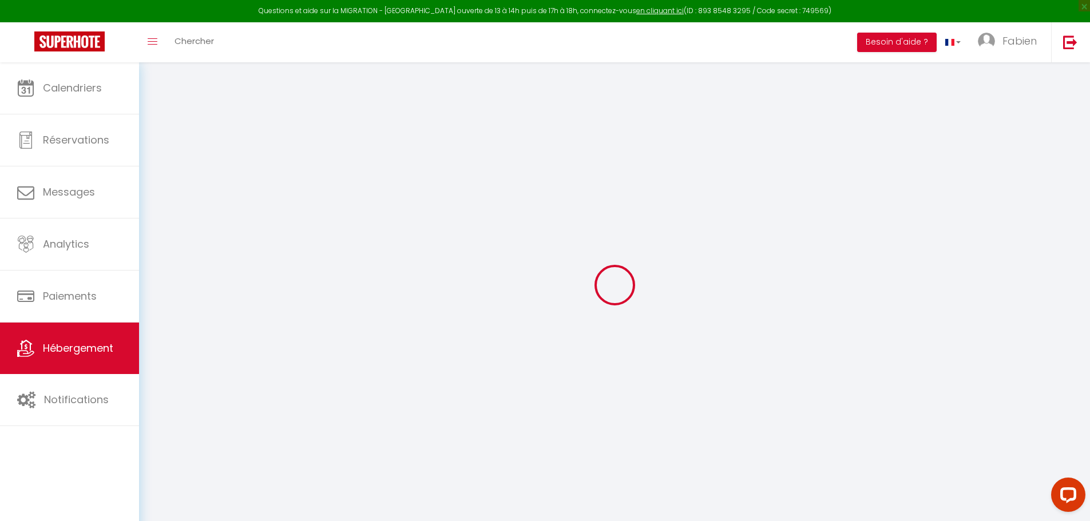
select select
checkbox input "false"
checkbox input "true"
checkbox input "false"
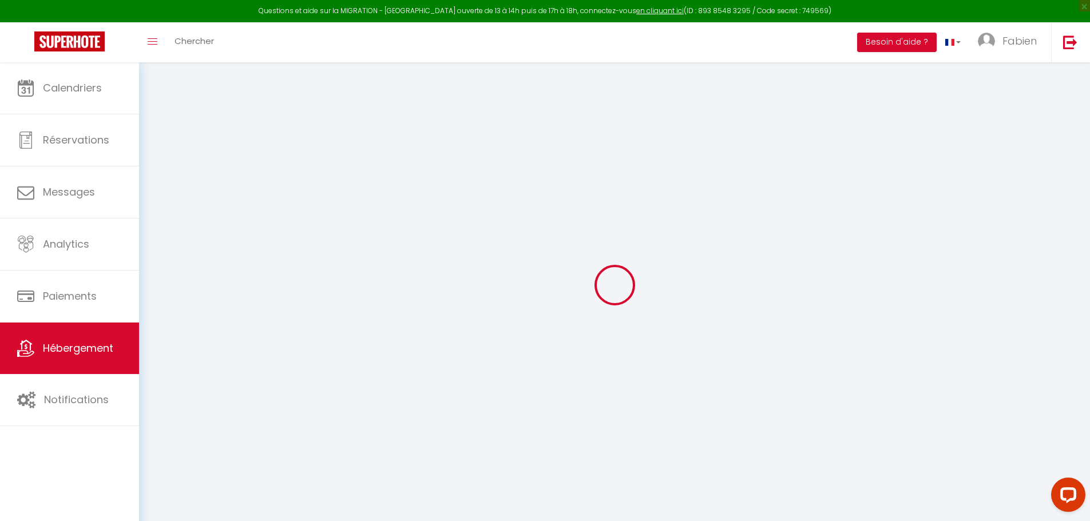
checkbox input "false"
checkbox input "true"
checkbox input "false"
select select "14:00"
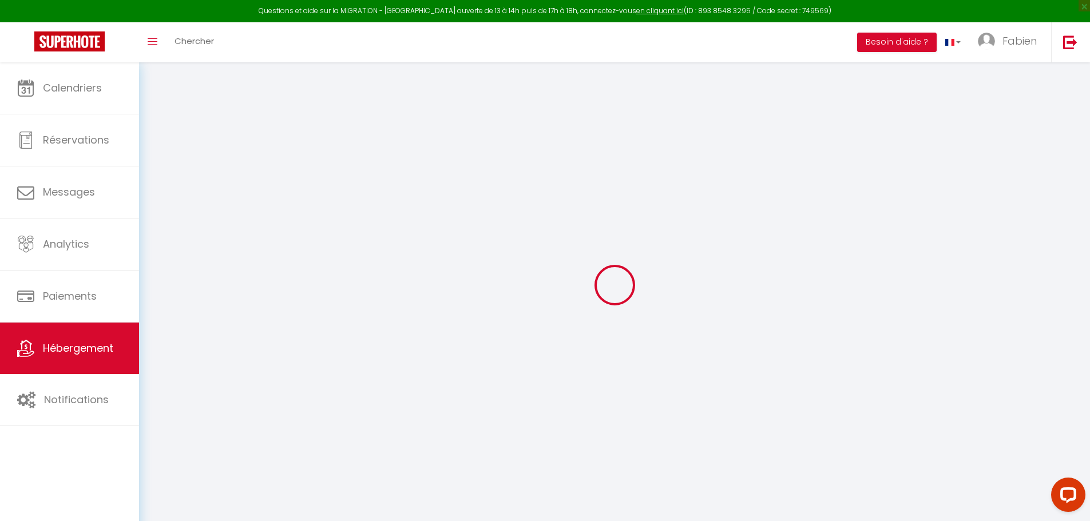
select select "00:00"
select select "11:00"
select select "30"
select select "120"
select select "22:00"
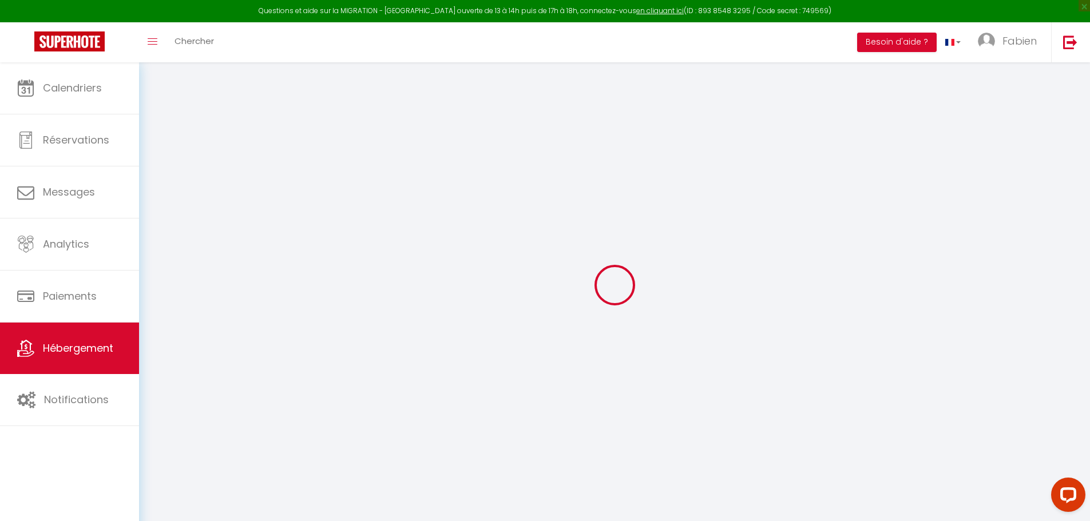
checkbox input "false"
checkbox input "true"
checkbox input "false"
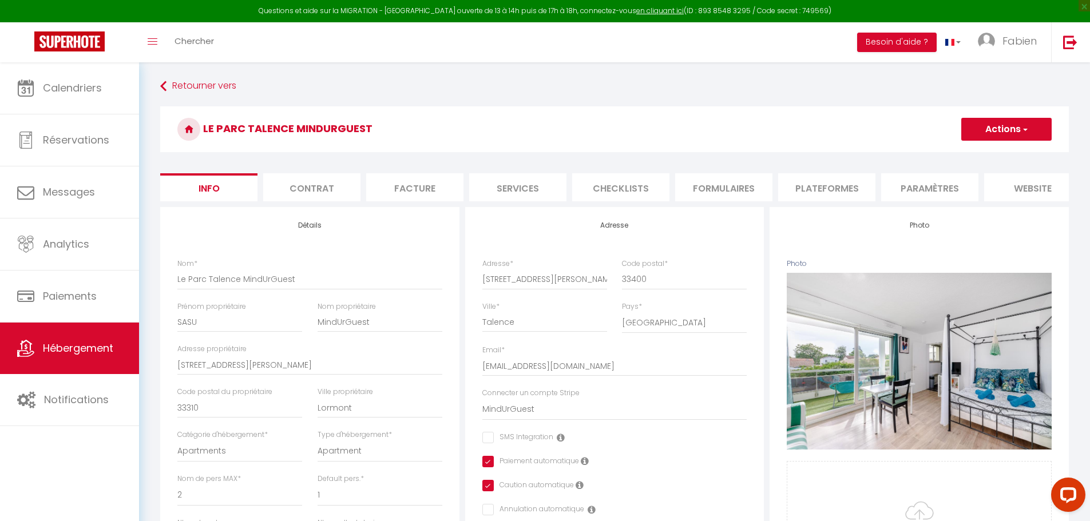
click at [829, 188] on li "Plateformes" at bounding box center [826, 187] width 97 height 28
select select
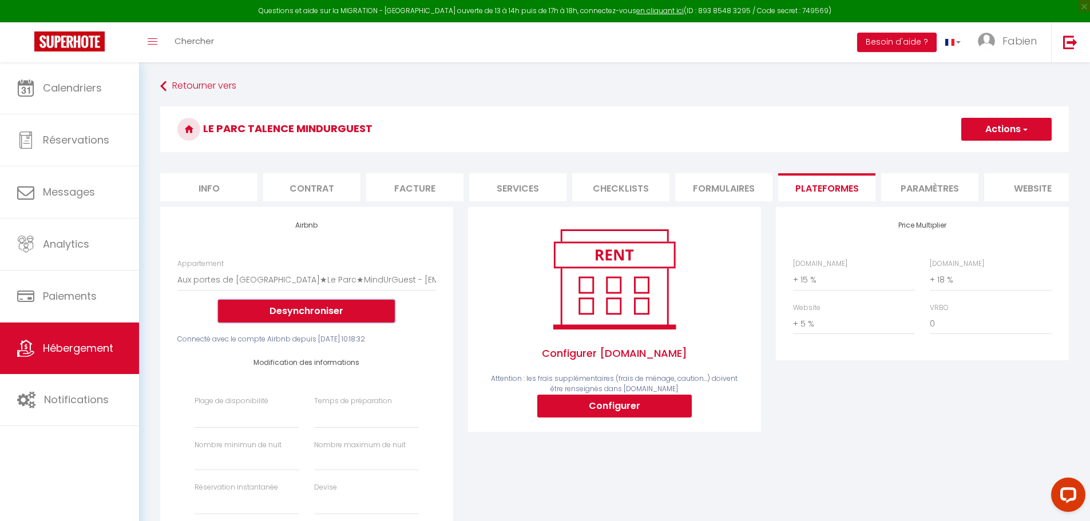
click at [359, 318] on button "Desynchroniser" at bounding box center [306, 311] width 177 height 23
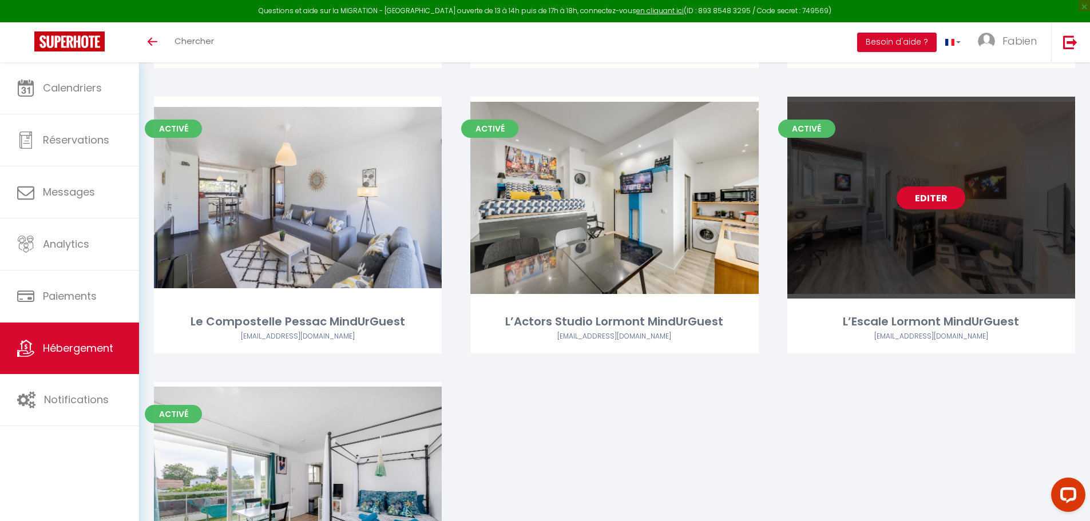
scroll to position [630, 0]
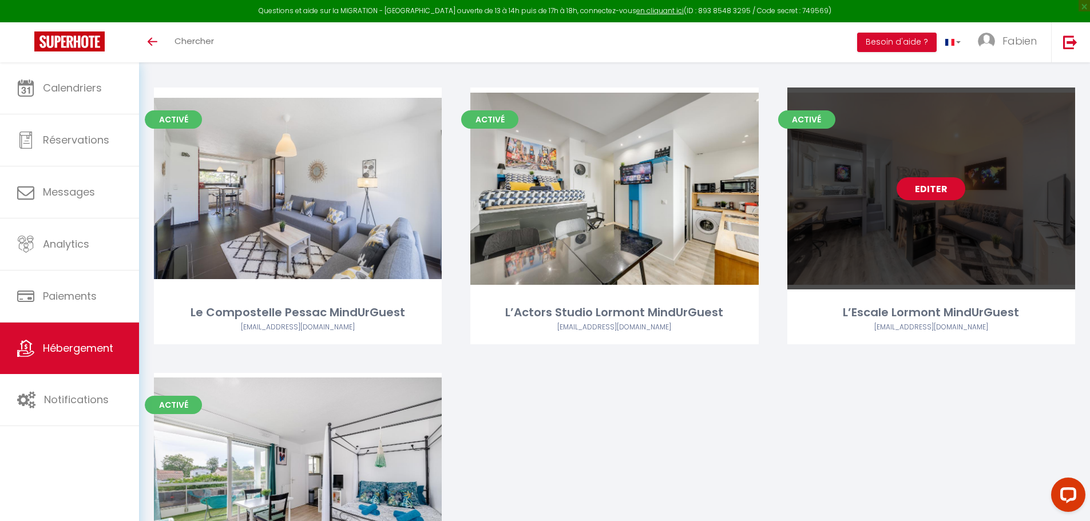
click at [933, 190] on link "Editer" at bounding box center [931, 188] width 69 height 23
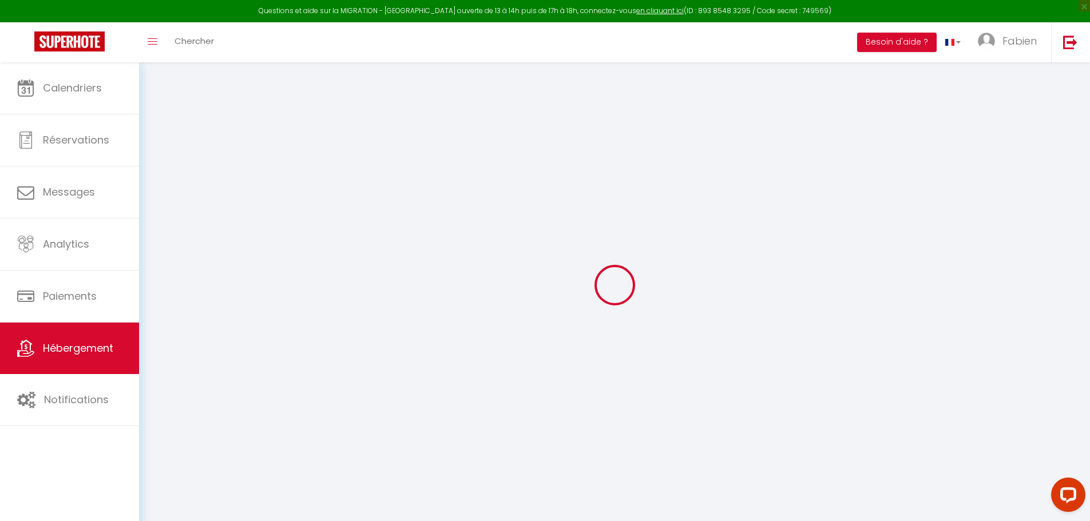
select select
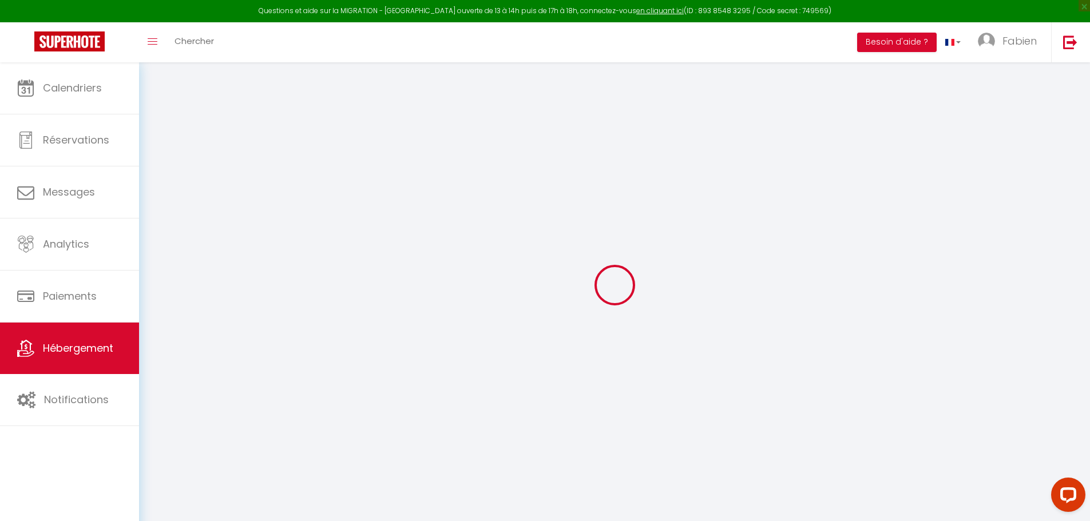
select select
checkbox input "false"
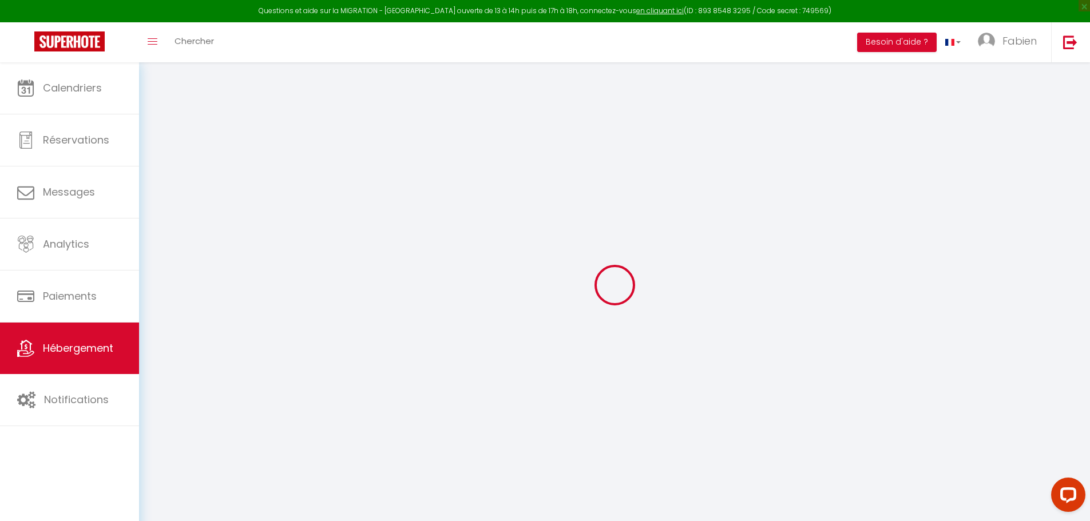
select select
type input "L’Escale Lormont MindUrGuest"
type input "MindUrGuest"
type input "N° Siren 888 144 599"
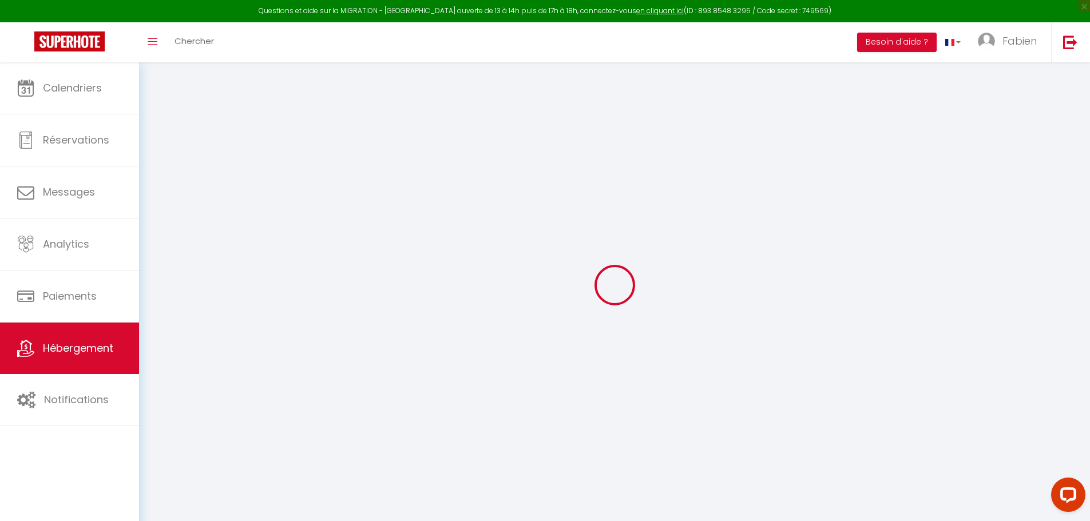
type input "1 rue Jean Bonnin"
type input "33310"
type input "Lormont"
select select "1"
type input "45"
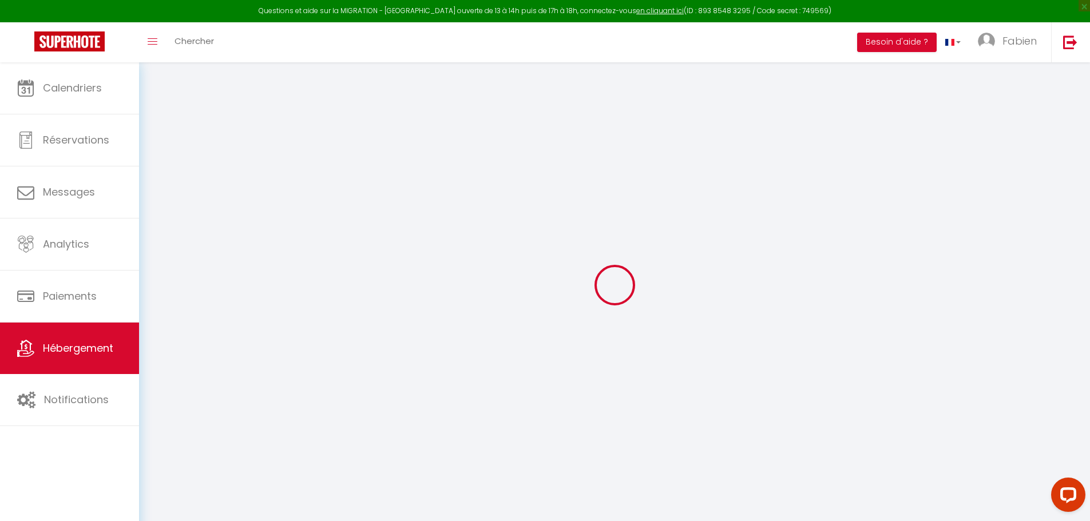
type input "5"
type input "35"
type input "7.2"
type input "4.60"
type input "300"
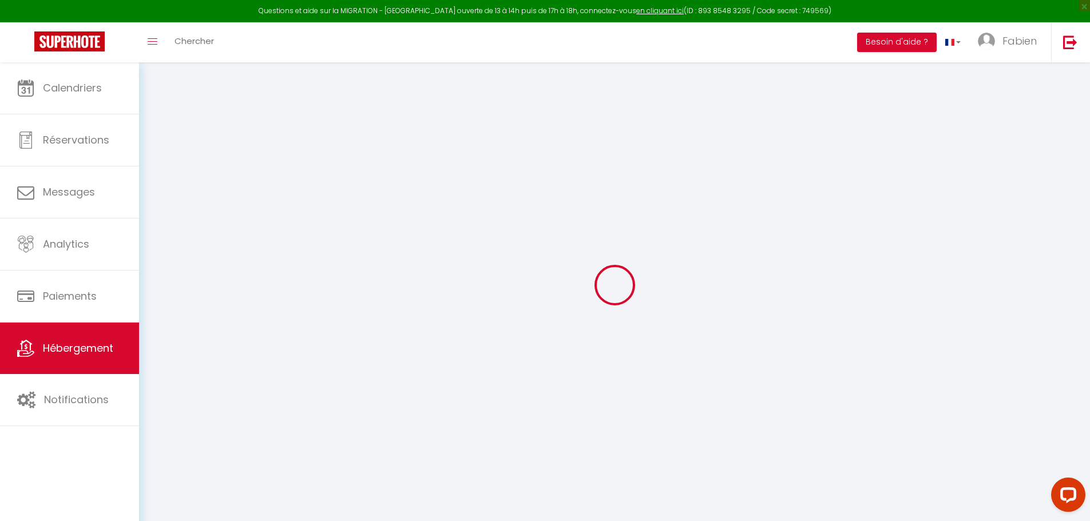
select select
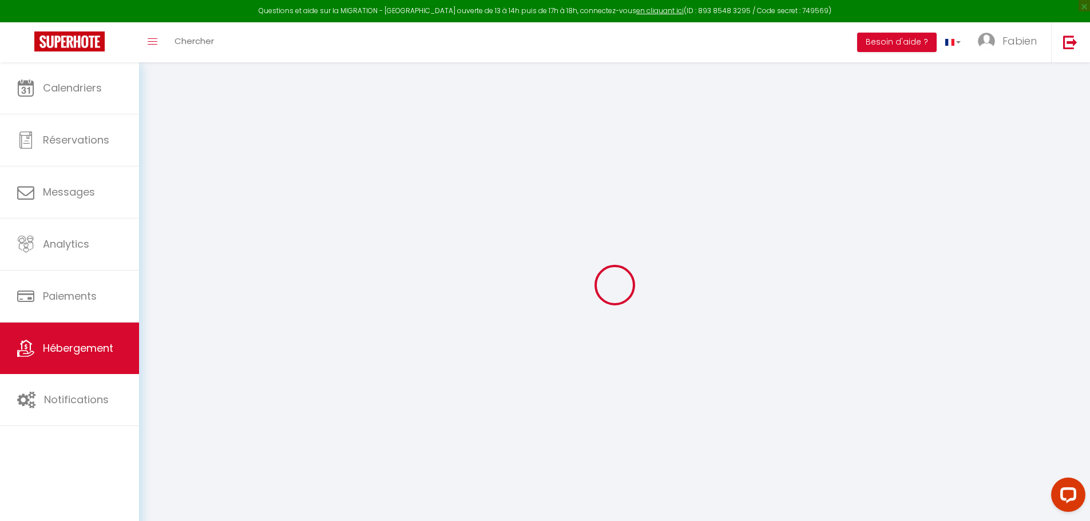
select select
type input "1 Passage Carriet"
type input "33310"
type input "Lormont"
type input "[EMAIL_ADDRESS][DOMAIN_NAME]"
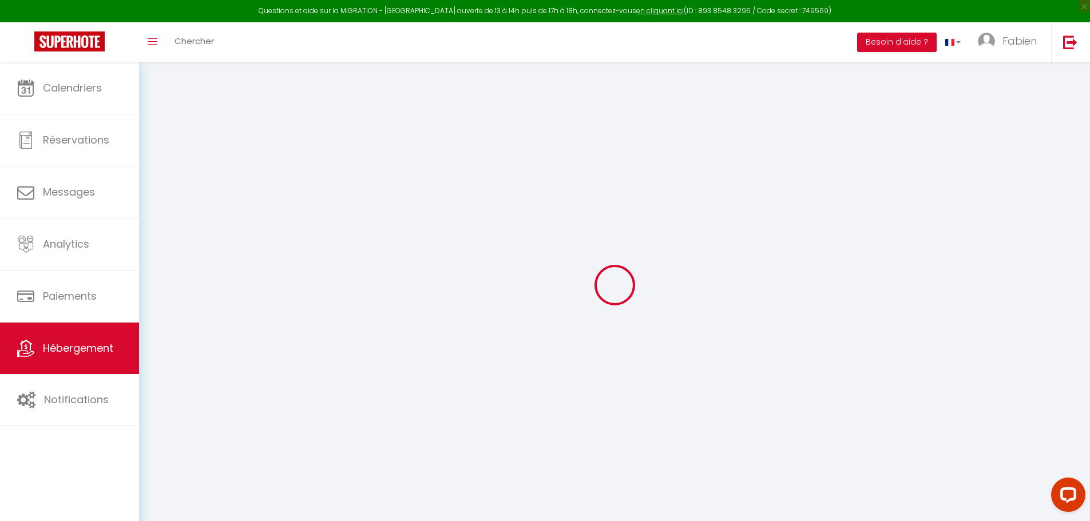
select select "642"
checkbox input "false"
checkbox input "true"
checkbox input "false"
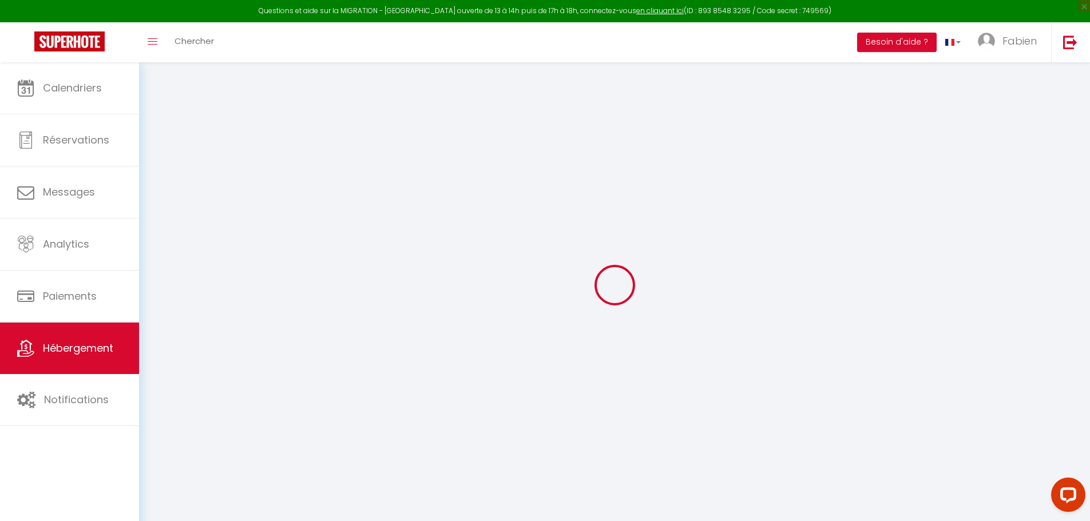
radio input "true"
type input "0"
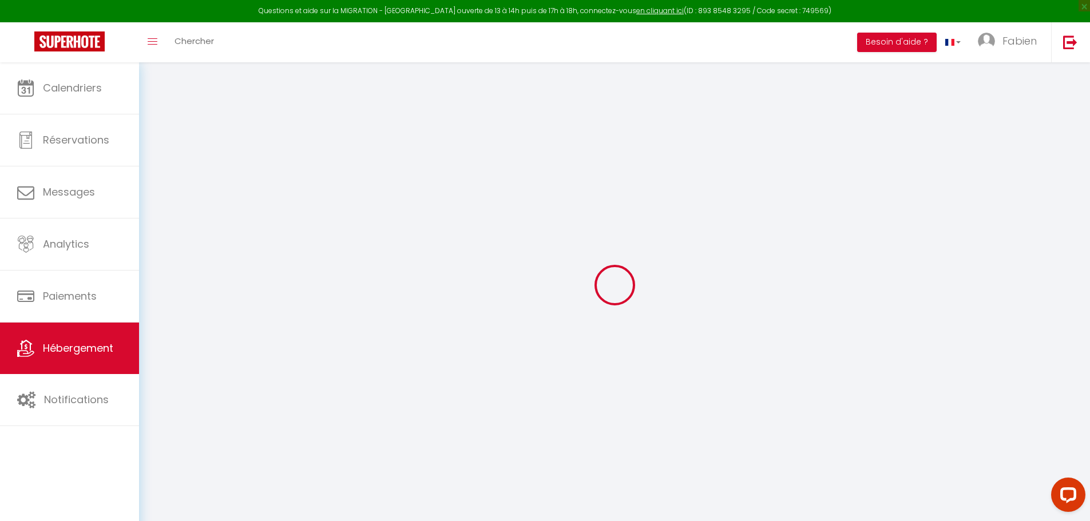
select select
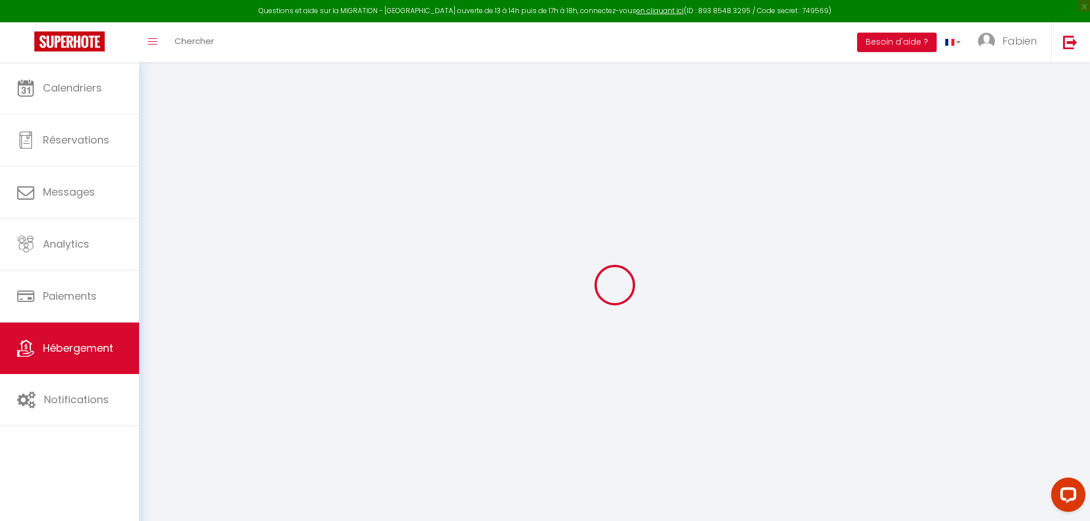
select select
checkbox input "false"
checkbox input "true"
checkbox input "false"
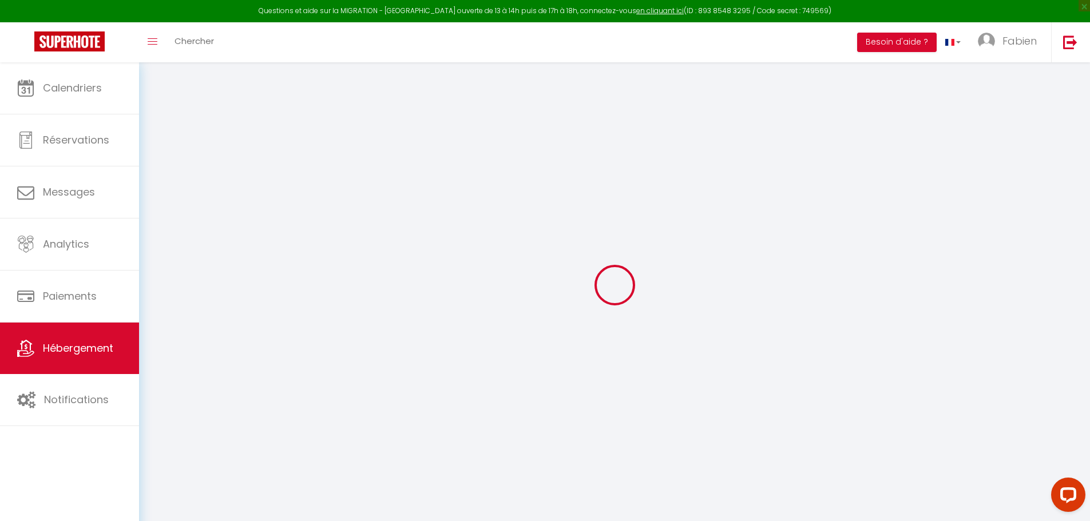
select select
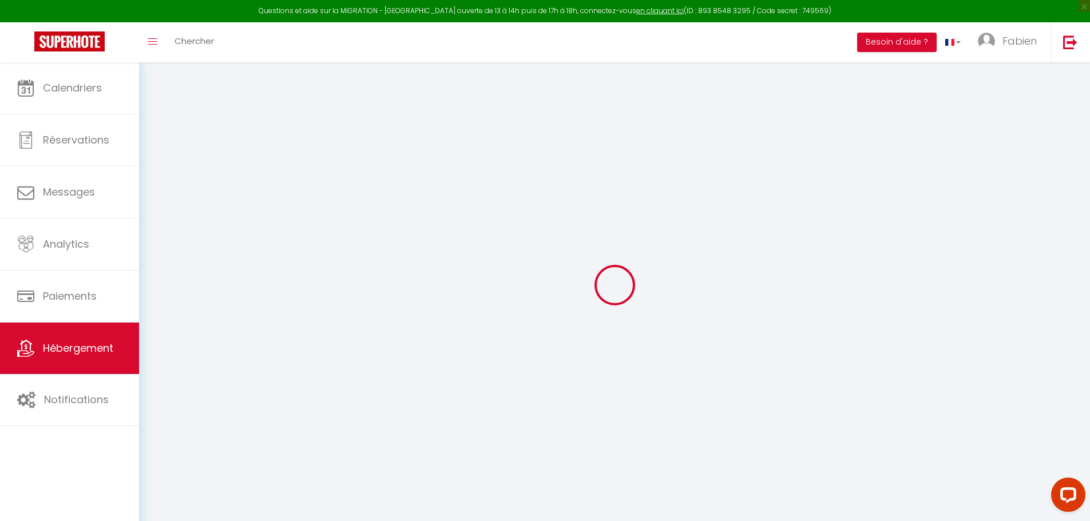
select select
checkbox input "false"
checkbox input "true"
checkbox input "false"
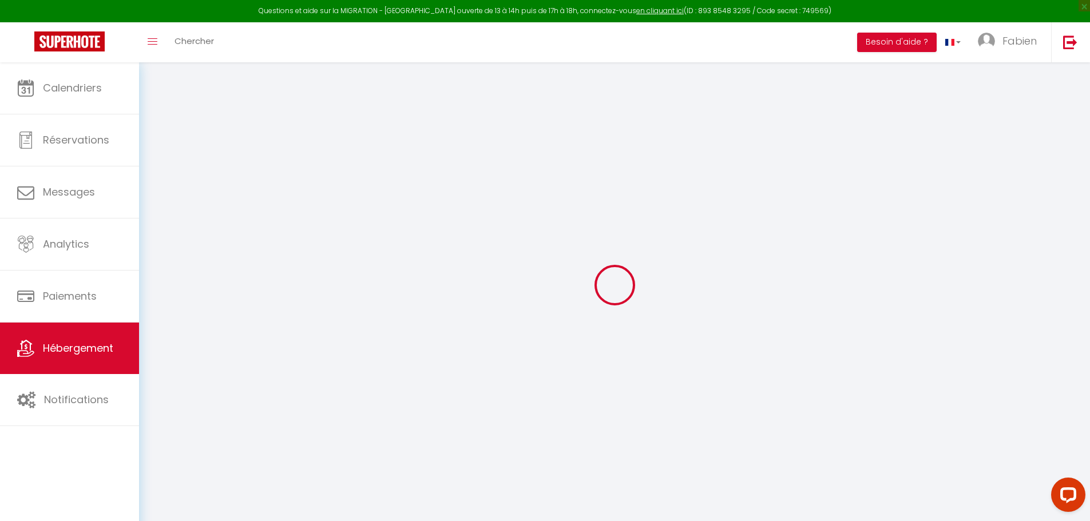
checkbox input "false"
checkbox input "true"
checkbox input "false"
select select "16:00"
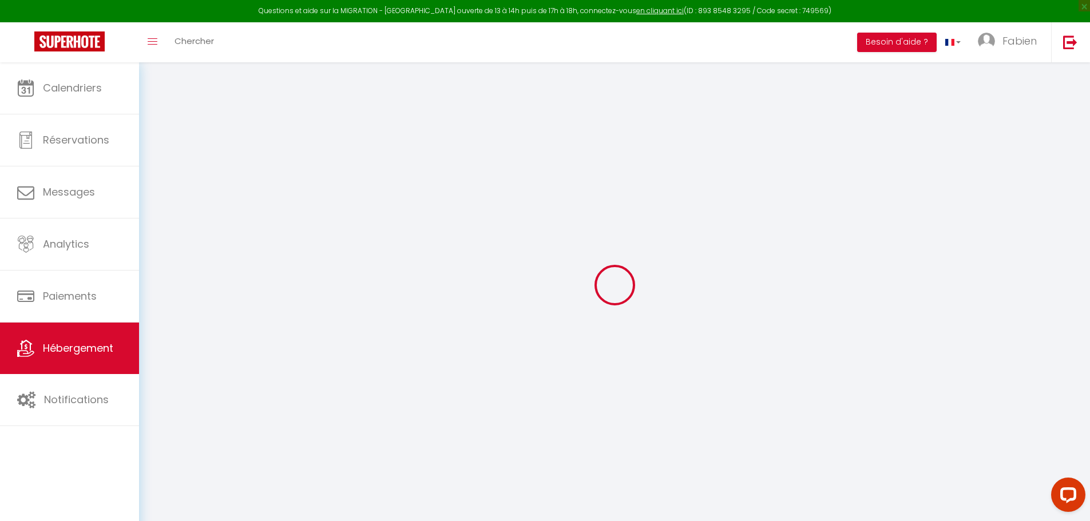
select select "00:00"
select select "11:00"
select select "30"
select select "120"
select select "22:00"
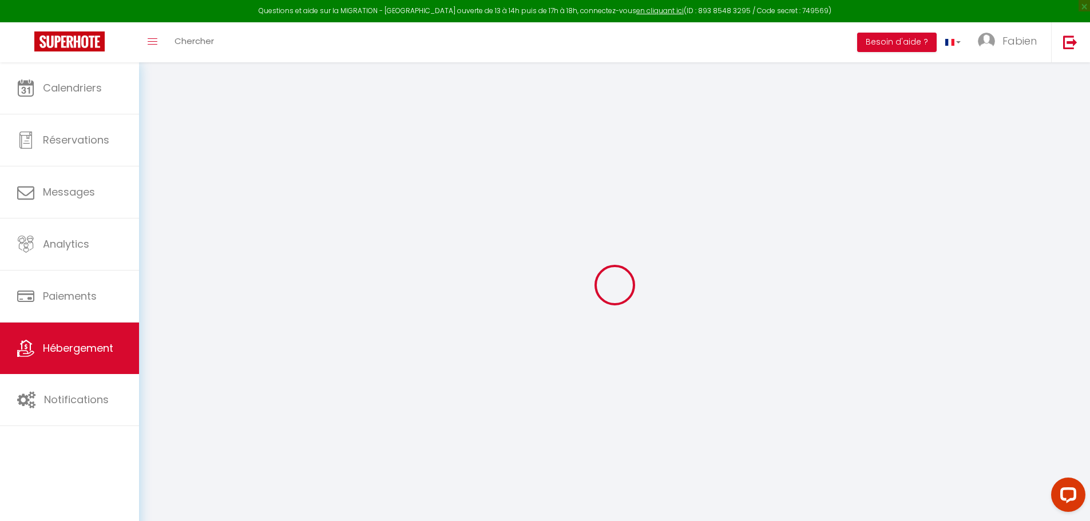
checkbox input "false"
checkbox input "true"
checkbox input "false"
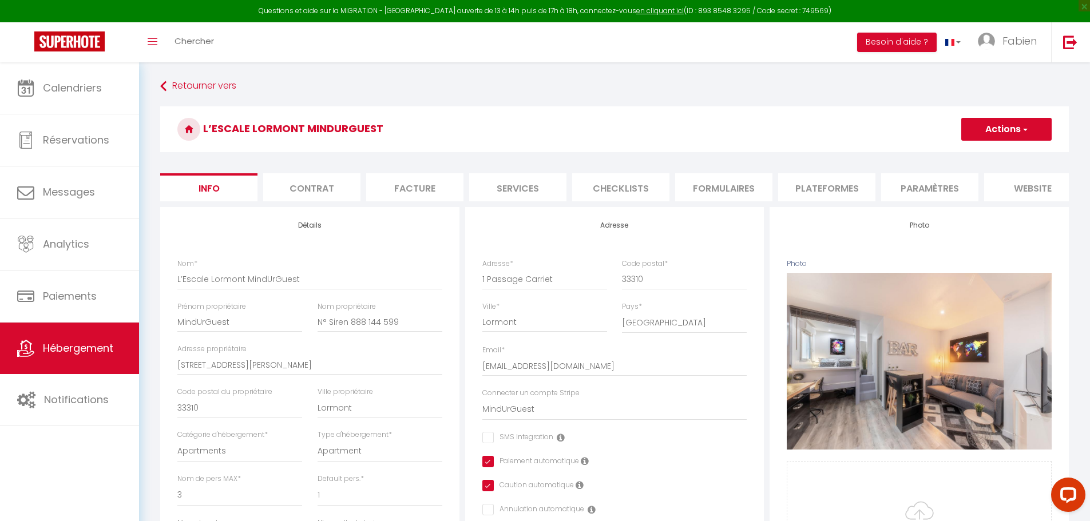
click at [820, 185] on li "Plateformes" at bounding box center [826, 187] width 97 height 28
select select
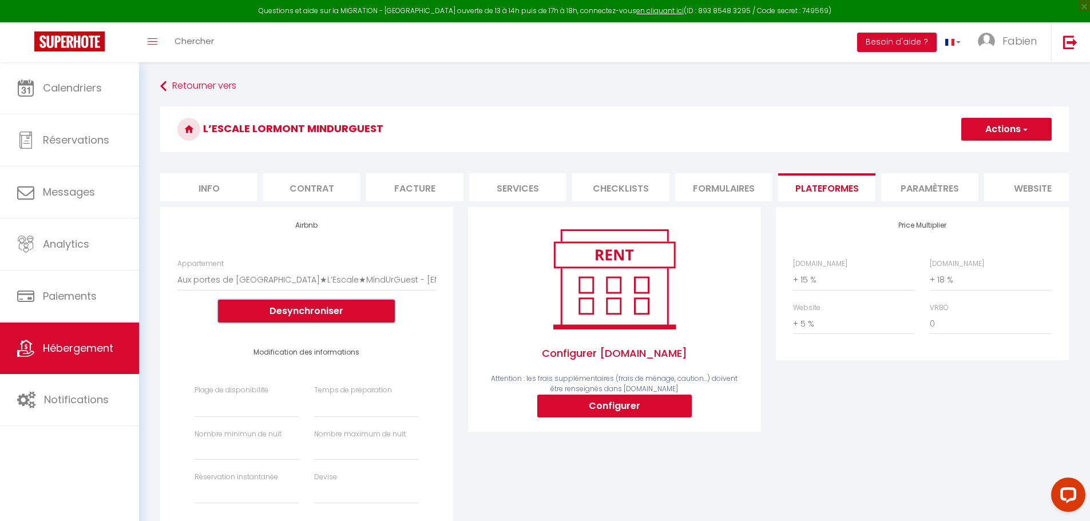
click at [360, 321] on button "Desynchroniser" at bounding box center [306, 311] width 177 height 23
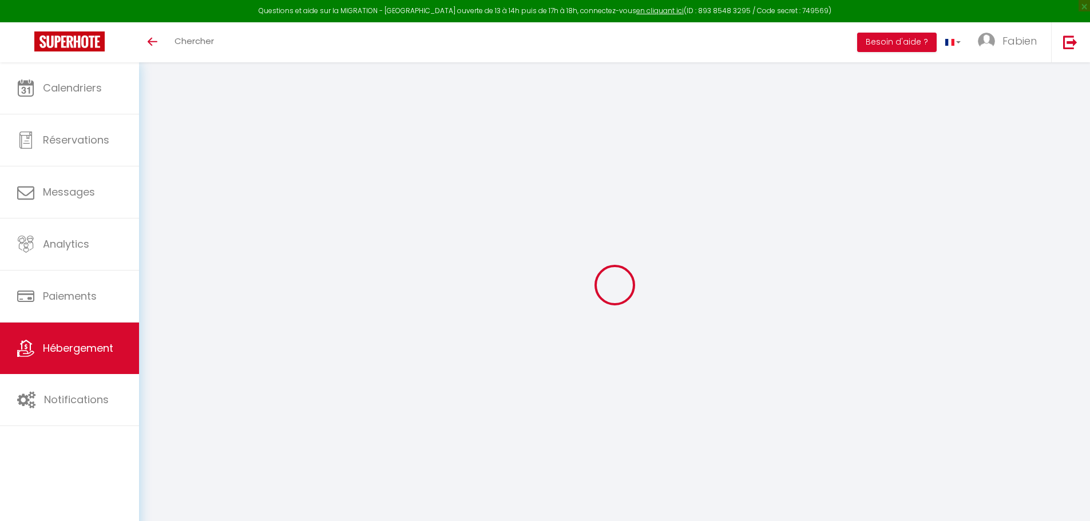
select select "+ 15 %"
select select "+ 18 %"
select select "+ 5 %"
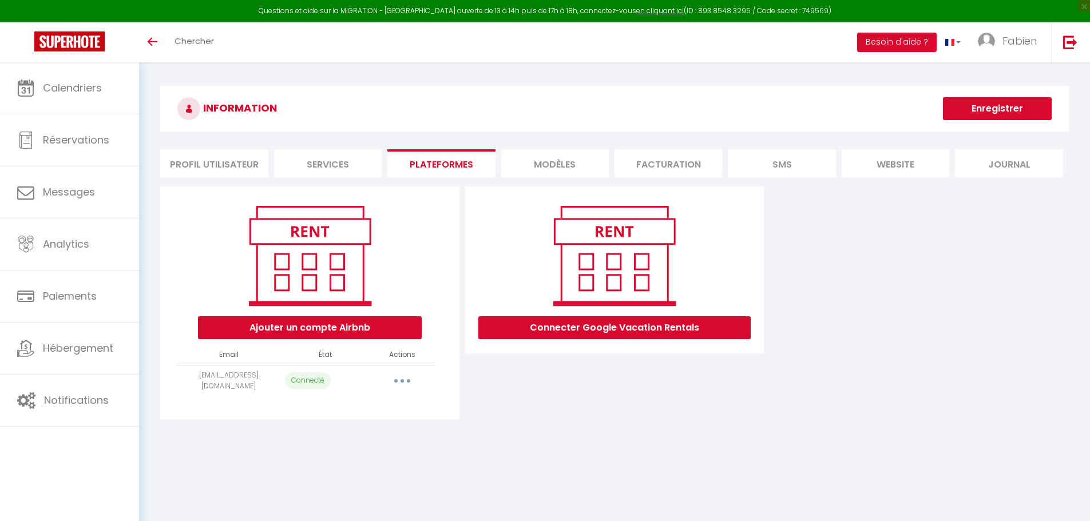
click at [403, 384] on button "button" at bounding box center [402, 381] width 32 height 18
click at [403, 382] on icon "button" at bounding box center [402, 380] width 3 height 3
click at [383, 407] on link "Importer les appartements" at bounding box center [351, 406] width 126 height 19
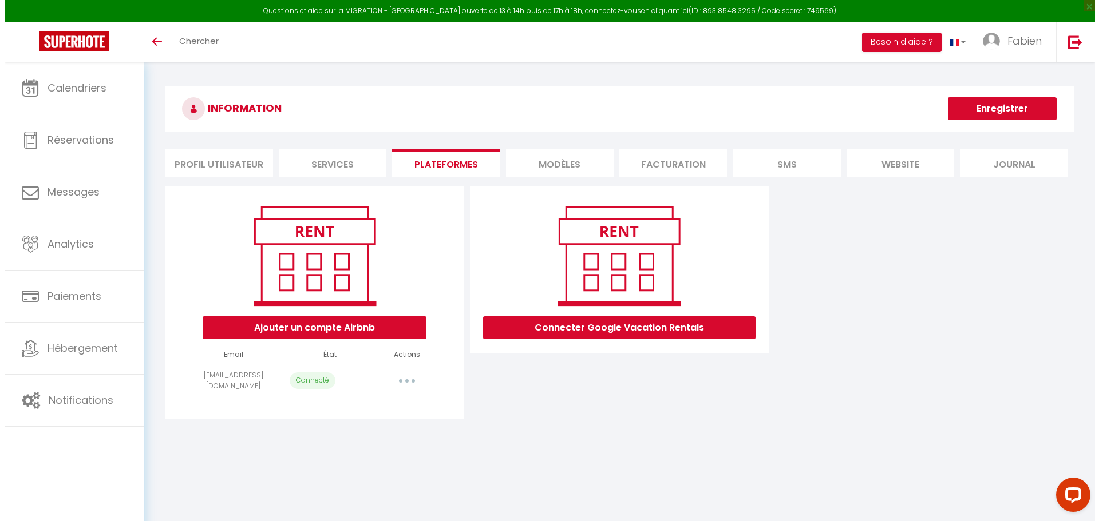
select select "3013"
select select "3239"
select select "3986"
select select "4483"
select select "4734"
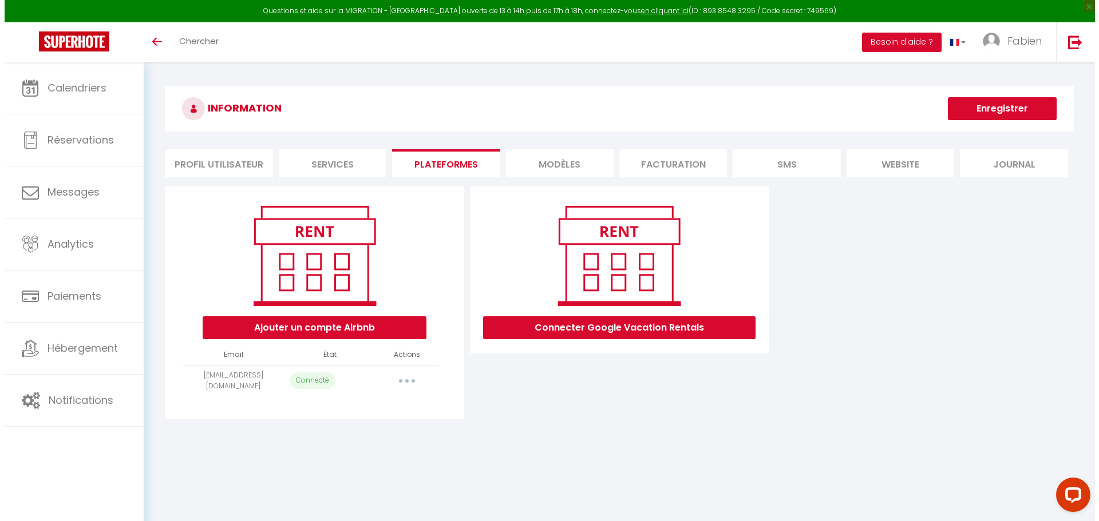
select select "5401"
select select "5658"
select select "7730"
select select "8361"
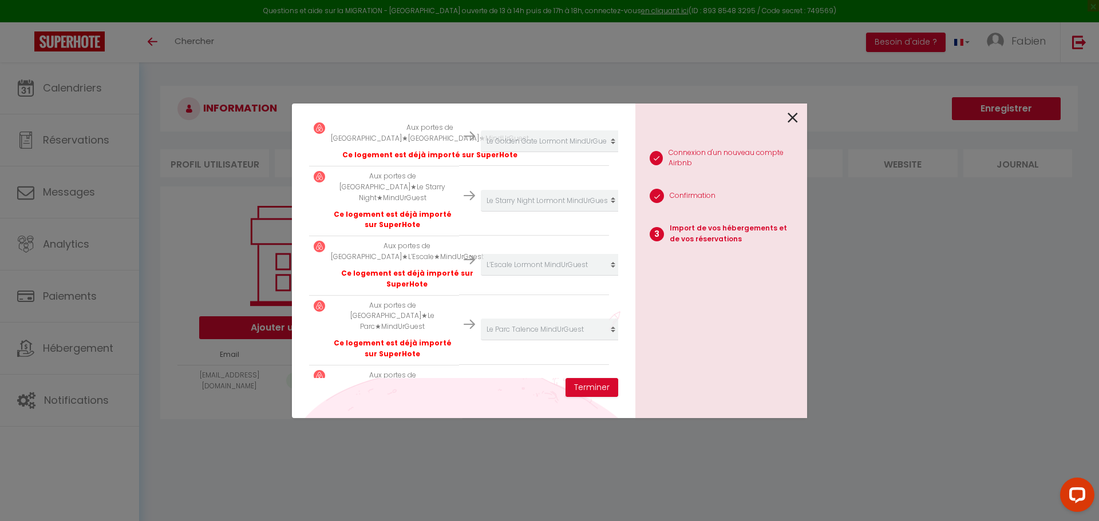
scroll to position [559, 0]
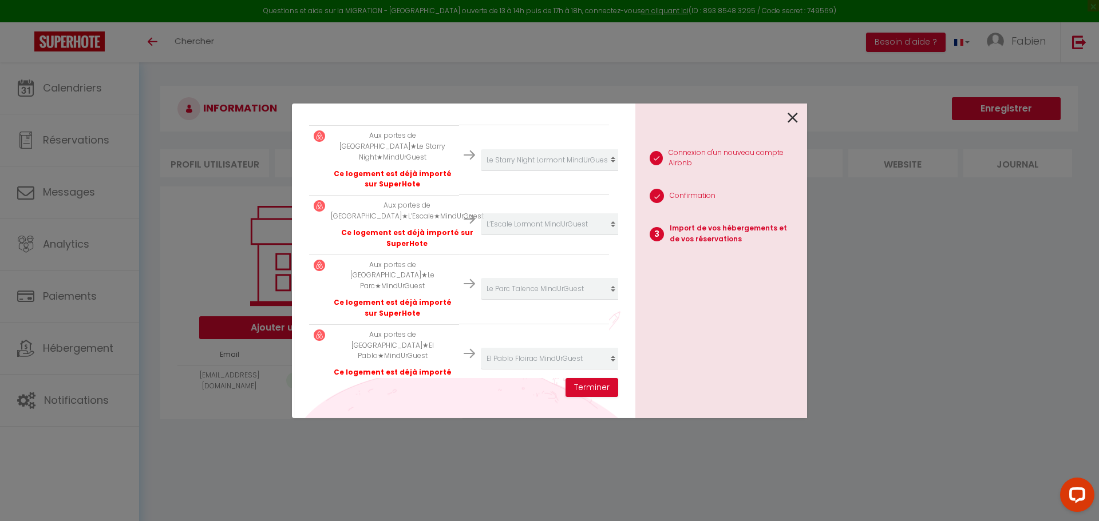
select select "35417"
click at [596, 389] on button "Terminer" at bounding box center [591, 387] width 53 height 19
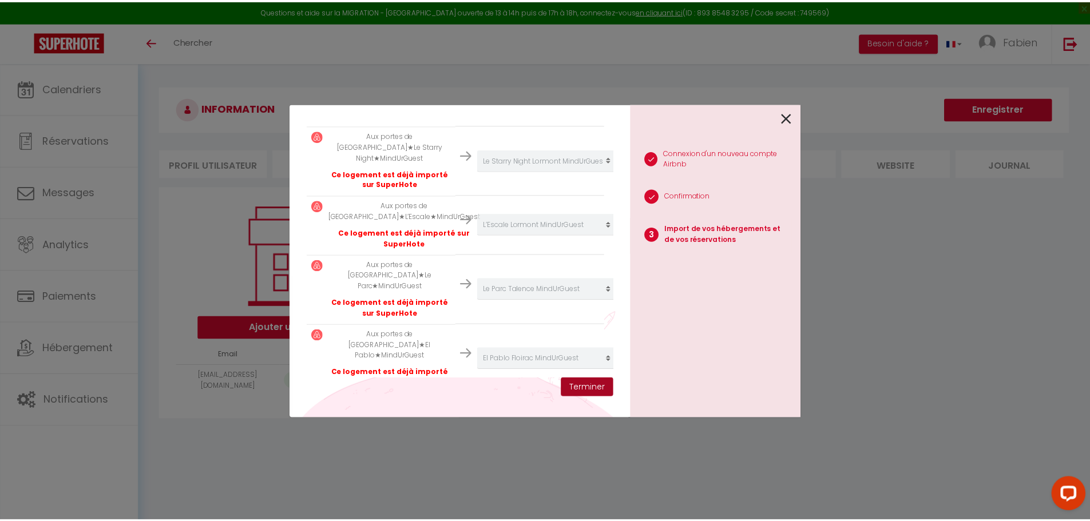
scroll to position [587, 0]
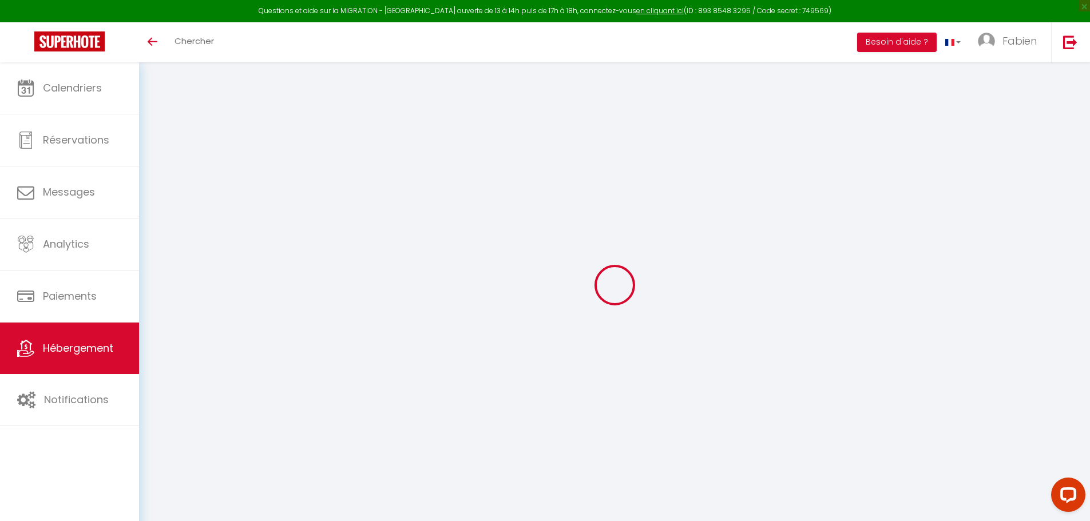
select select "+ 15 %"
select select "+ 18 %"
select select "+ 5 %"
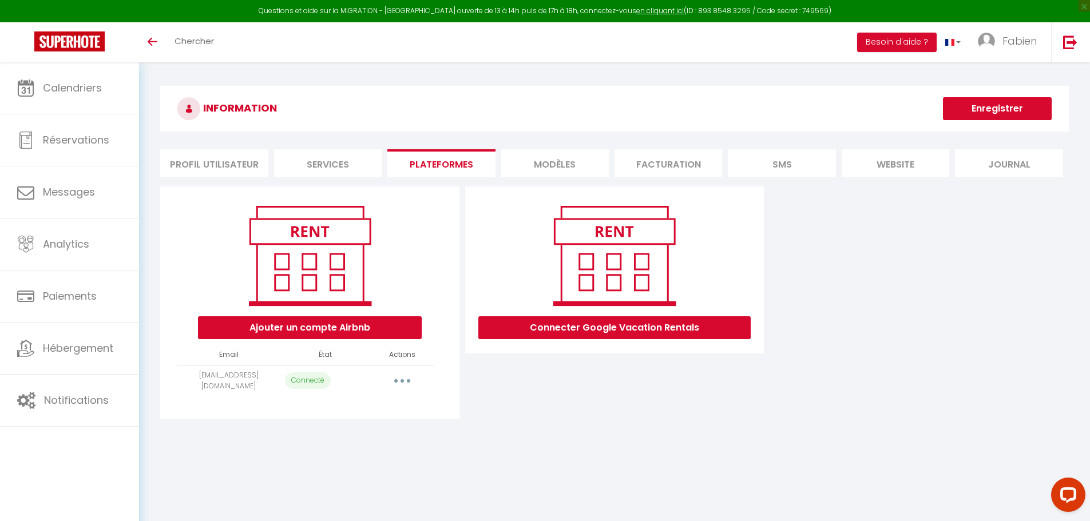
click at [406, 383] on button "button" at bounding box center [402, 381] width 32 height 18
click at [386, 410] on link "Importer les appartements" at bounding box center [351, 406] width 126 height 19
select select "3013"
select select "3239"
select select "3986"
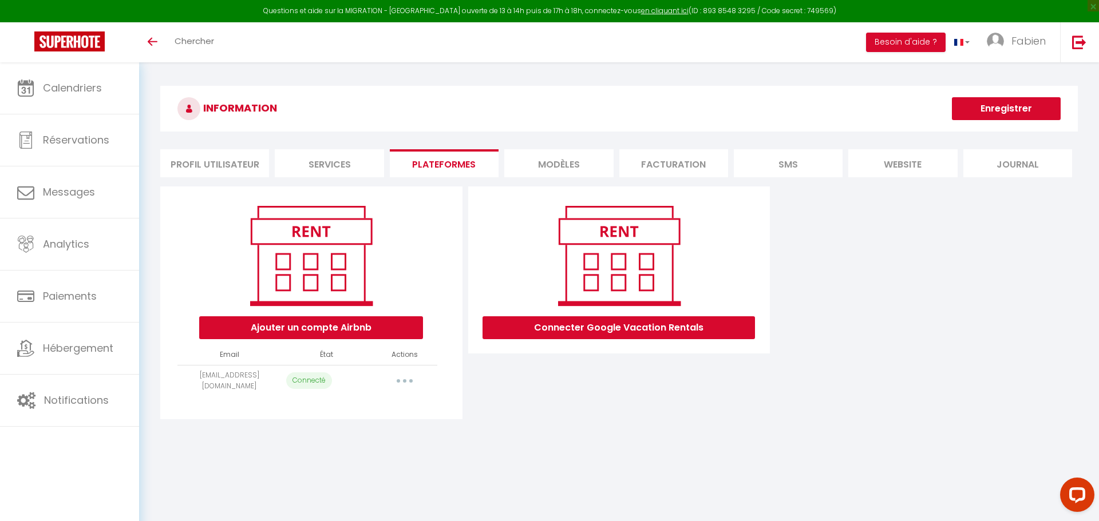
select select "4483"
select select "4734"
select select
select select "5658"
select select "7730"
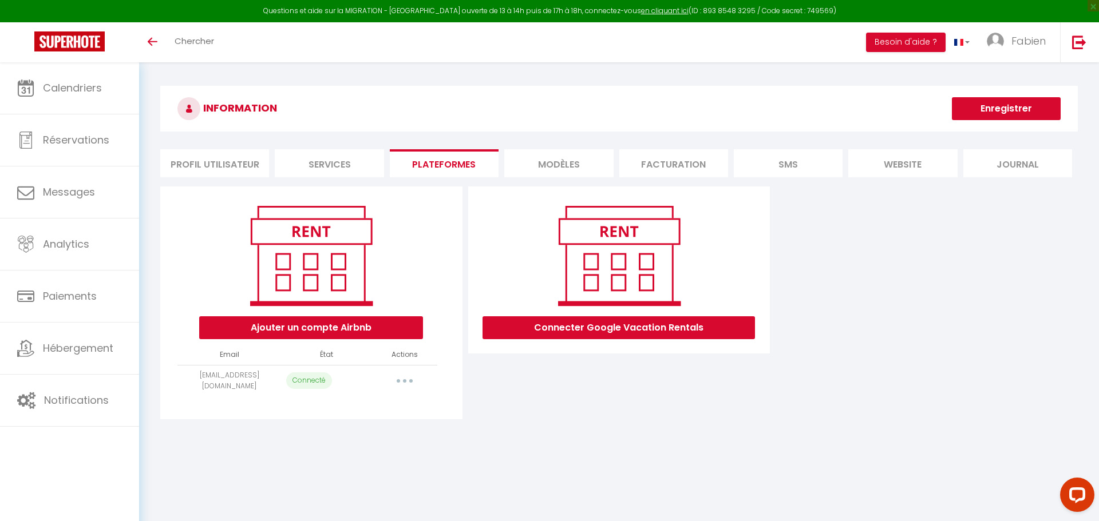
select select "8361"
select select "35417"
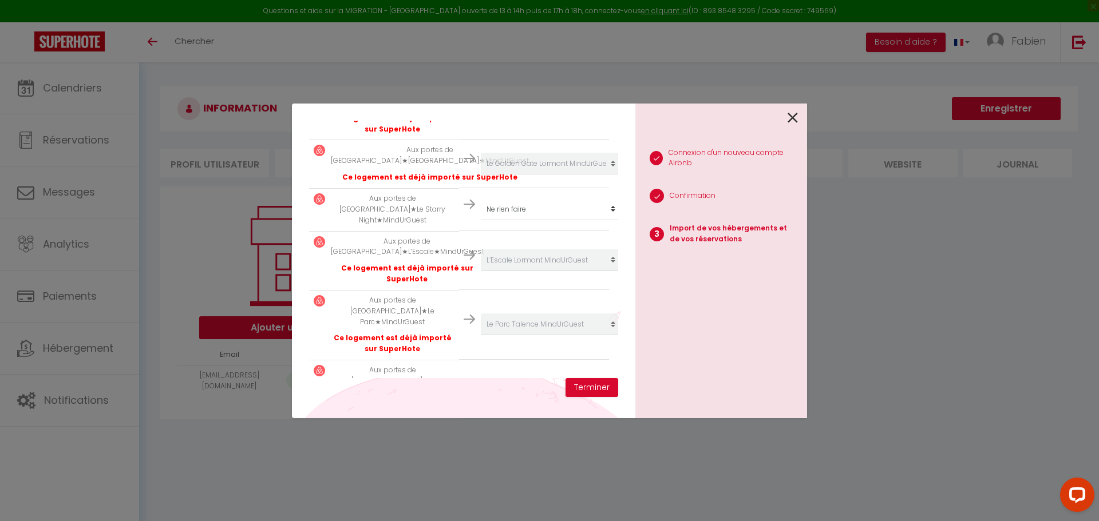
scroll to position [498, 0]
select select "5401"
click at [585, 391] on button "Terminer" at bounding box center [591, 387] width 53 height 19
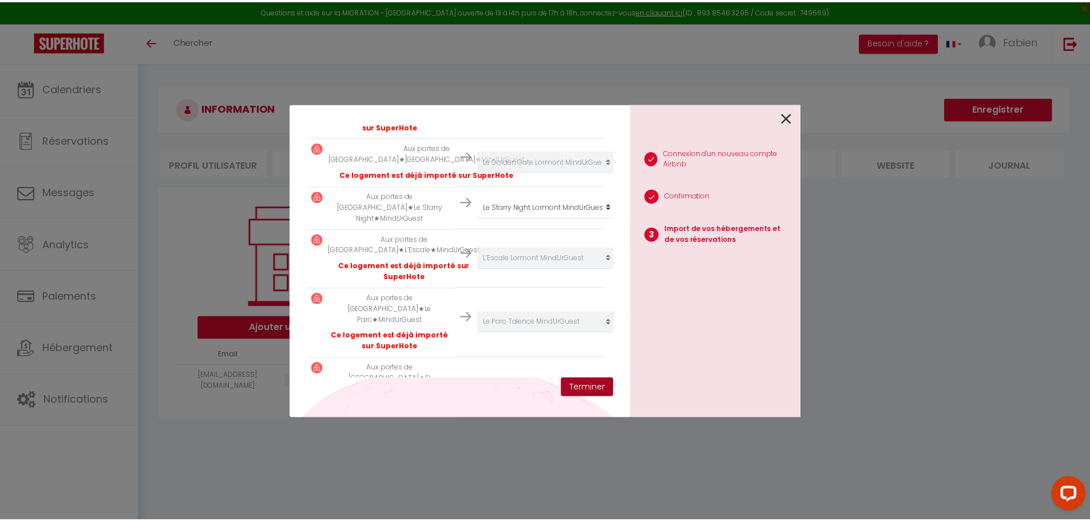
scroll to position [527, 0]
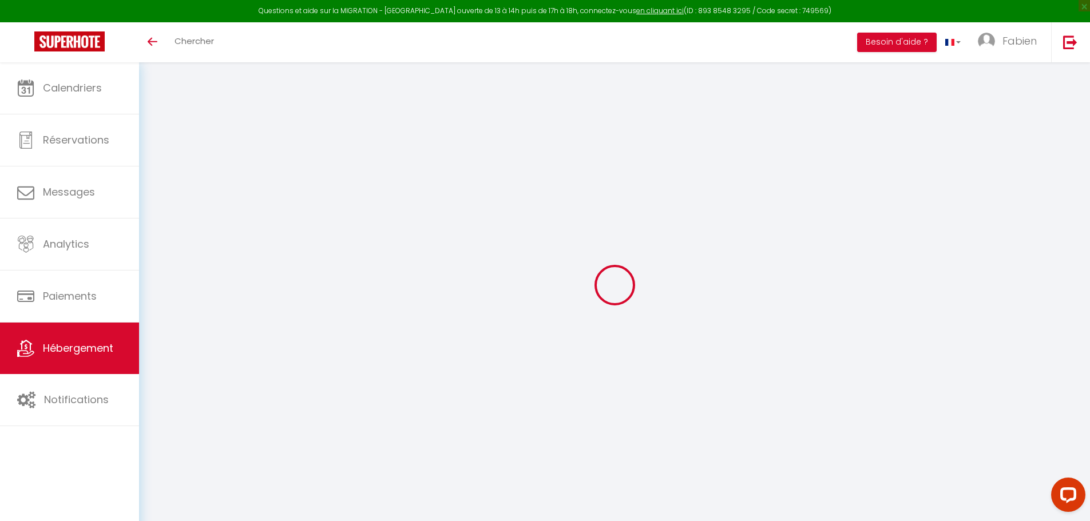
select select "+ 15 %"
select select "+ 18 %"
select select "+ 5 %"
select select "+ 15 %"
select select "+ 18 %"
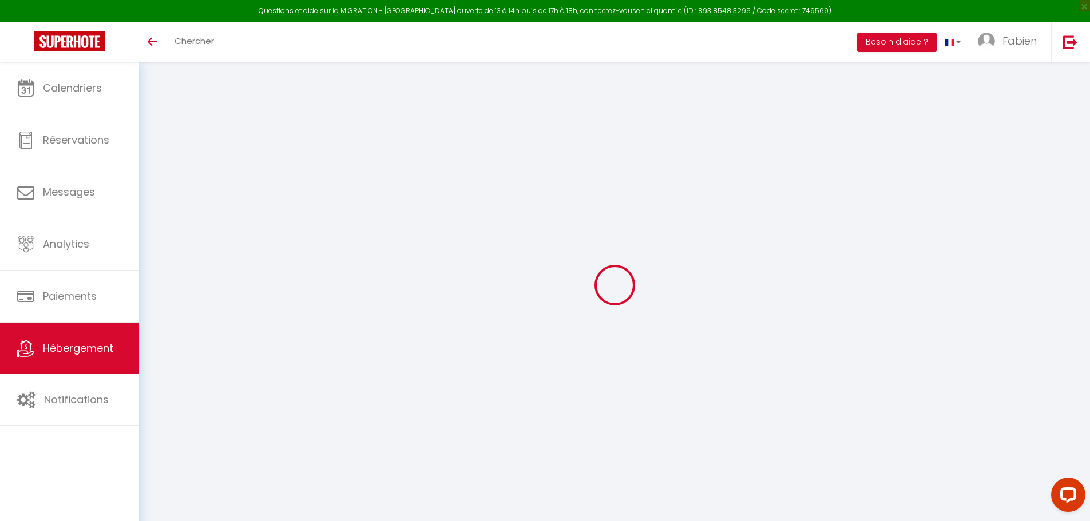
select select "+ 10 %"
select select "+ 15 %"
select select "+ 18 %"
select select "+ 5 %"
select select "+ 15 %"
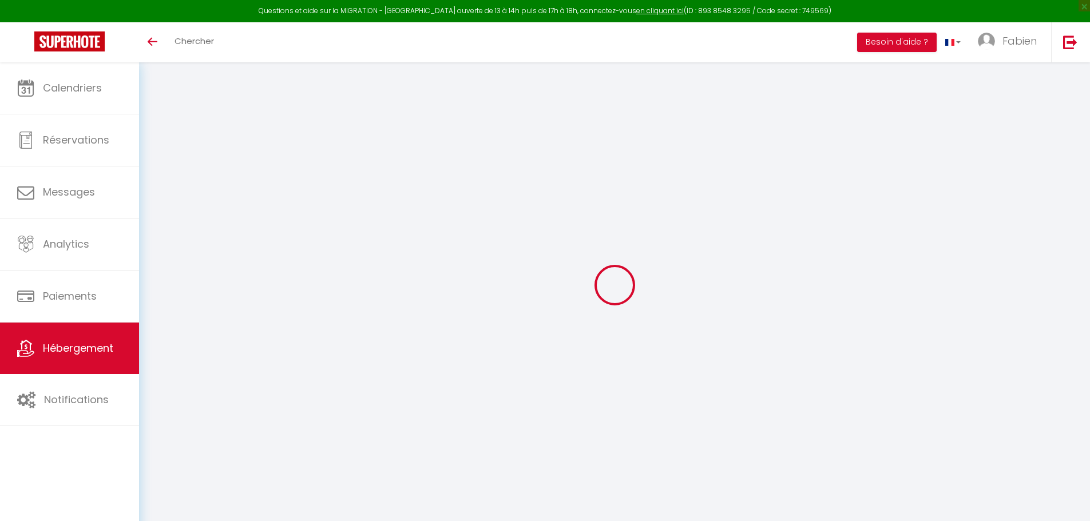
select select "+ 18 %"
select select "+ 5 %"
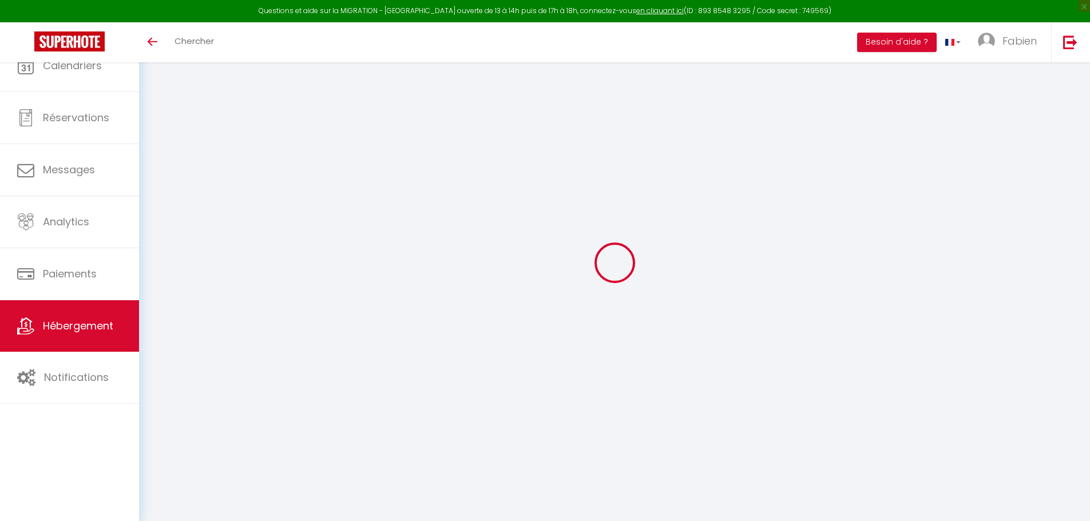
select select "+ 15 %"
select select "+ 18 %"
select select "+ 5 %"
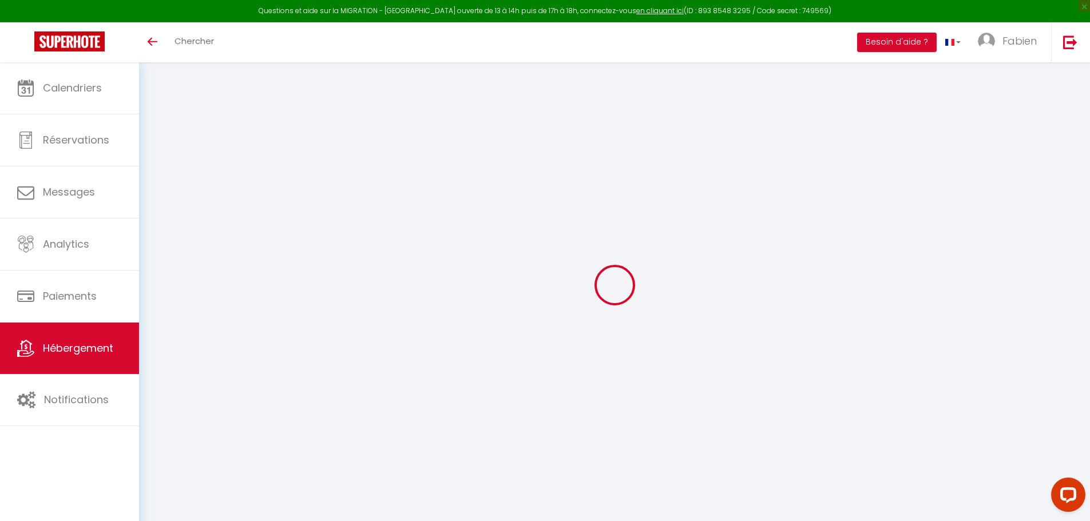
select select "+ 15 %"
select select "+ 18 %"
select select "+ 5 %"
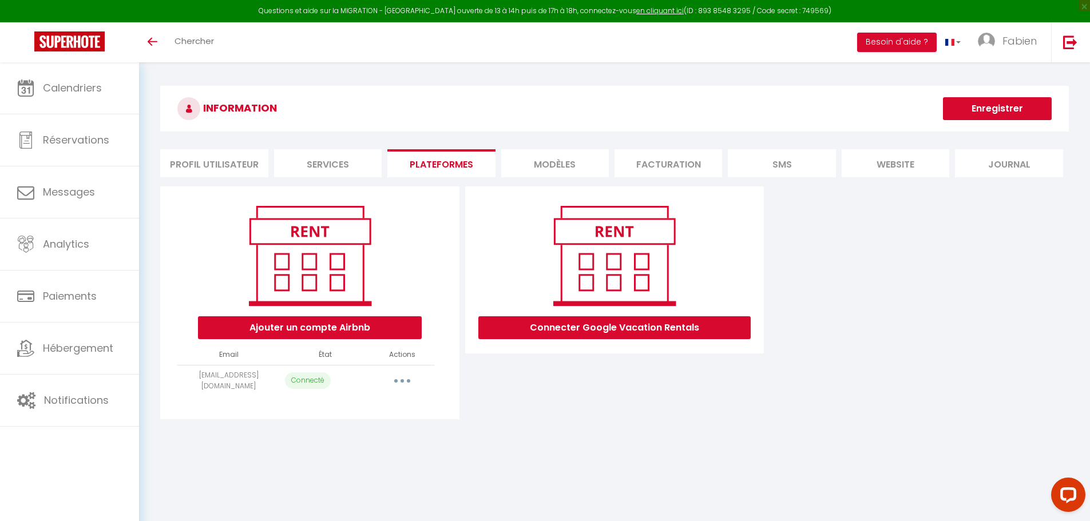
click at [405, 378] on button "button" at bounding box center [402, 381] width 32 height 18
click at [398, 400] on link "Importer les appartements" at bounding box center [351, 406] width 126 height 19
select select "3013"
select select
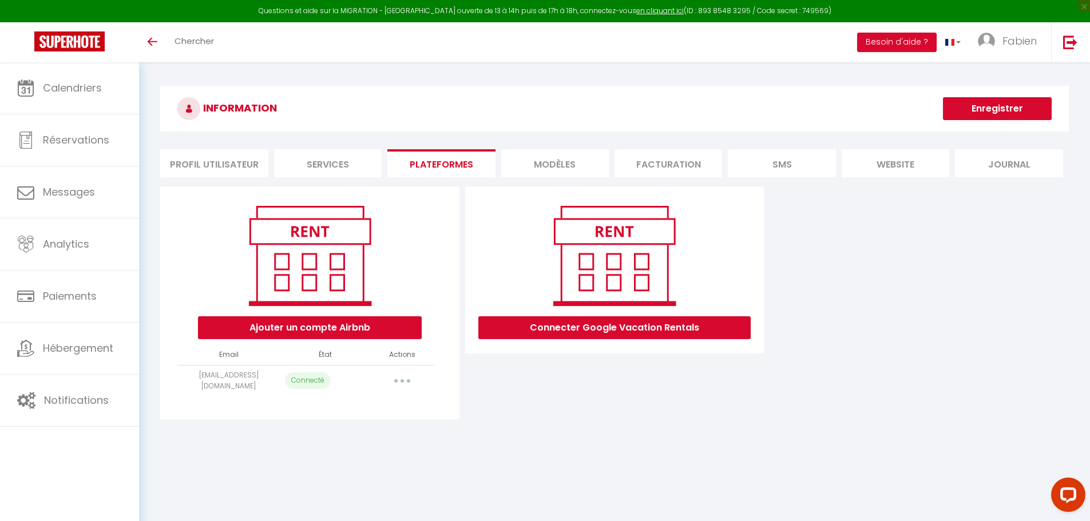
select select
select select "5401"
select select
select select "7730"
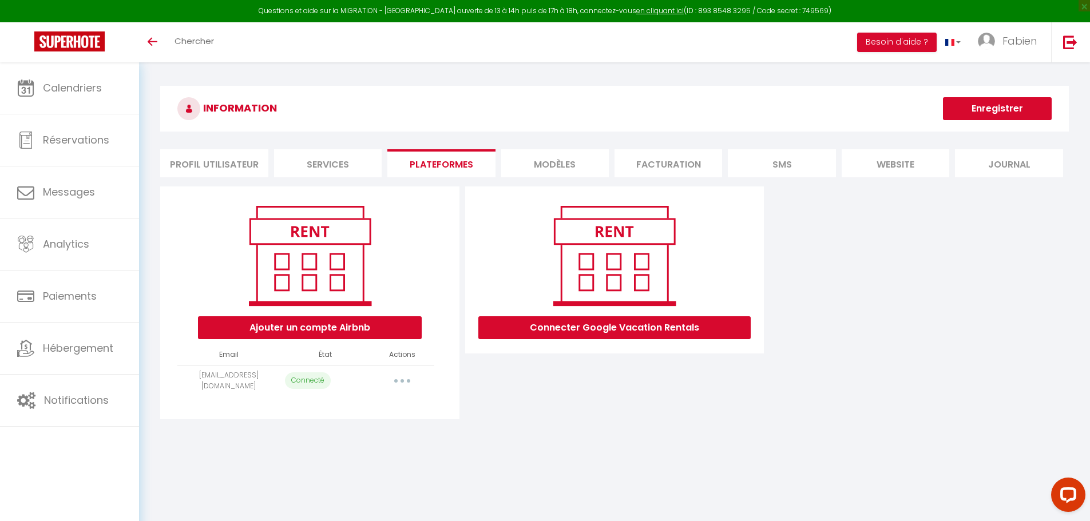
select select
select select "35417"
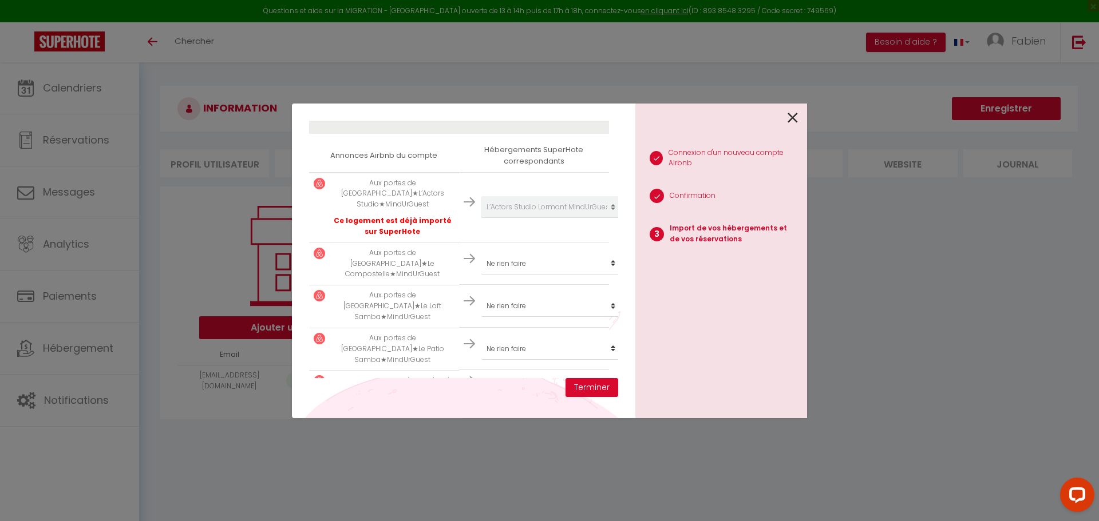
scroll to position [187, 0]
click at [574, 215] on select "Créer un nouveau hébergement Ne rien faire Les Carrelets Lormont MindUrGuest Le…" at bounding box center [551, 204] width 141 height 22
select select "3239"
click at [481, 215] on select "Créer un nouveau hébergement Ne rien faire Les Carrelets Lormont MindUrGuest Le…" at bounding box center [551, 204] width 141 height 22
click at [525, 215] on select "Créer un nouveau hébergement Ne rien faire Les Carrelets Lormont MindUrGuest Le…" at bounding box center [551, 204] width 141 height 22
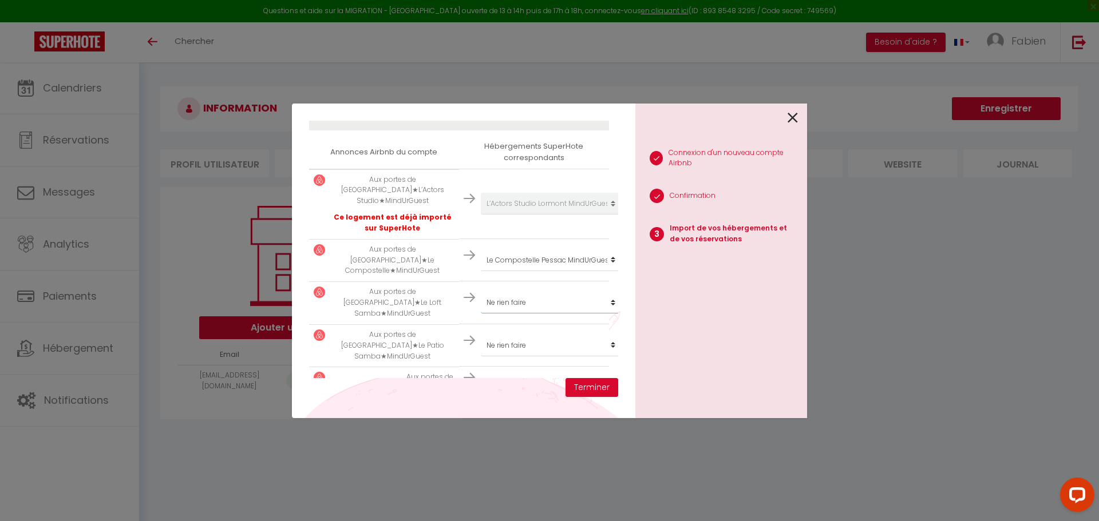
select select "3986"
click at [481, 215] on select "Créer un nouveau hébergement Ne rien faire Les Carrelets Lormont MindUrGuest Le…" at bounding box center [551, 204] width 141 height 22
click at [515, 215] on select "Créer un nouveau hébergement Ne rien faire Les Carrelets Lormont MindUrGuest Le…" at bounding box center [551, 204] width 141 height 22
select select "4483"
click at [481, 215] on select "Créer un nouveau hébergement Ne rien faire Les Carrelets Lormont MindUrGuest Le…" at bounding box center [551, 204] width 141 height 22
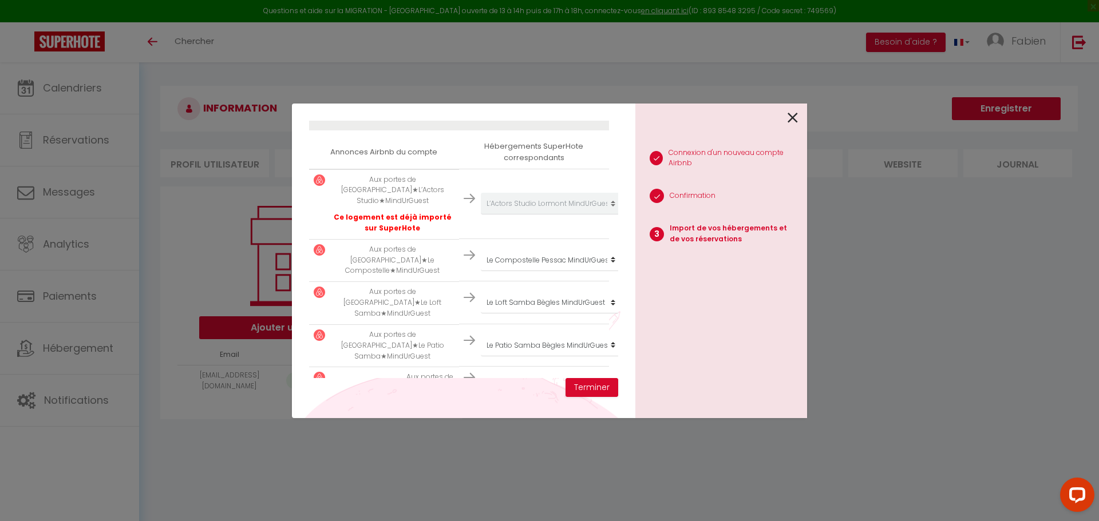
click at [548, 215] on select "Créer un nouveau hébergement Ne rien faire Les Carrelets Lormont MindUrGuest Le…" at bounding box center [551, 204] width 141 height 22
select select "4734"
click at [481, 215] on select "Créer un nouveau hébergement Ne rien faire Les Carrelets Lormont MindUrGuest Le…" at bounding box center [551, 204] width 141 height 22
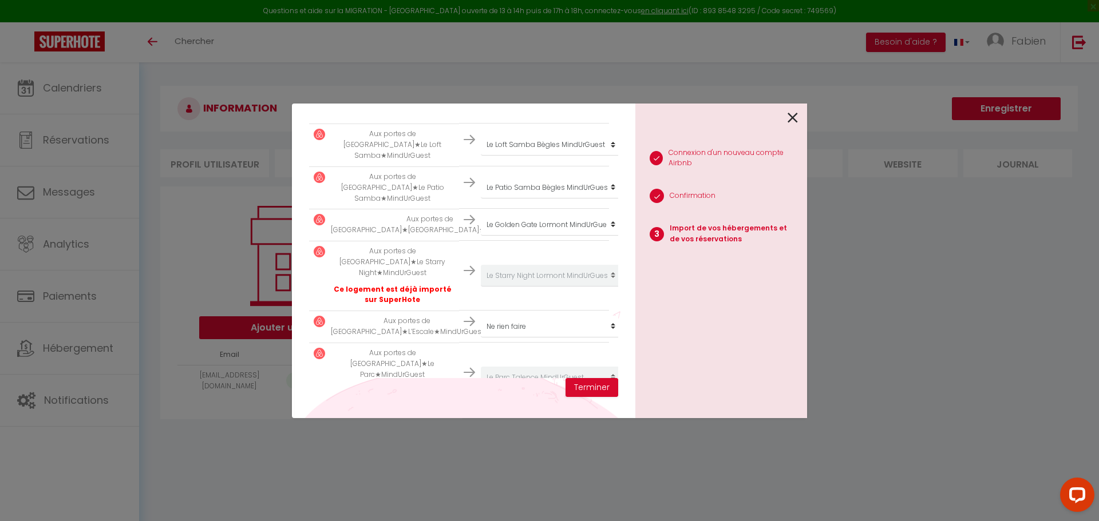
scroll to position [351, 0]
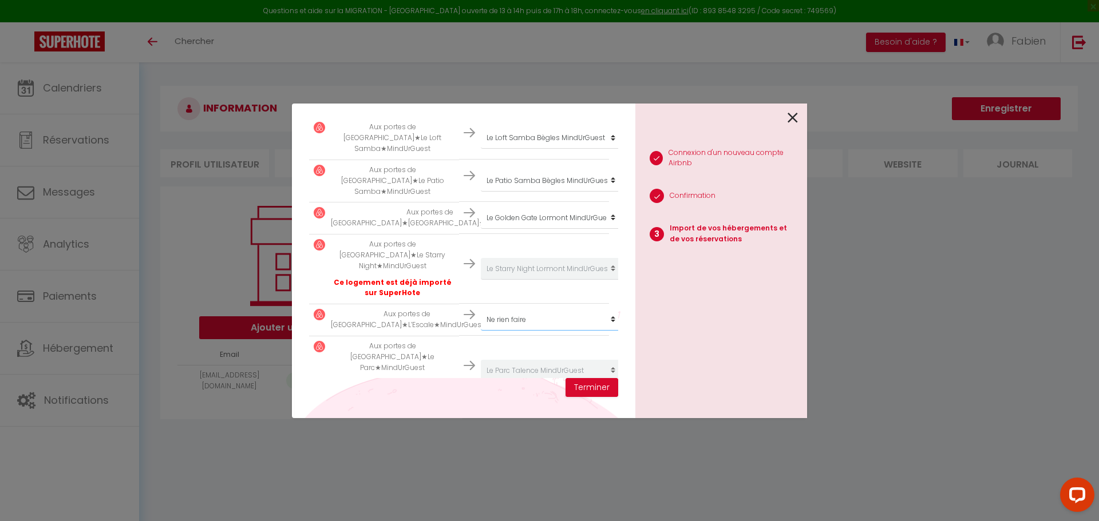
click at [559, 50] on select "Créer un nouveau hébergement Ne rien faire Les Carrelets Lormont MindUrGuest Le…" at bounding box center [551, 39] width 141 height 22
select select "5658"
click at [481, 50] on select "Créer un nouveau hébergement Ne rien faire Les Carrelets Lormont MindUrGuest Le…" at bounding box center [551, 39] width 141 height 22
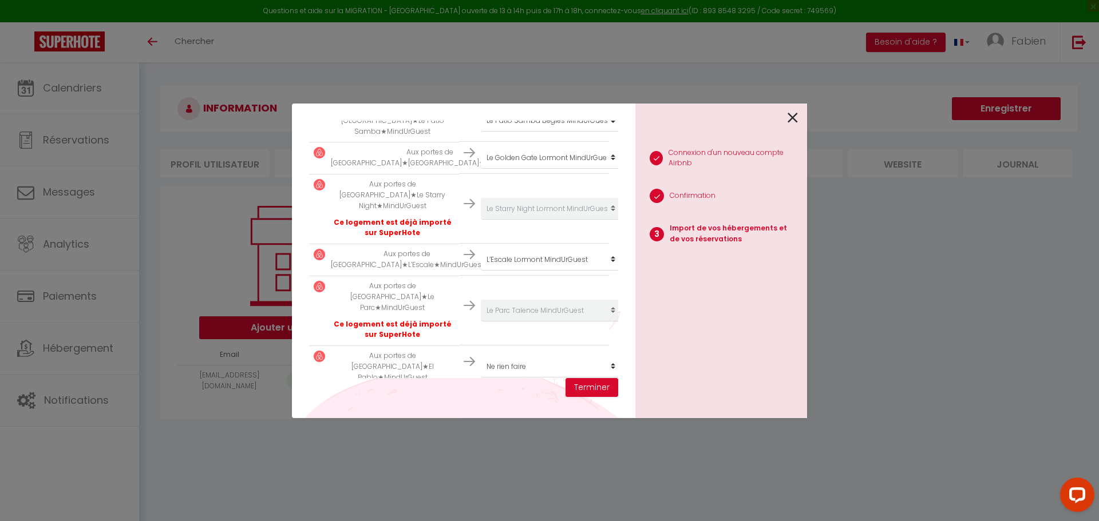
scroll to position [422, 0]
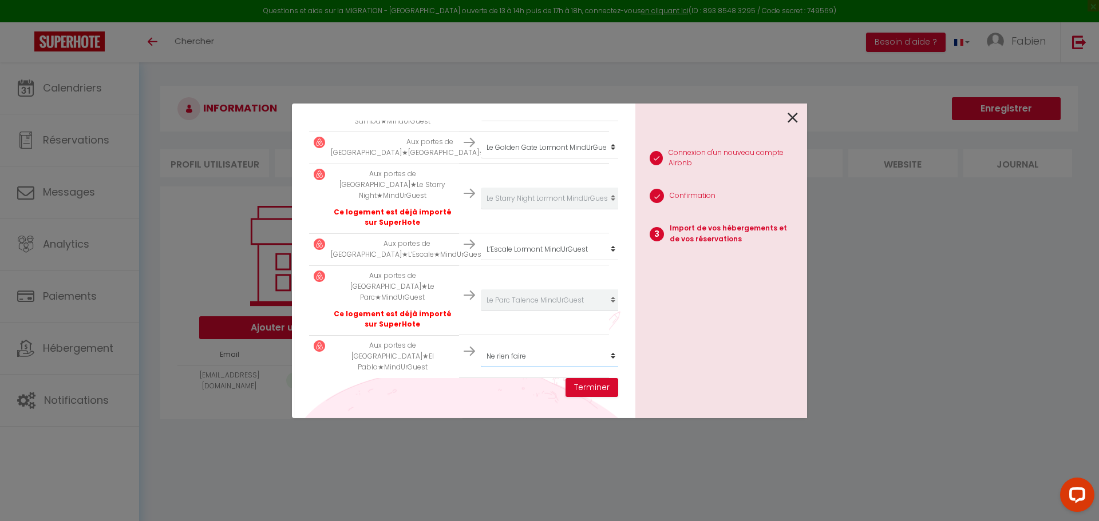
select select "8361"
click at [605, 387] on button "Terminer" at bounding box center [591, 387] width 53 height 19
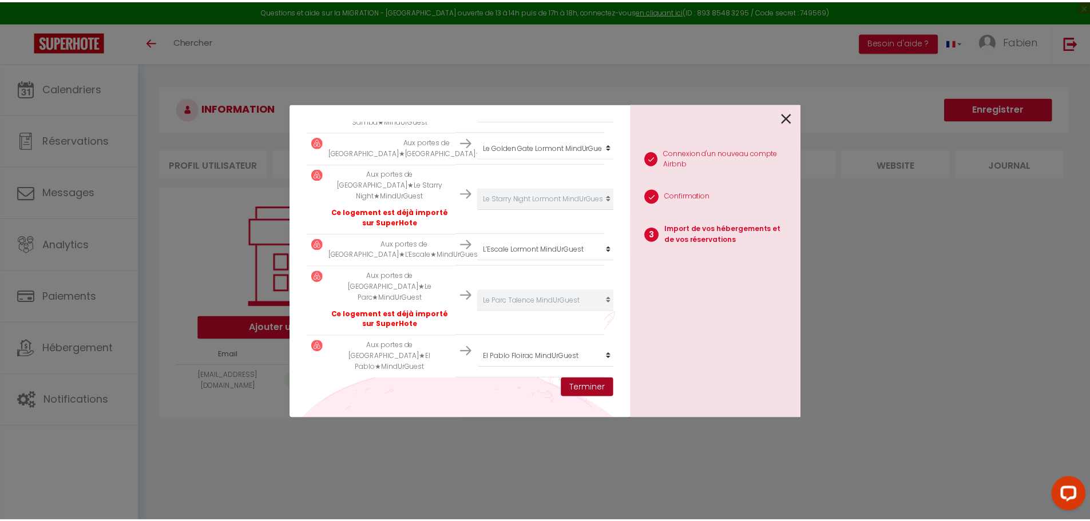
scroll to position [450, 0]
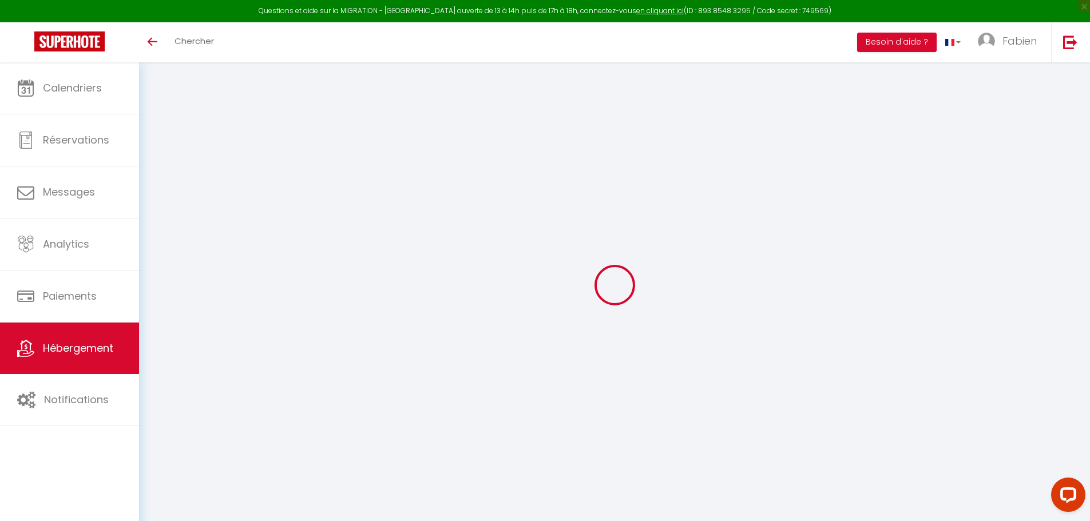
select select "+ 15 %"
select select "+ 18 %"
select select "+ 5 %"
select select "476-619614180592012908"
select select "365"
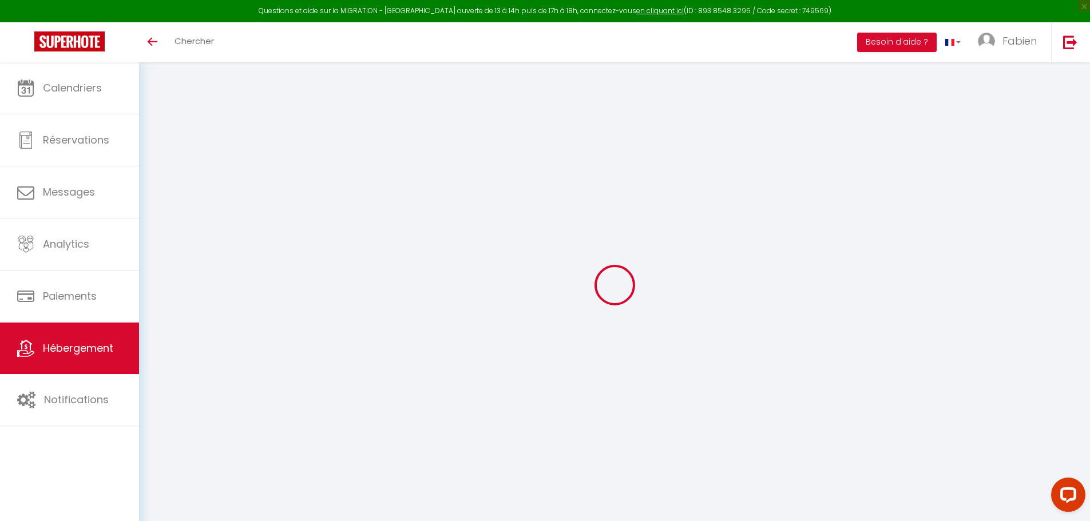
select select
select select "EUR"
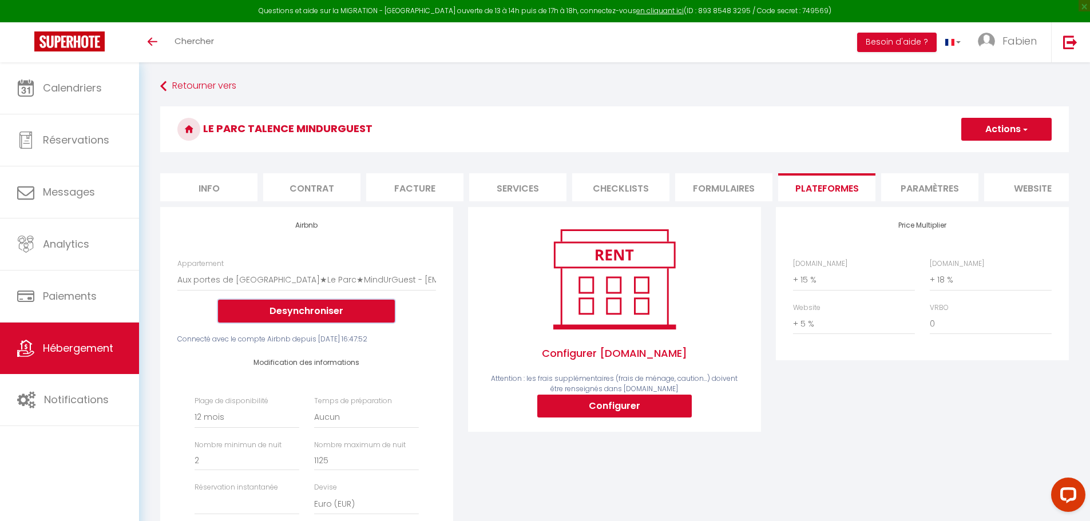
click at [307, 318] on button "Desynchroniser" at bounding box center [306, 311] width 177 height 23
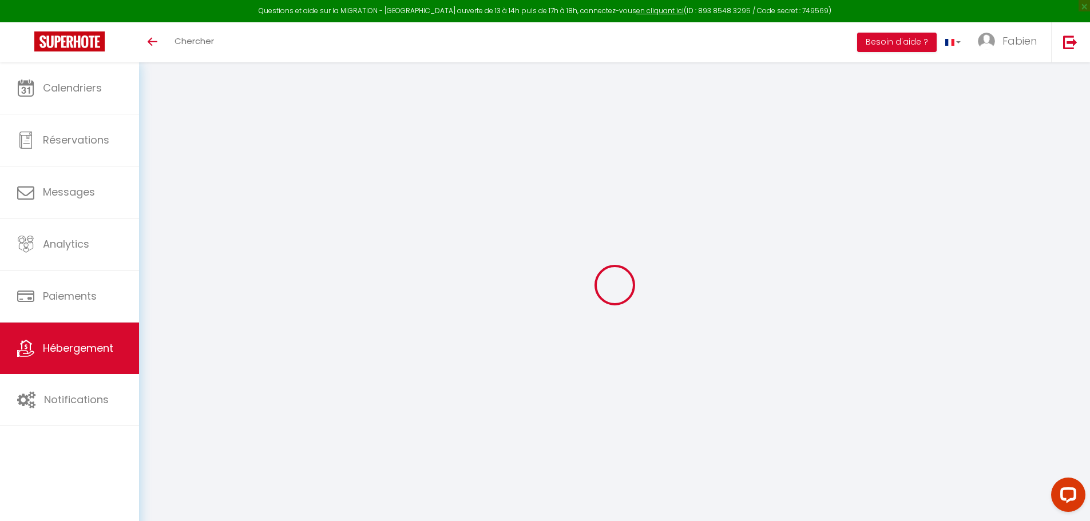
select select "+ 15 %"
select select "+ 18 %"
select select "+ 5 %"
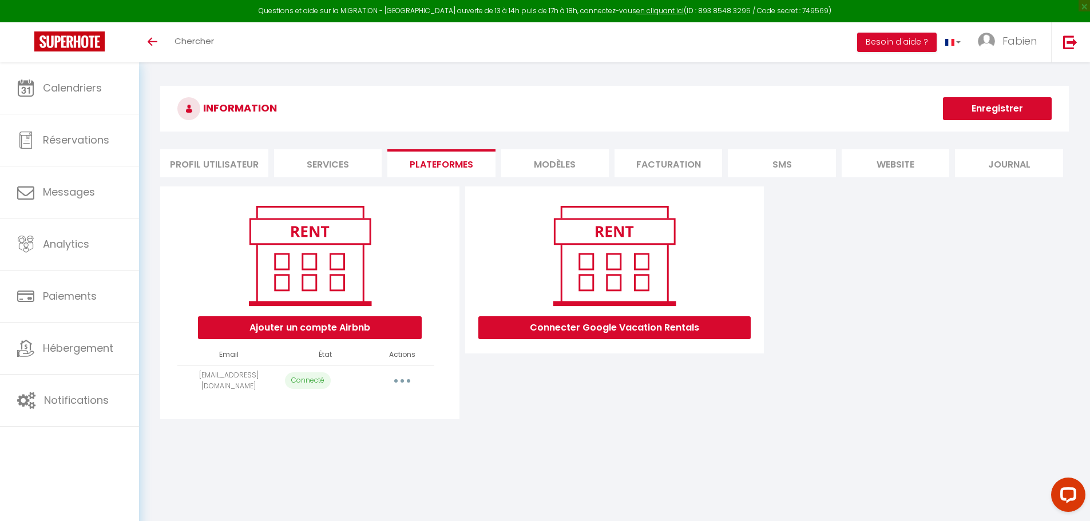
click at [403, 378] on button "button" at bounding box center [402, 381] width 32 height 18
click at [386, 413] on link "Importer les appartements" at bounding box center [351, 406] width 126 height 19
select select "3013"
select select "3239"
select select "3986"
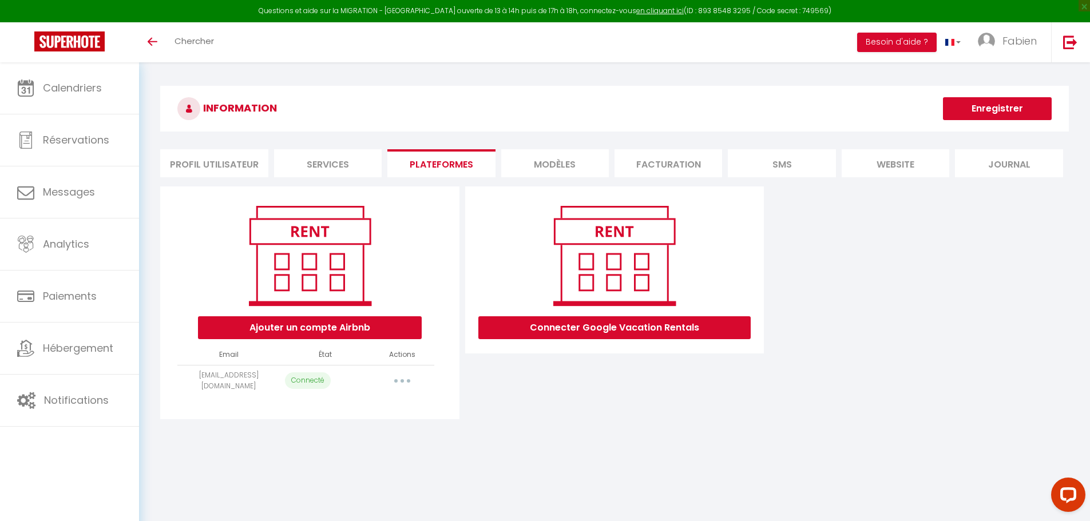
select select "4483"
select select "4734"
select select "5401"
select select "5658"
select select
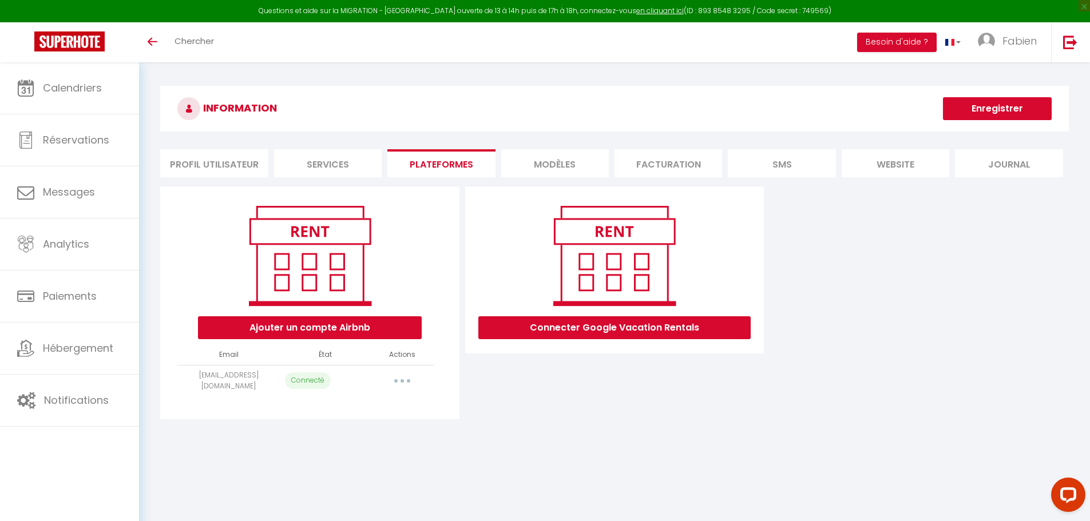
select select "8361"
select select "35417"
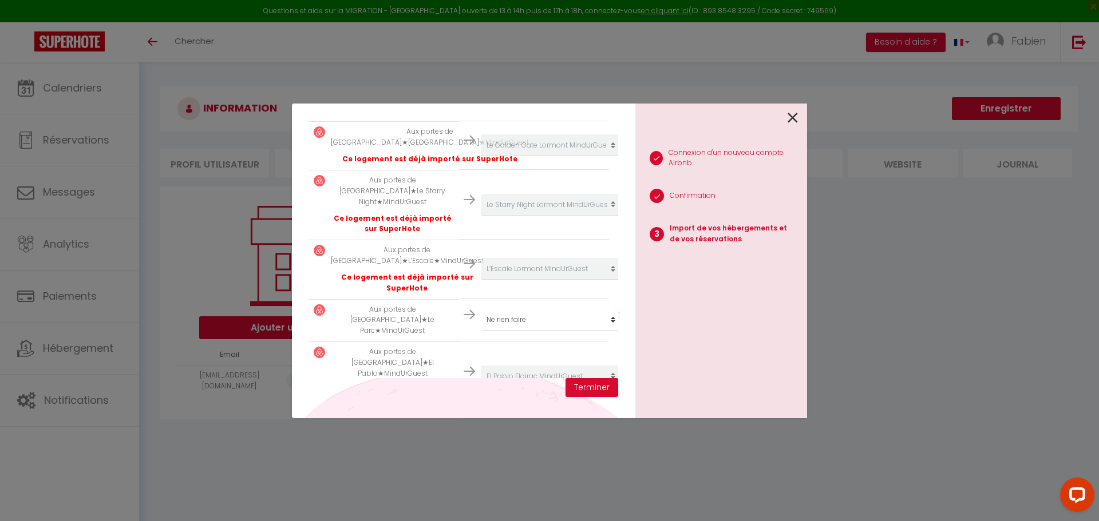
scroll to position [559, 0]
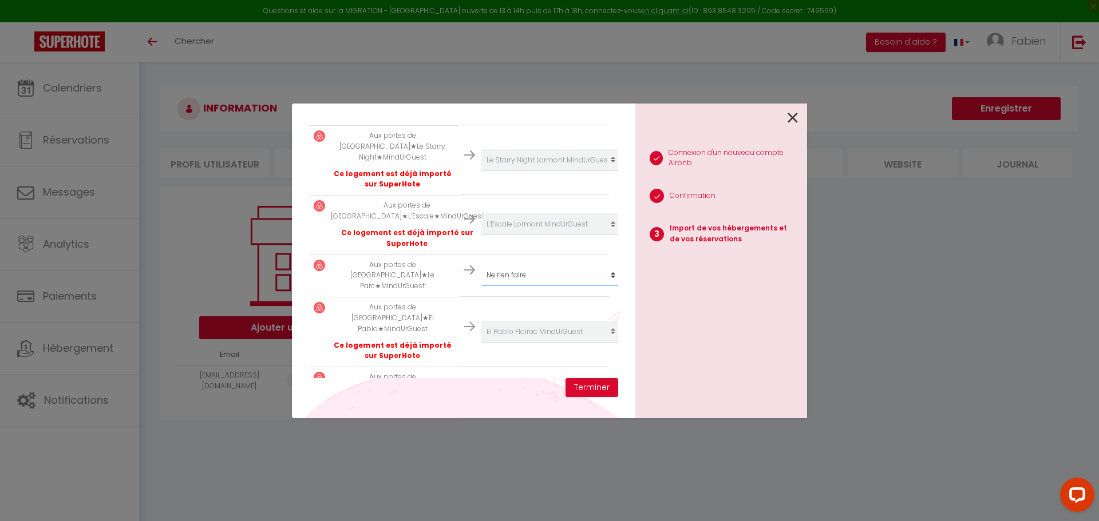
select select "7730"
click at [572, 386] on button "Terminer" at bounding box center [591, 387] width 53 height 19
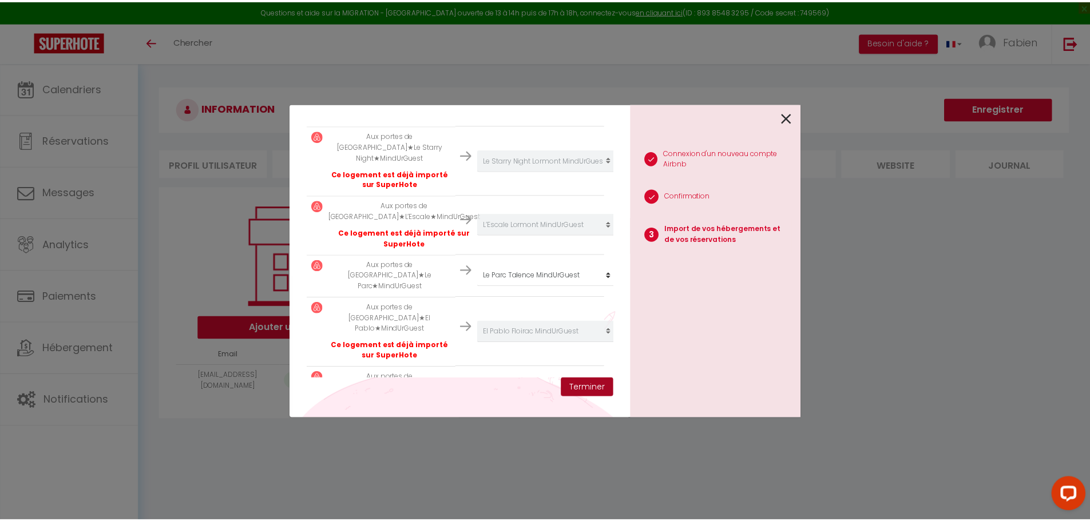
scroll to position [587, 0]
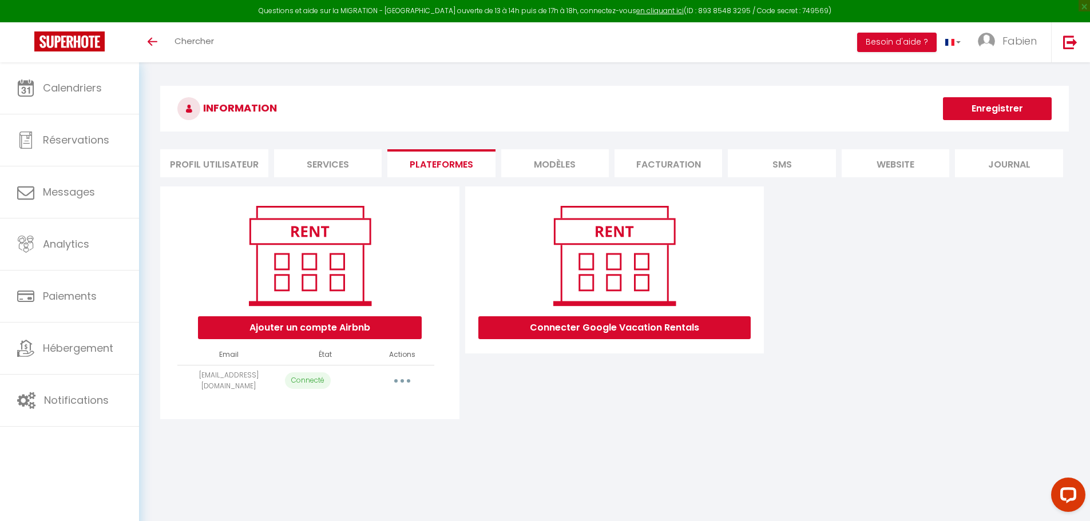
click at [524, 386] on div "Connecter Google Vacation Rentals" at bounding box center [614, 303] width 305 height 233
click at [1075, 40] on img at bounding box center [1070, 42] width 14 height 14
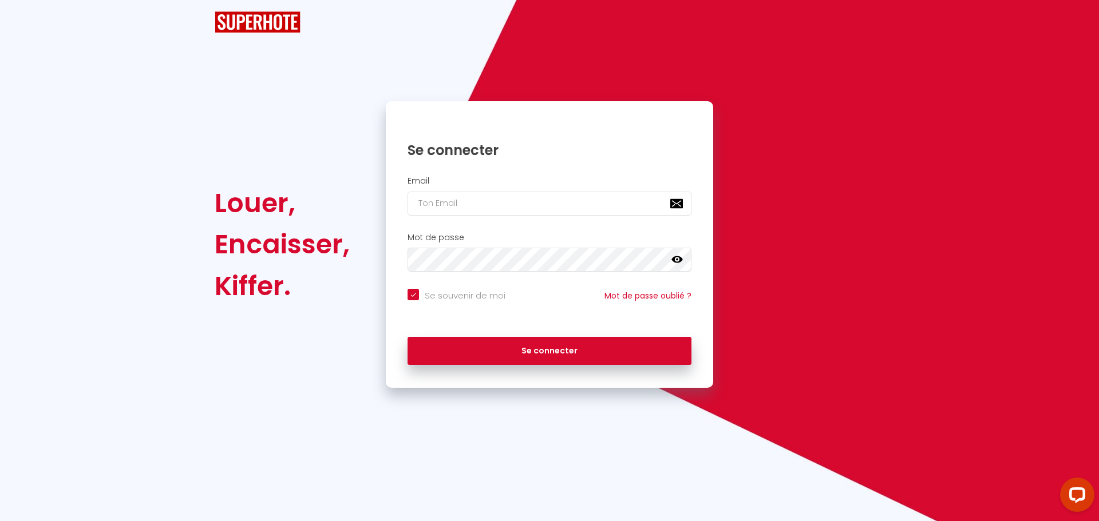
checkbox input "true"
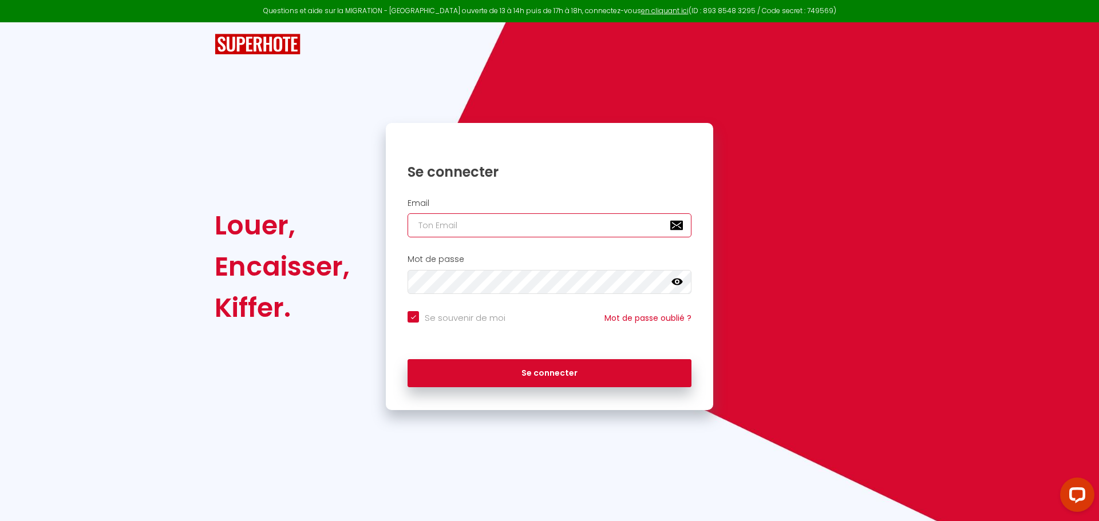
type input "[PERSON_NAME][EMAIL_ADDRESS][DOMAIN_NAME]"
checkbox input "true"
drag, startPoint x: 580, startPoint y: 219, endPoint x: 369, endPoint y: 224, distance: 211.3
click at [382, 224] on div "Se connecter Email [PERSON_NAME][EMAIL_ADDRESS][DOMAIN_NAME] Mot de passe false…" at bounding box center [549, 266] width 342 height 287
paste input "[PERSON_NAME][EMAIL_ADDRESS][DOMAIN_NAME]"
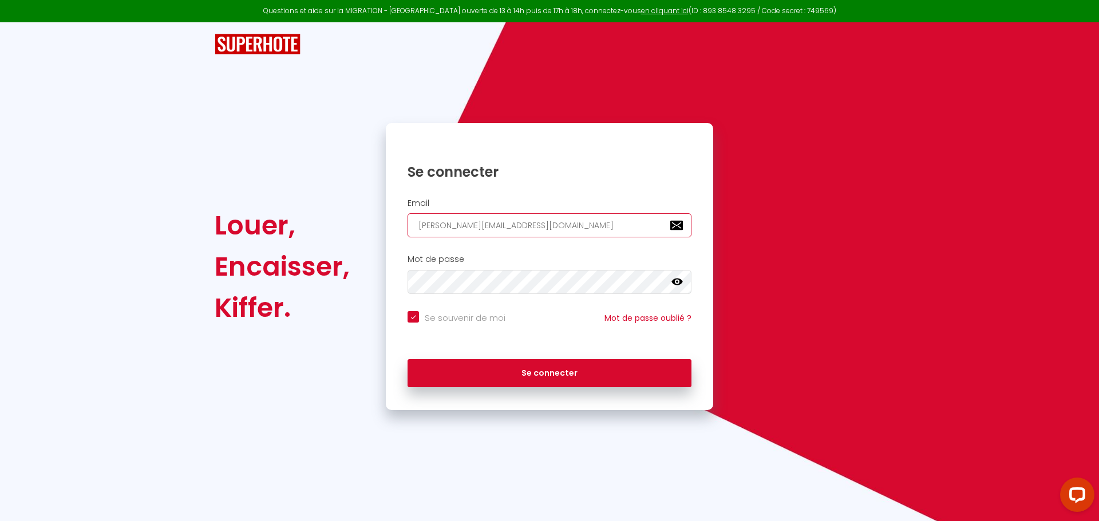
type input "[PERSON_NAME][EMAIL_ADDRESS][DOMAIN_NAME]"
checkbox input "true"
type input "[PERSON_NAME][EMAIL_ADDRESS][DOMAIN_NAME]"
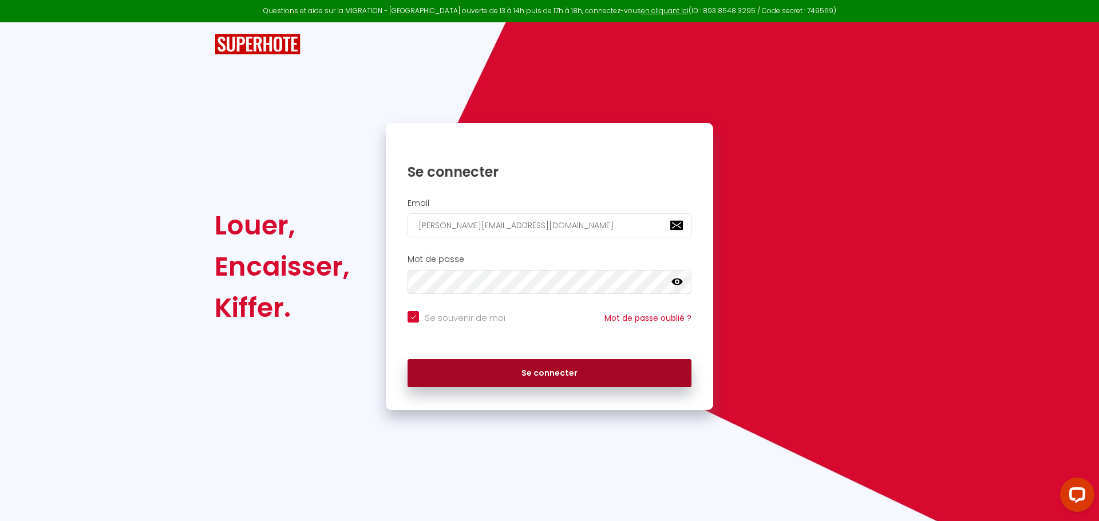
click at [500, 369] on button "Se connecter" at bounding box center [549, 373] width 284 height 29
checkbox input "true"
